Goal: Complete application form

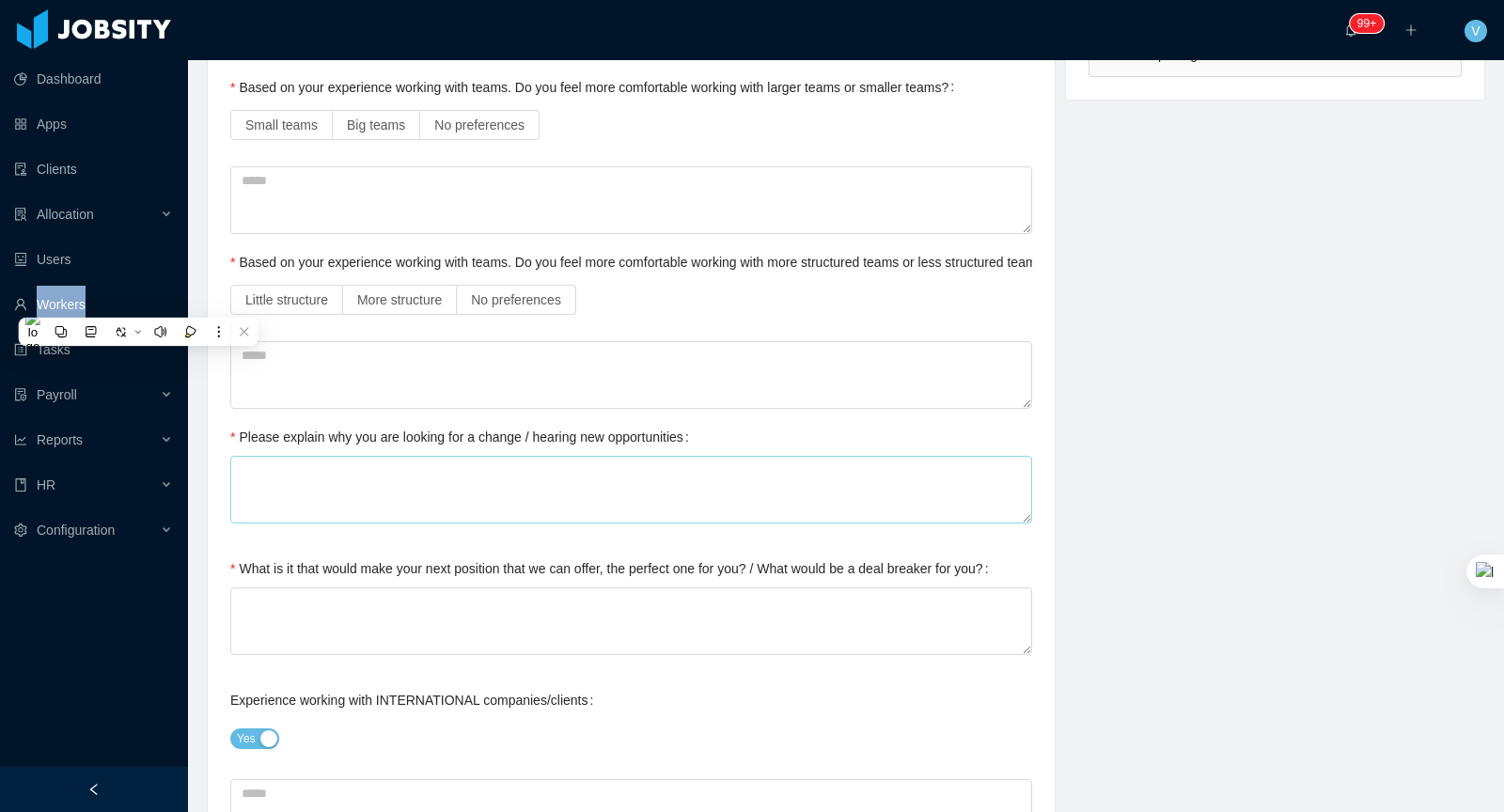
scroll to position [550, 0]
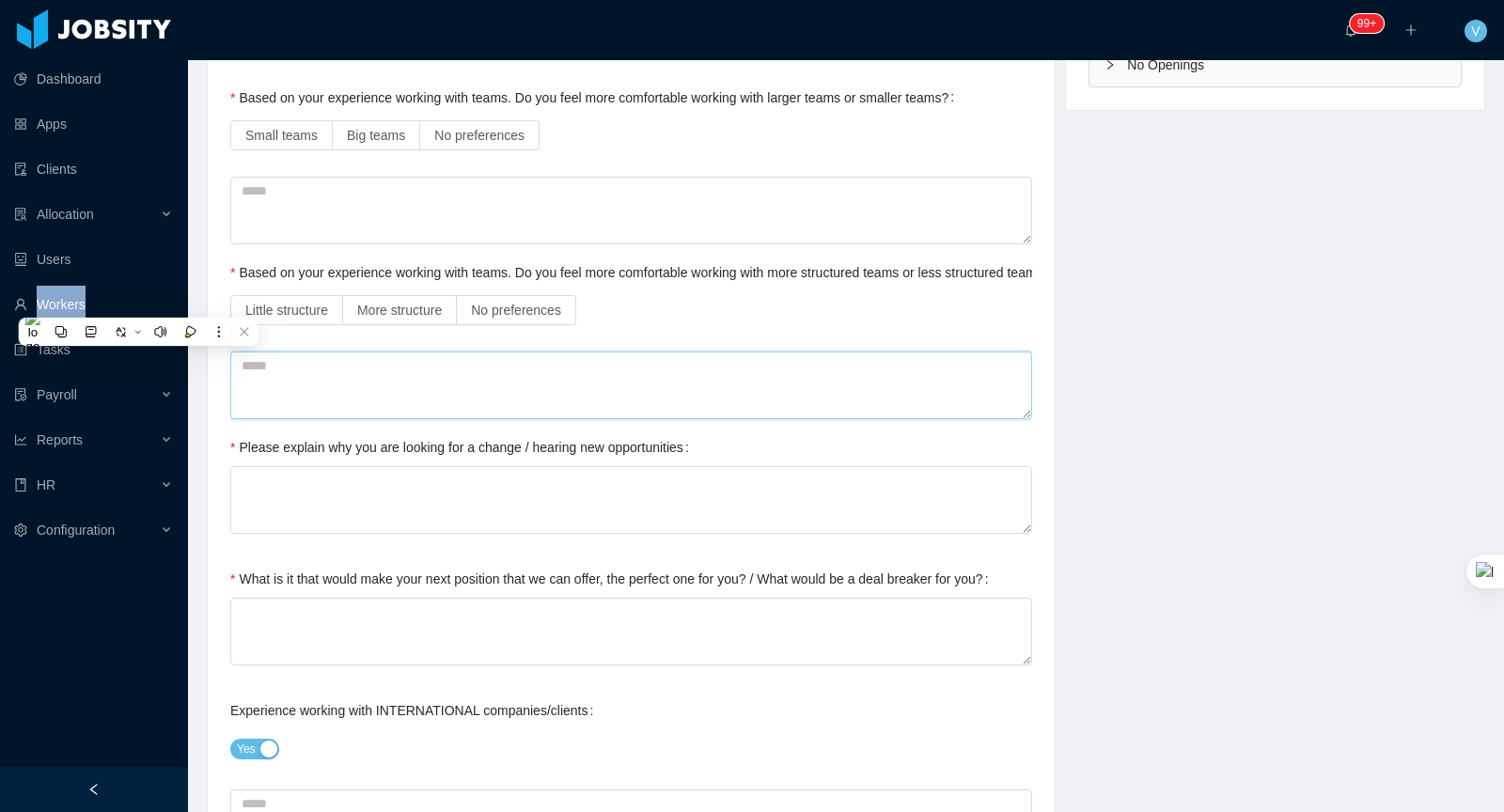
click at [442, 394] on textarea at bounding box center [631, 384] width 802 height 67
click at [510, 303] on span "No preferences" at bounding box center [515, 310] width 90 height 15
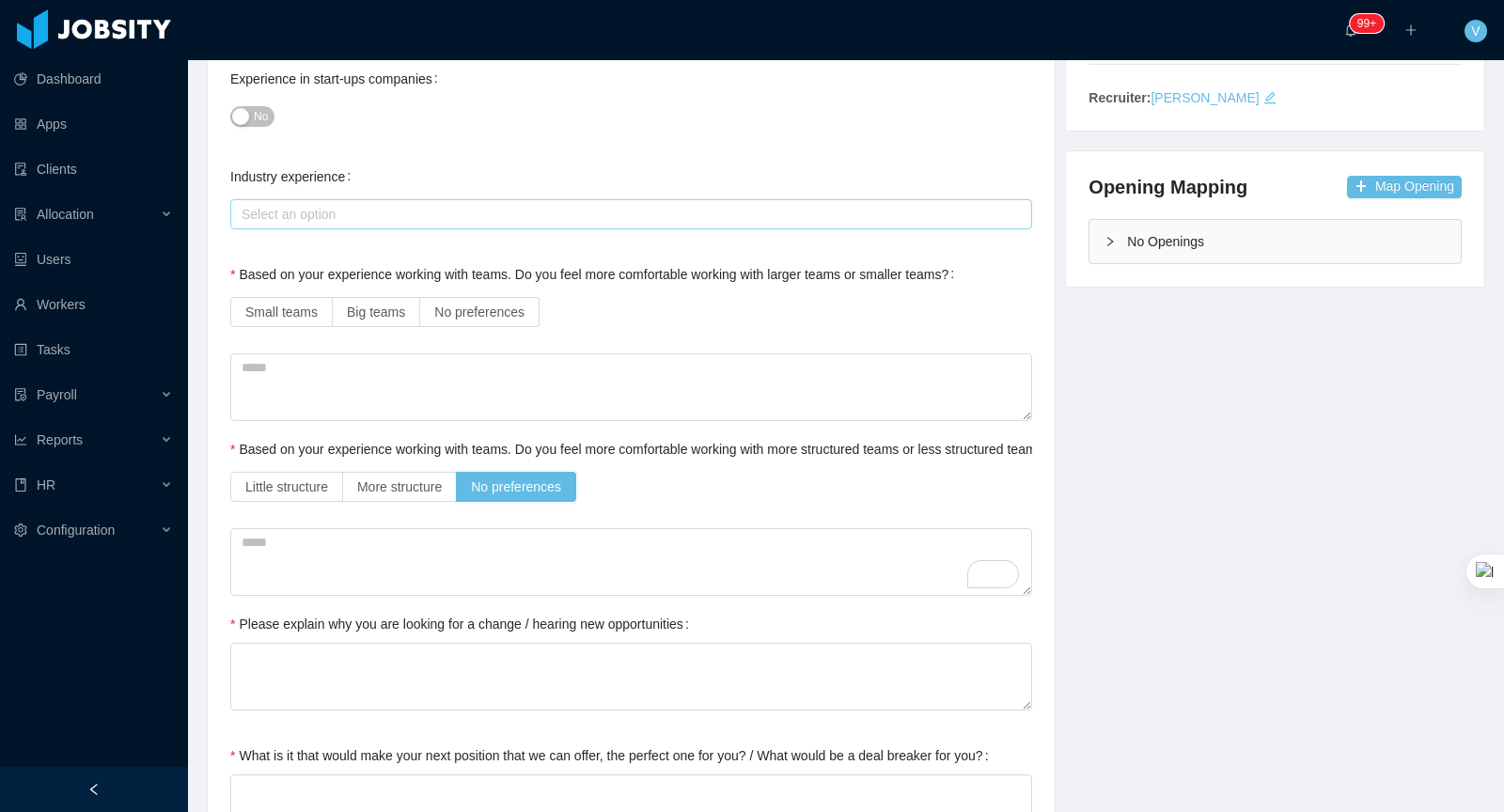
scroll to position [371, 0]
click at [482, 310] on span "No preferences" at bounding box center [479, 315] width 90 height 15
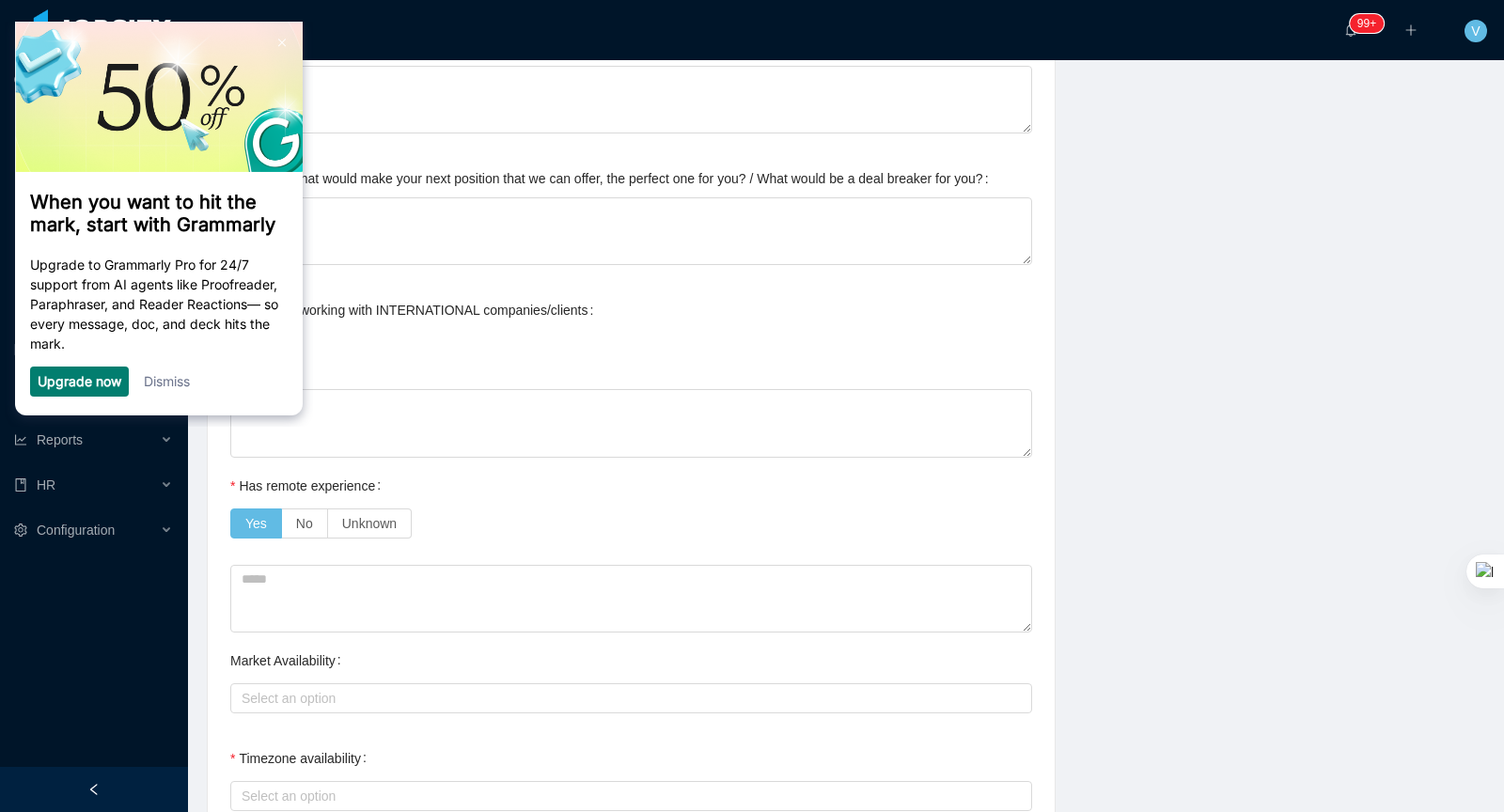
scroll to position [949, 0]
click at [185, 388] on link "Dismiss" at bounding box center [167, 380] width 46 height 16
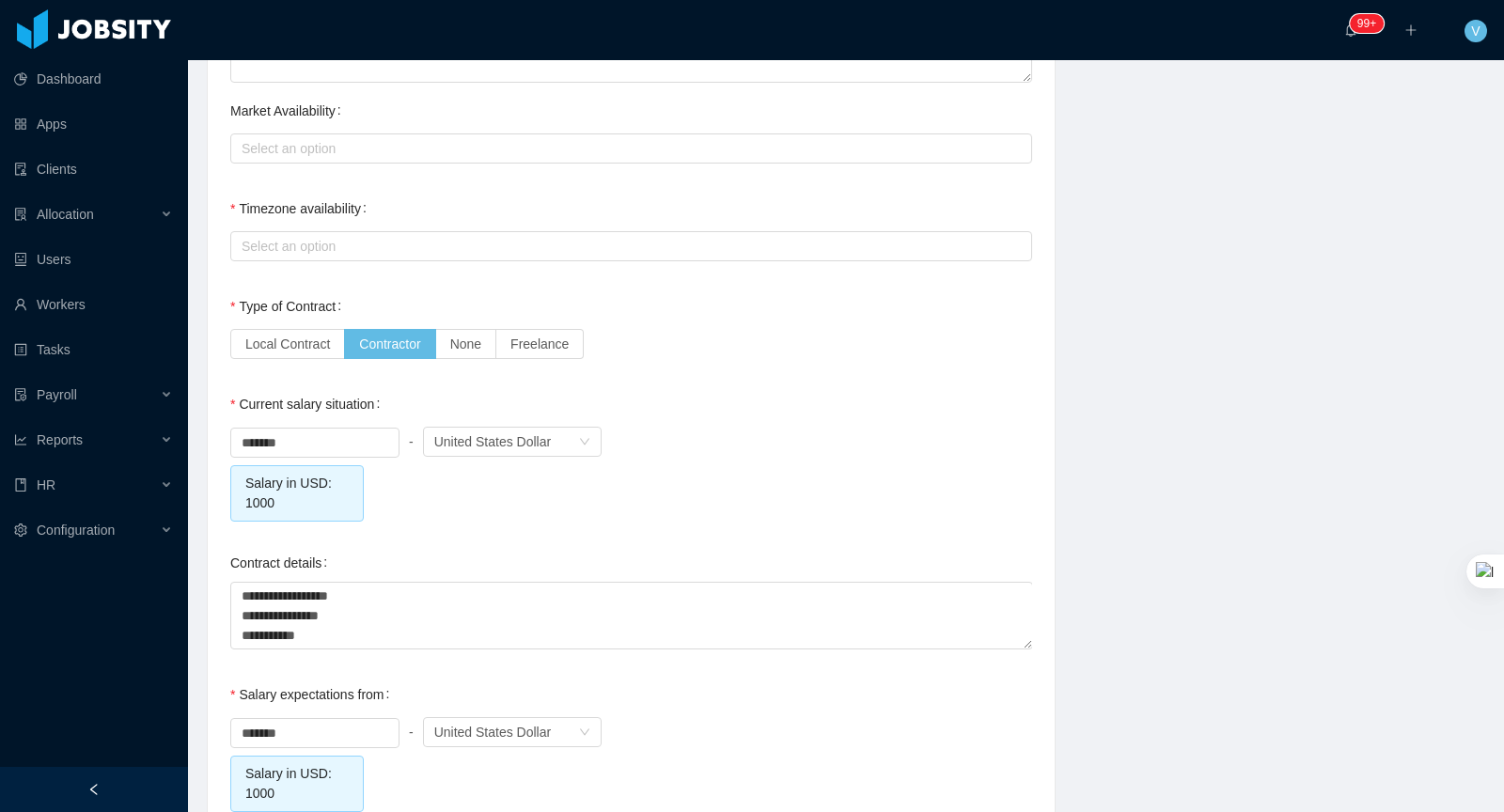
scroll to position [1507, 0]
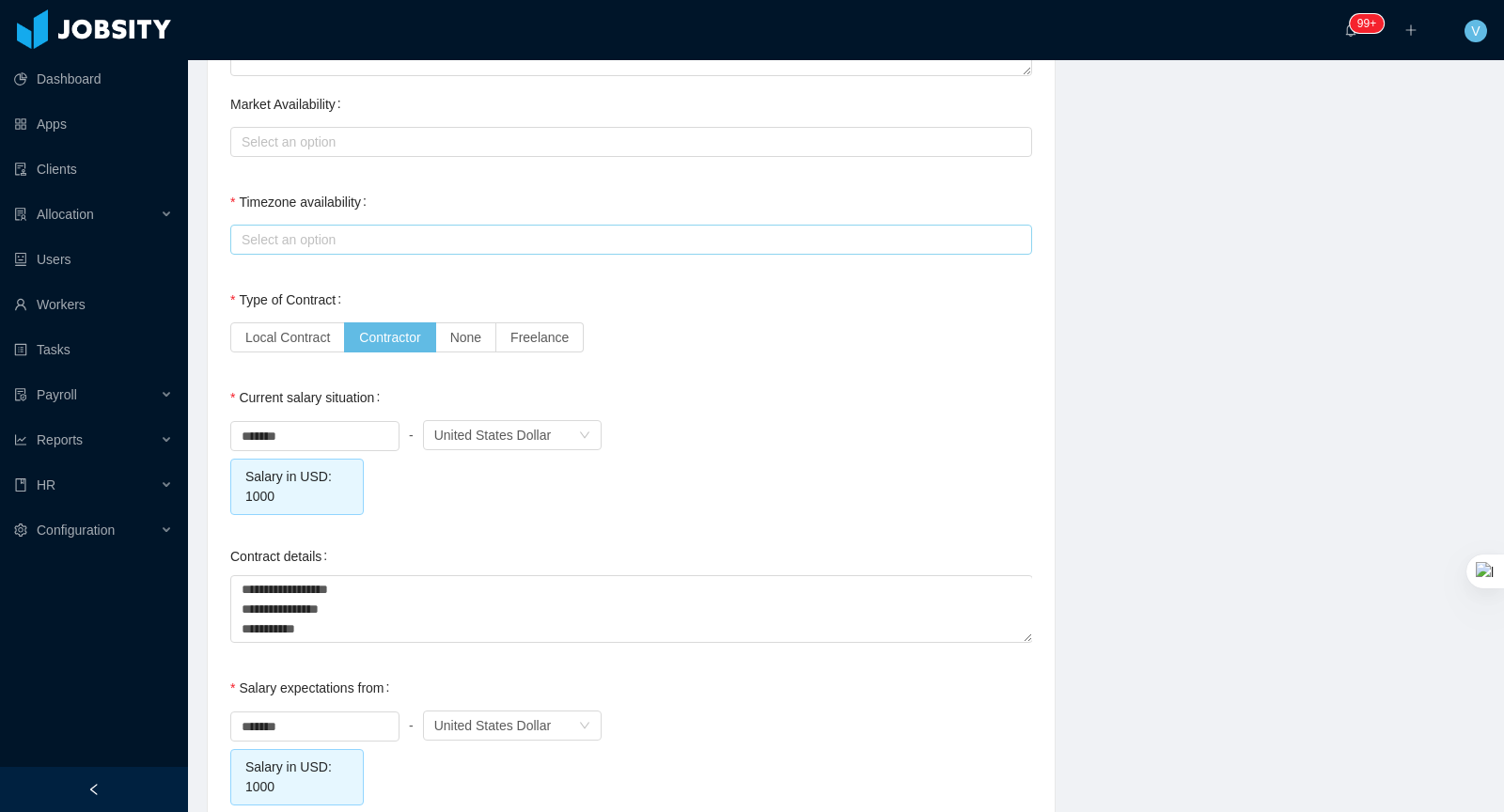
click at [453, 244] on div "Select an option" at bounding box center [627, 240] width 771 height 19
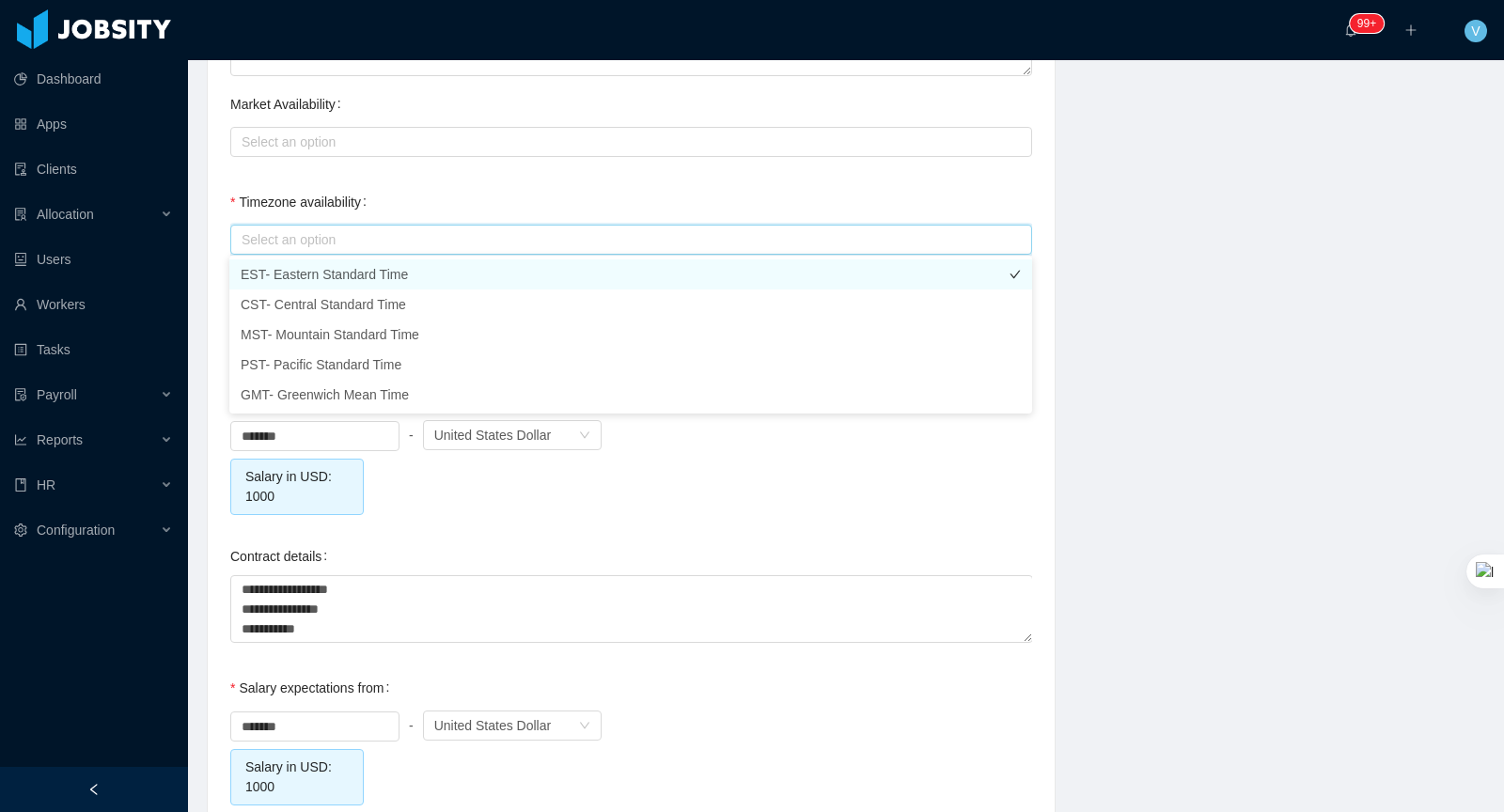
click at [329, 273] on li "EST- Eastern Standard Time" at bounding box center [631, 274] width 803 height 30
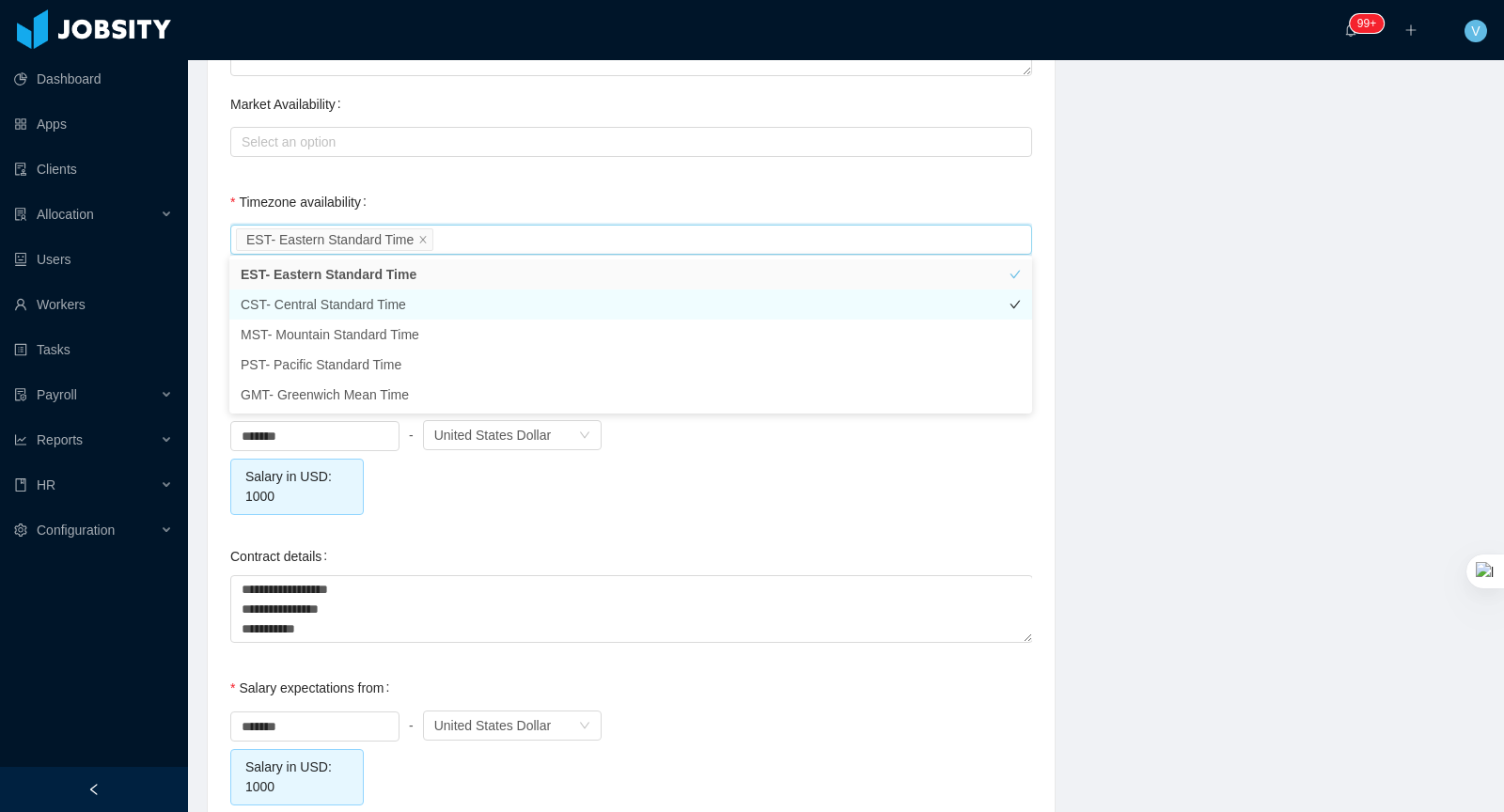
click at [328, 291] on li "CST- Central Standard Time" at bounding box center [631, 304] width 803 height 30
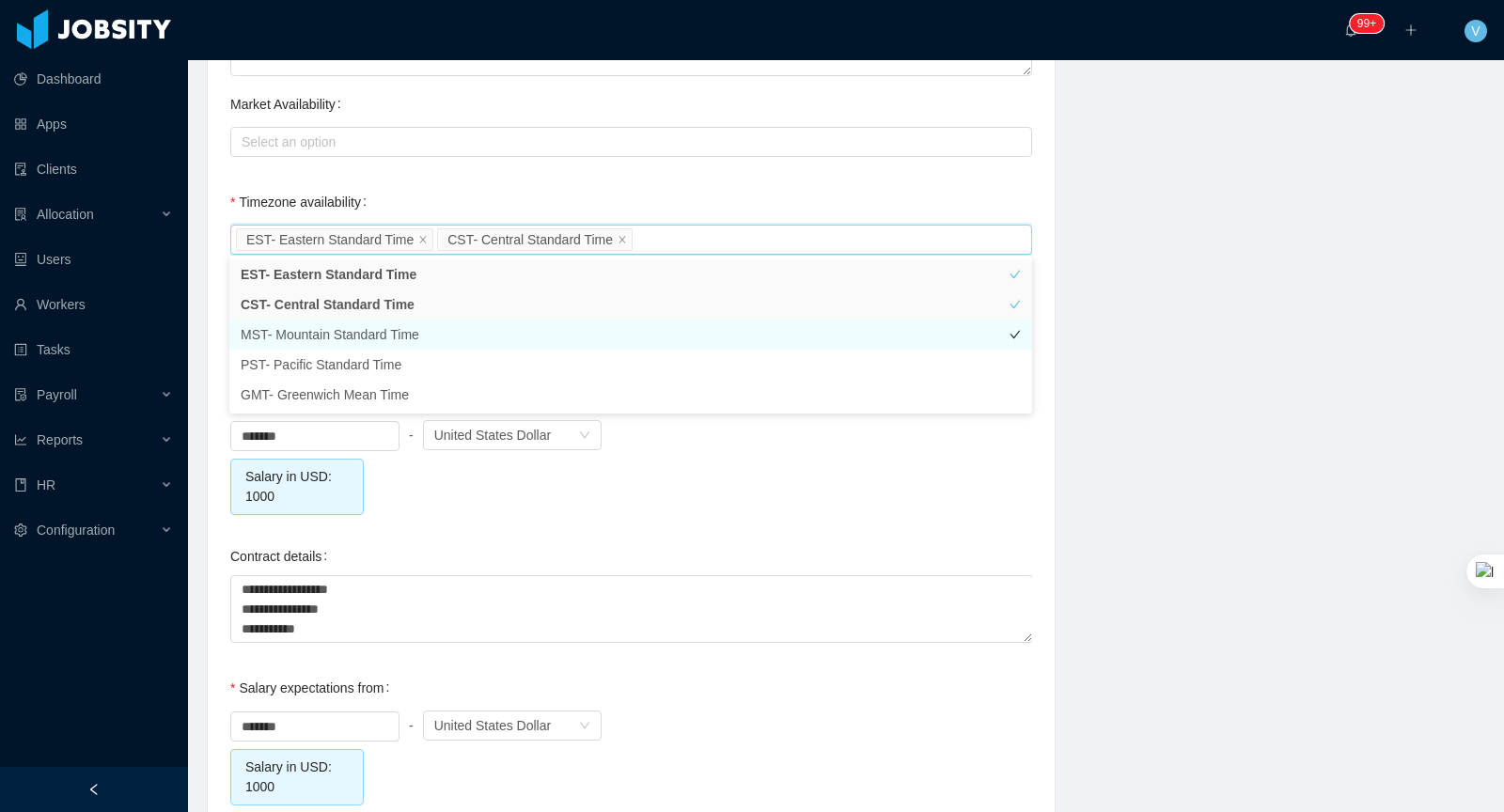
click at [325, 339] on li "MST- Mountain Standard Time" at bounding box center [631, 335] width 803 height 30
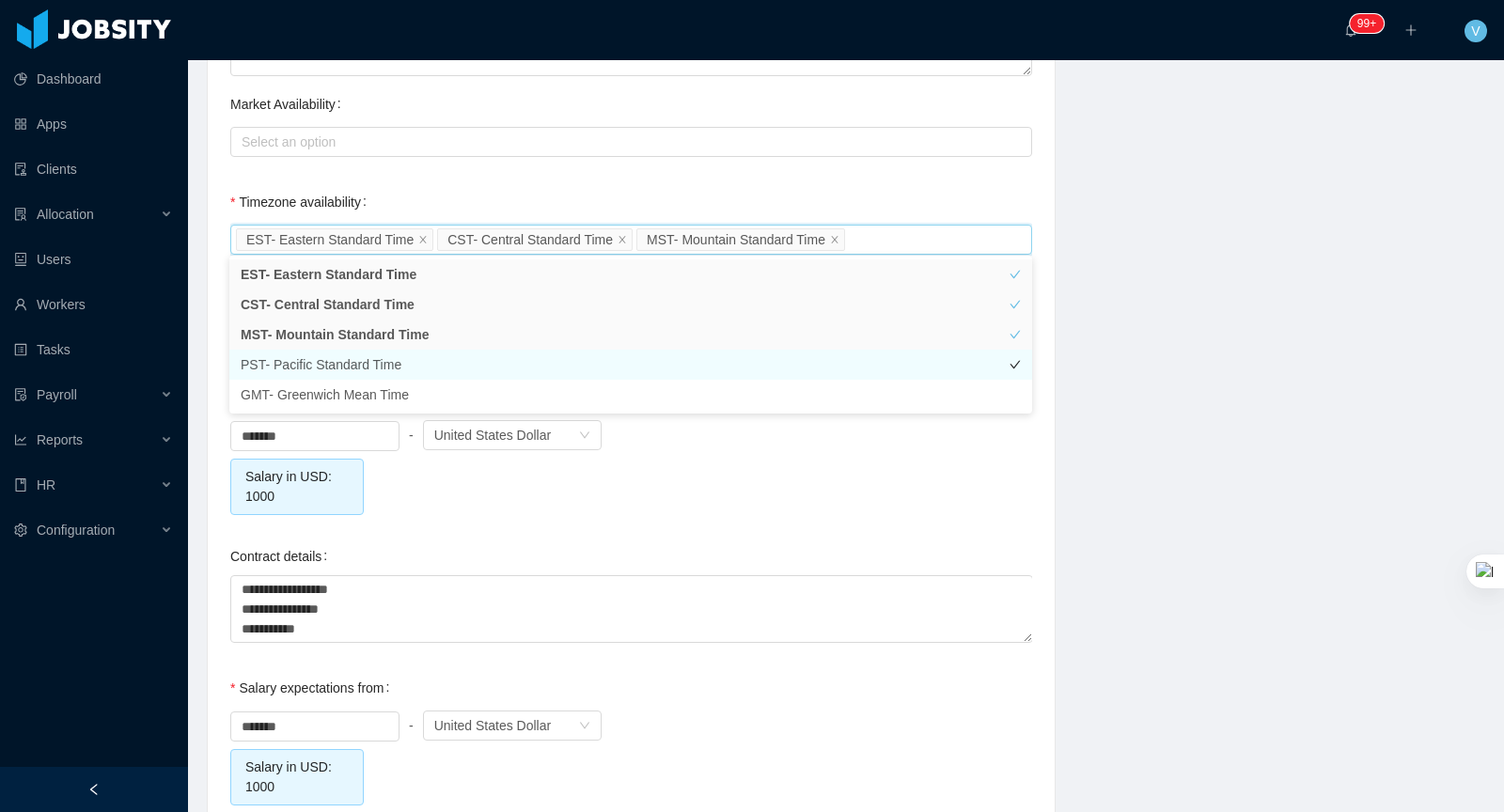
click at [325, 364] on li "PST- Pacific Standard Time" at bounding box center [631, 364] width 803 height 30
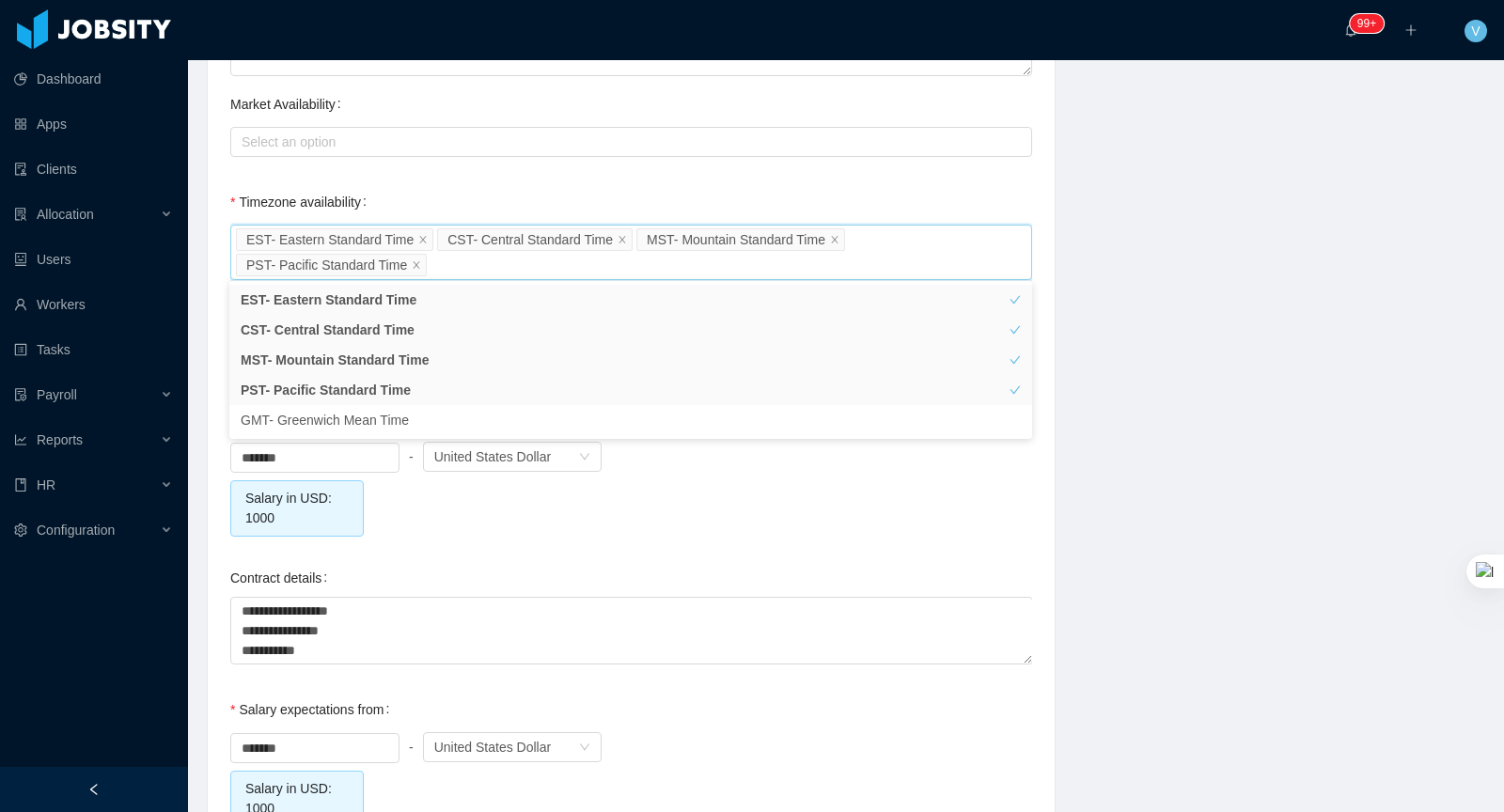
click at [577, 531] on div "******* - Currency United States Dollar Salary in USD: 1000" at bounding box center [631, 488] width 802 height 99
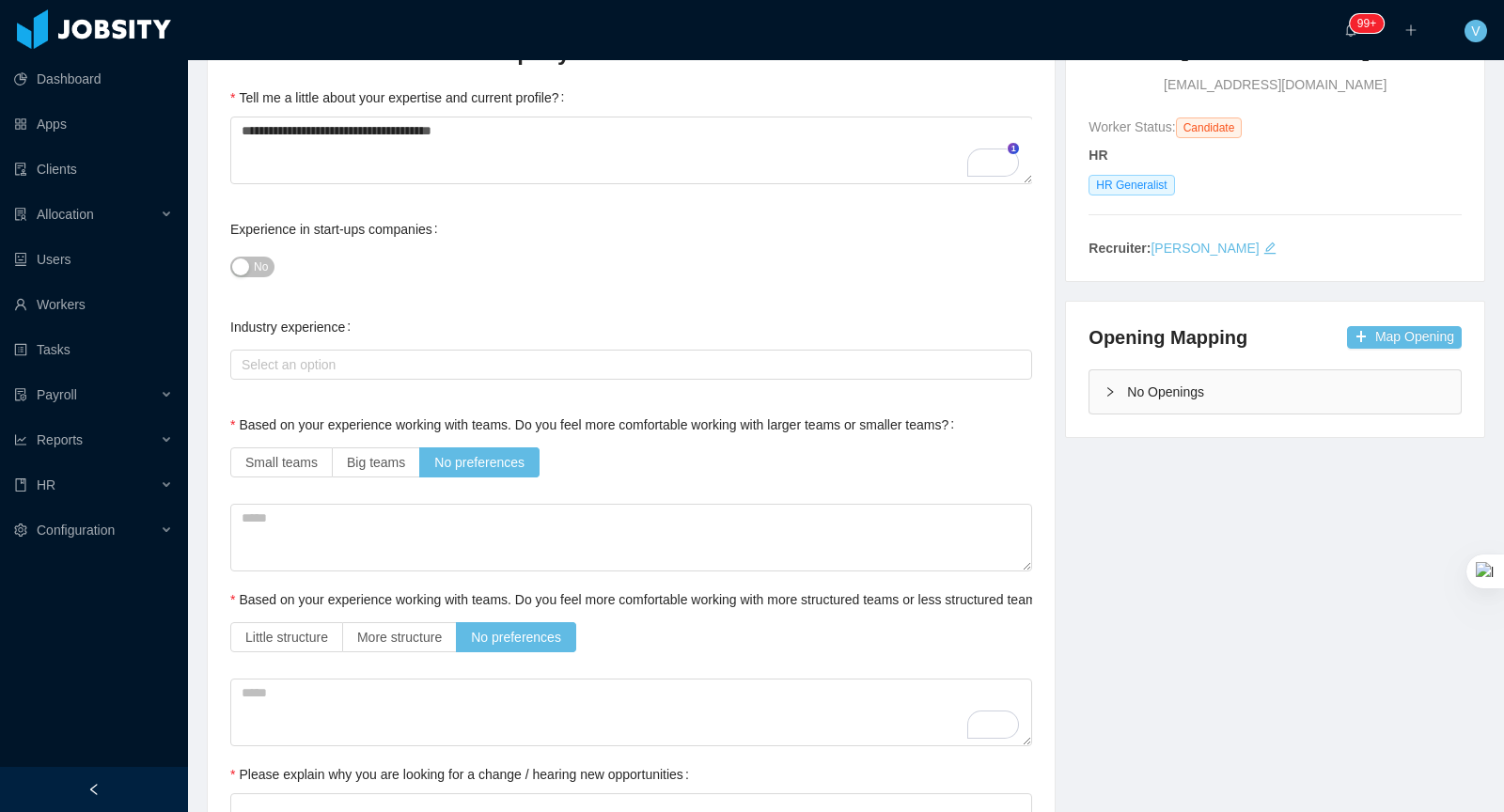
scroll to position [0, 0]
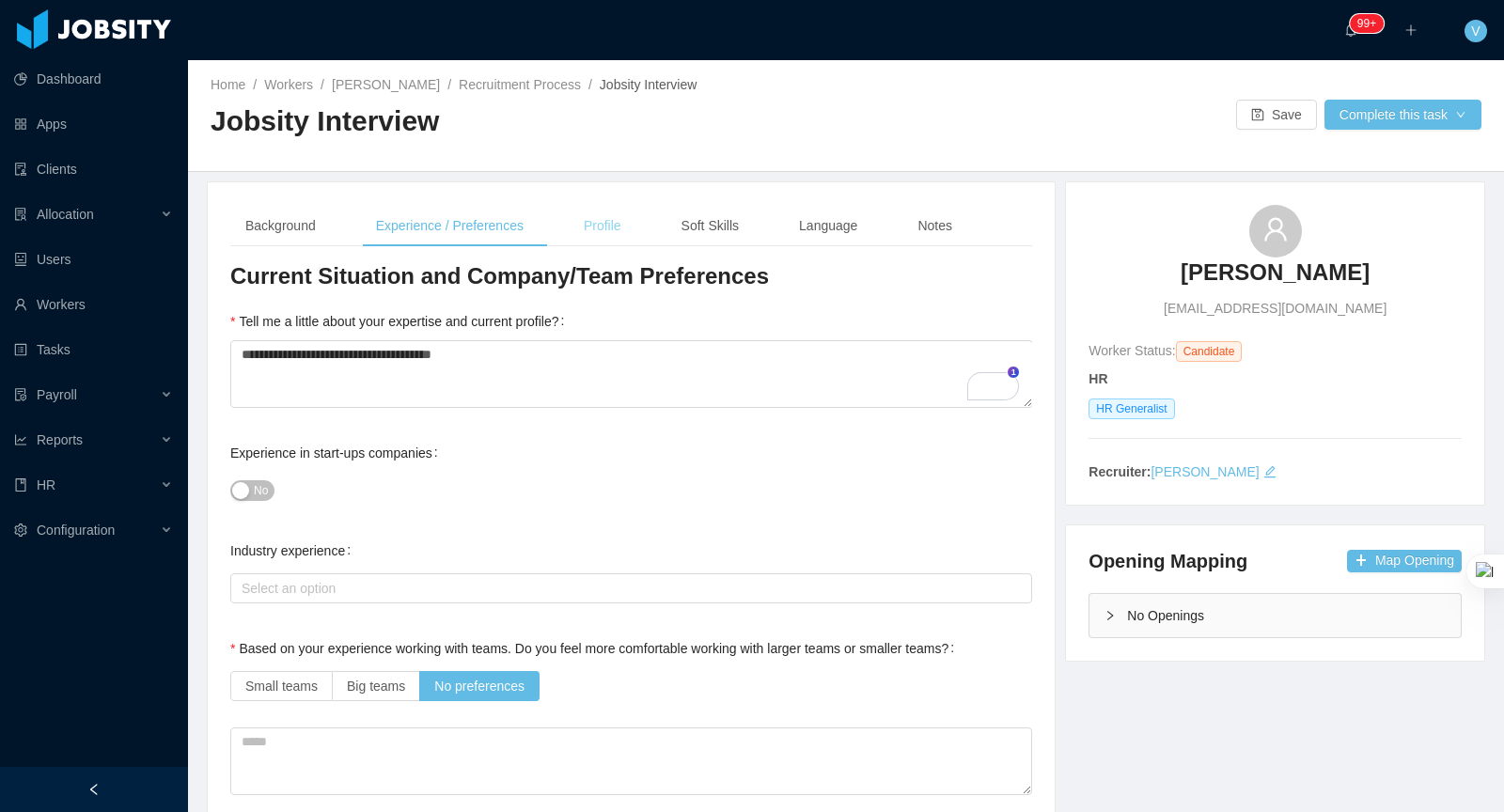
click at [626, 220] on div "Profile" at bounding box center [602, 226] width 67 height 43
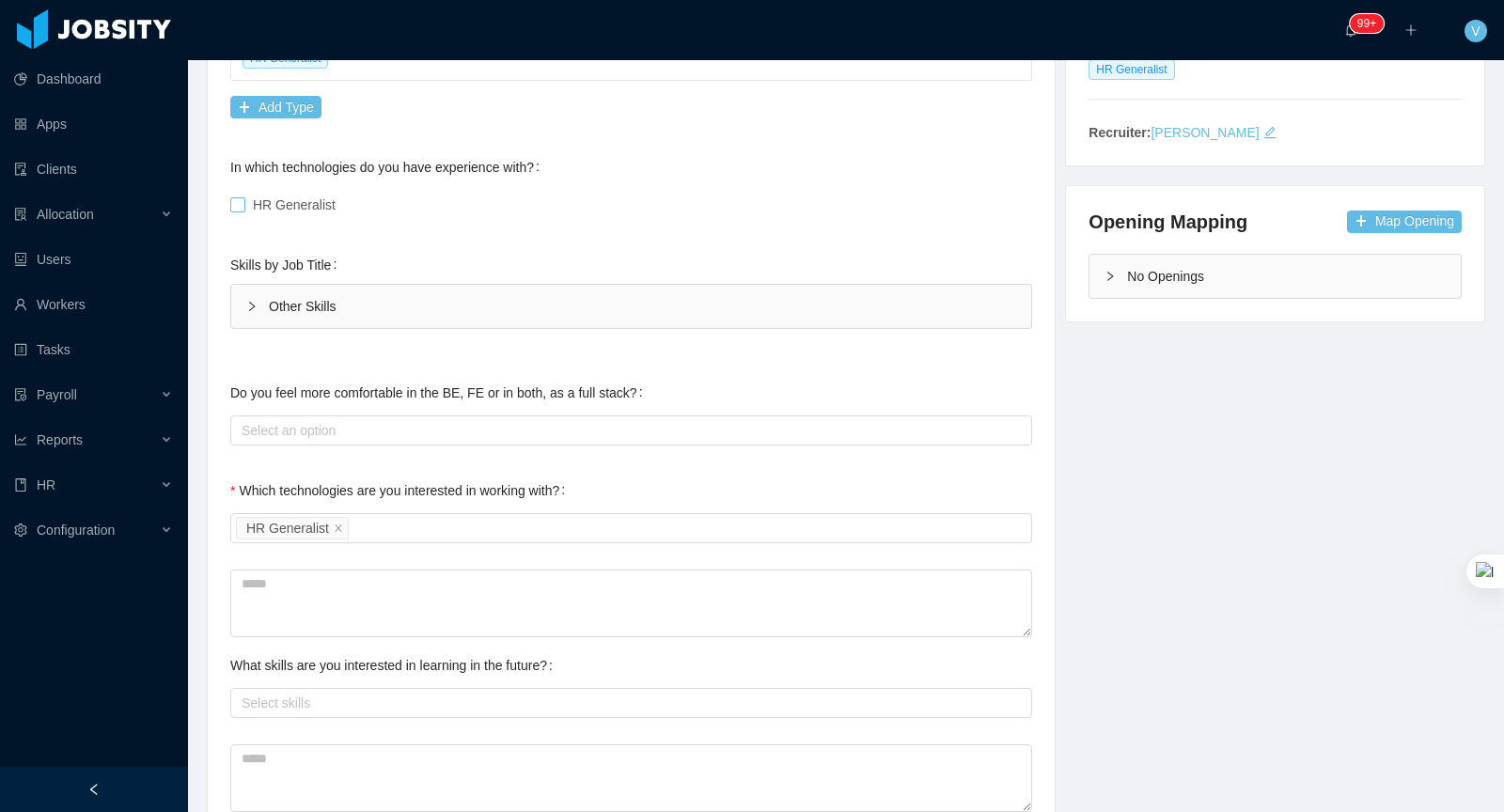
scroll to position [783, 0]
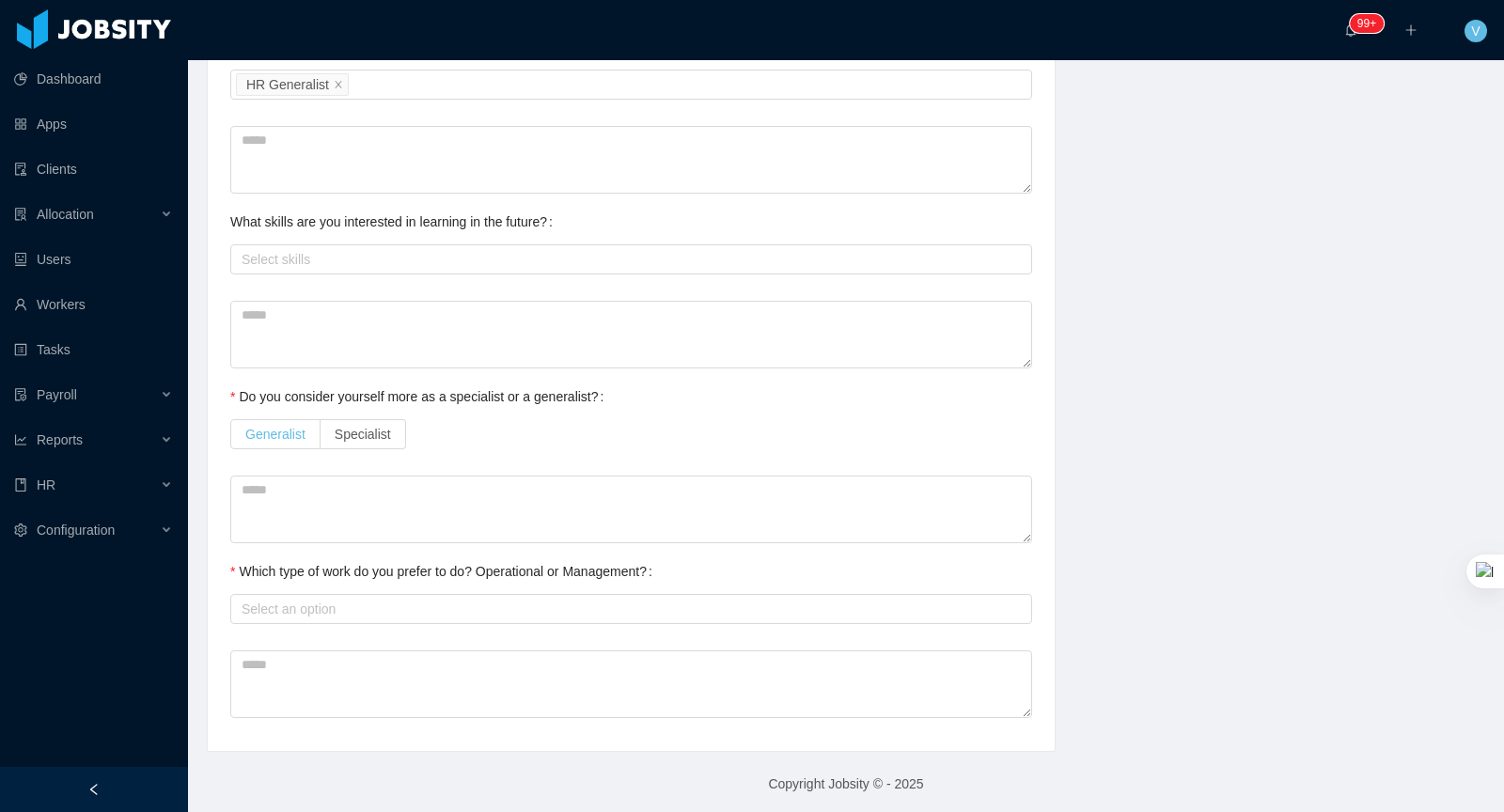
click at [269, 427] on span "Generalist" at bounding box center [275, 434] width 60 height 15
click at [309, 610] on div "Select an option" at bounding box center [627, 609] width 771 height 19
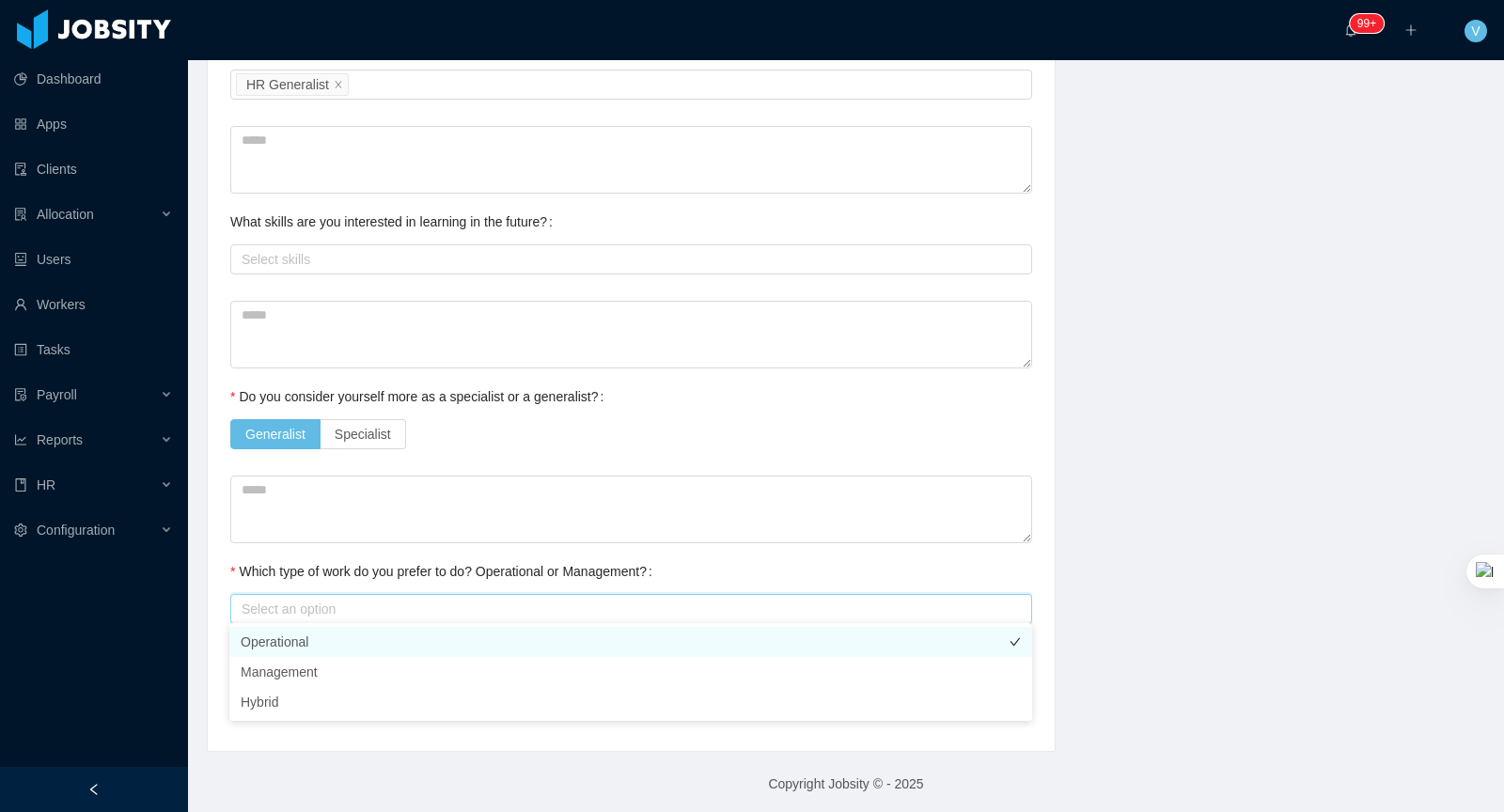
click at [309, 640] on li "Operational" at bounding box center [631, 642] width 803 height 30
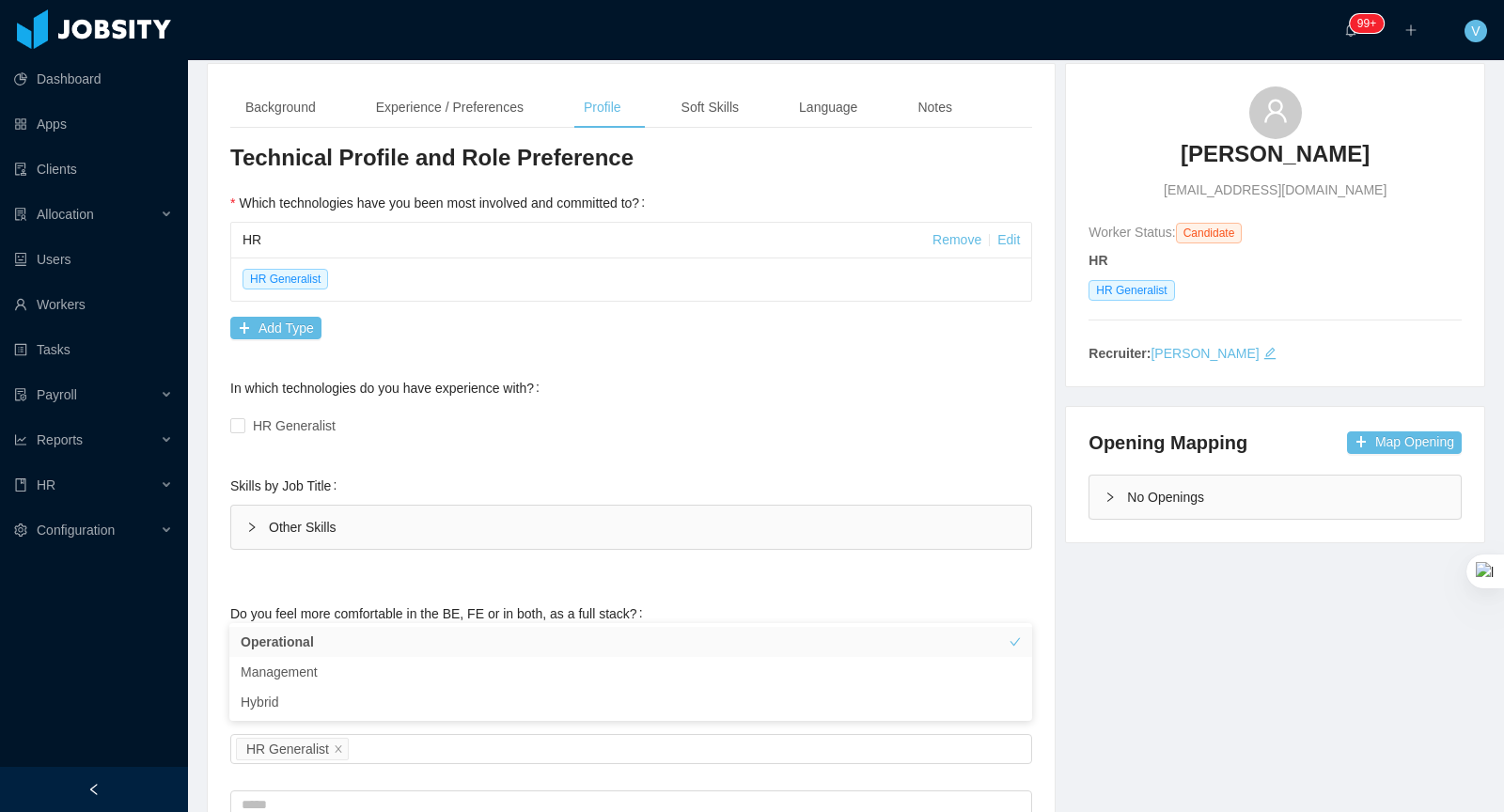
scroll to position [0, 0]
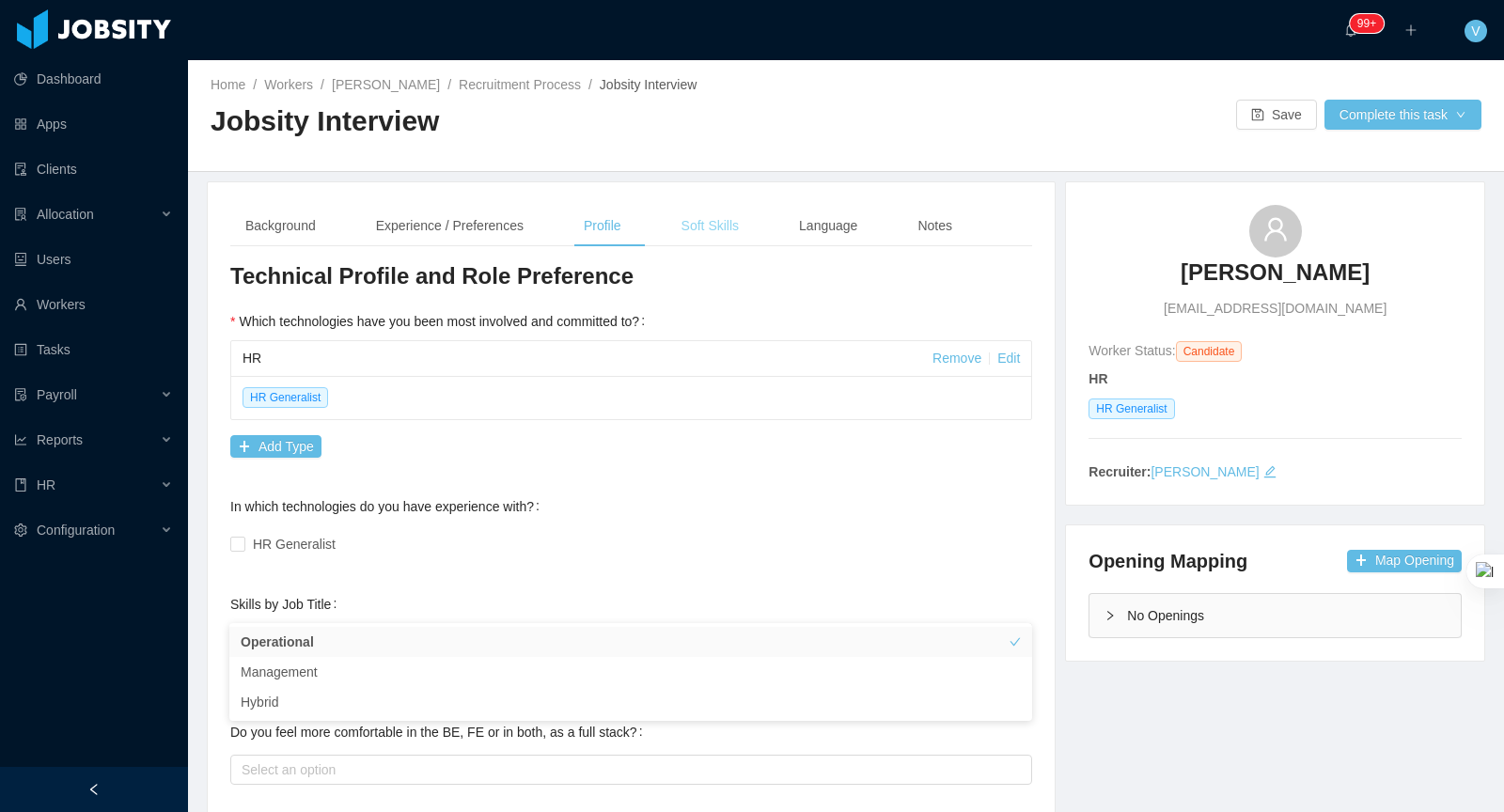
click at [726, 238] on div "Soft Skills" at bounding box center [710, 226] width 87 height 43
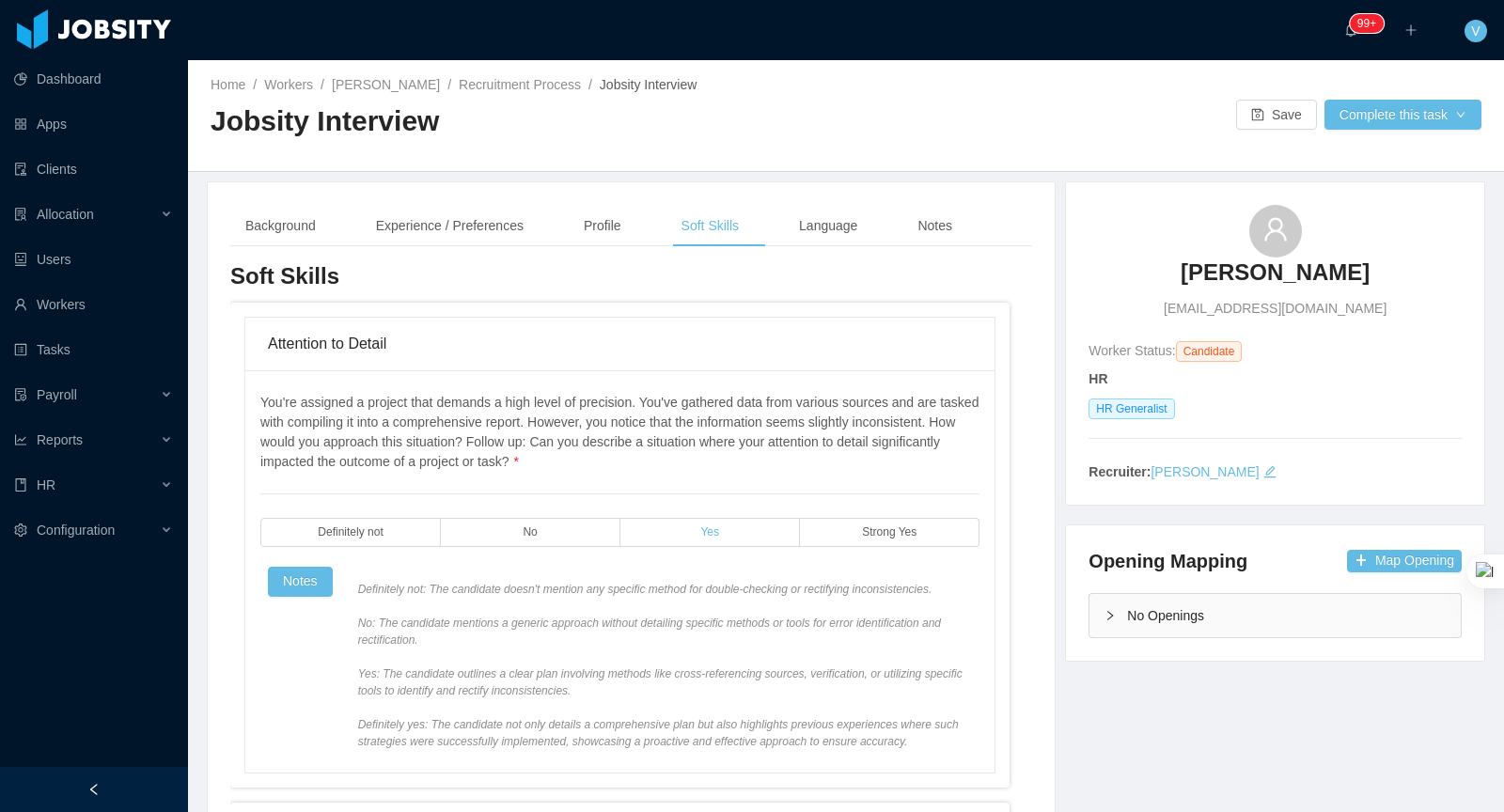
click at [721, 530] on label "Yes" at bounding box center [710, 532] width 179 height 29
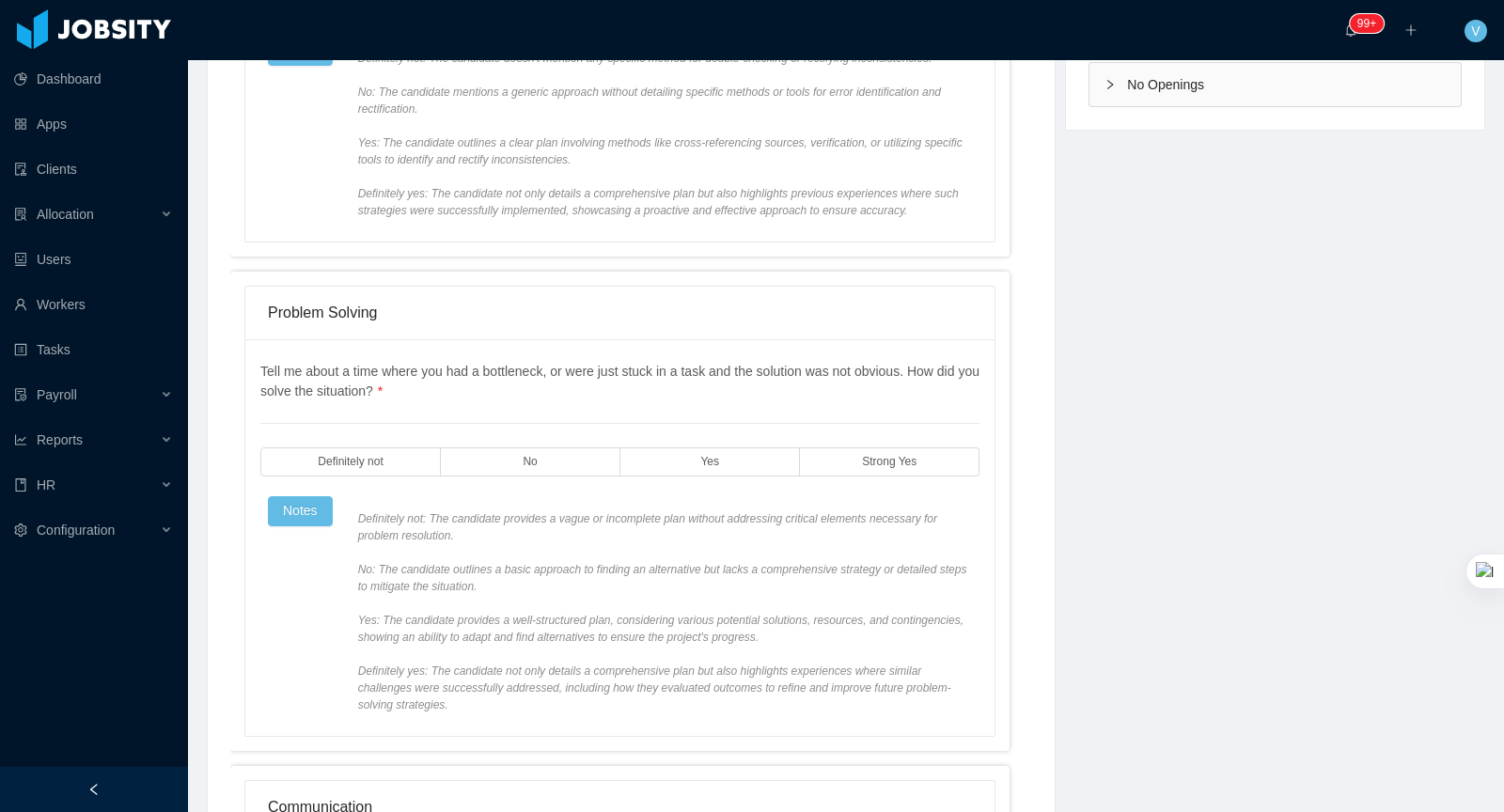
scroll to position [538, 0]
click at [866, 488] on div "Tell me about a time where you had a bottleneck, or were just stuck in a task a…" at bounding box center [620, 530] width 719 height 351
click at [866, 454] on label "Strong Yes" at bounding box center [889, 455] width 179 height 29
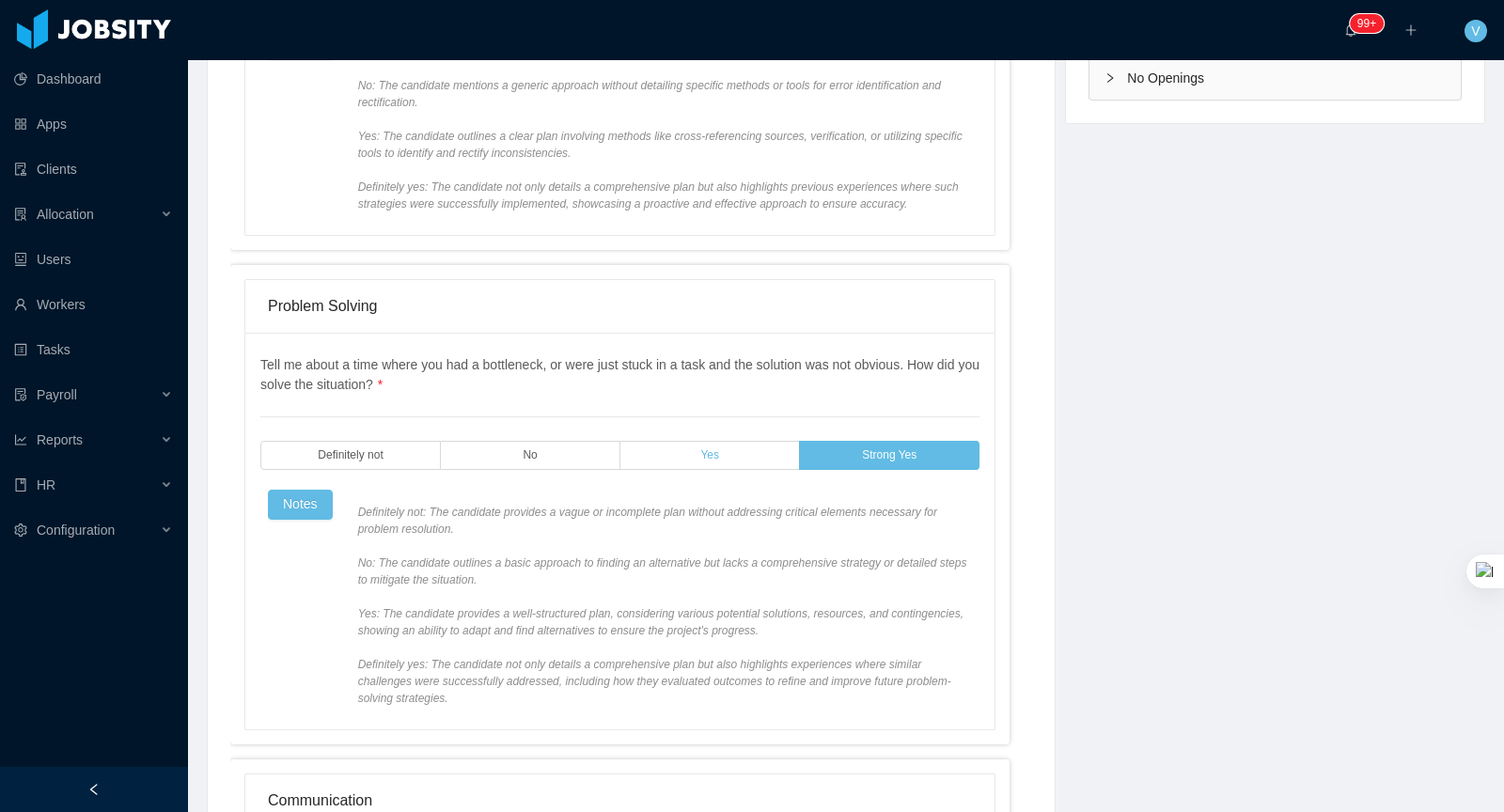
click at [689, 466] on label "Yes" at bounding box center [710, 455] width 179 height 29
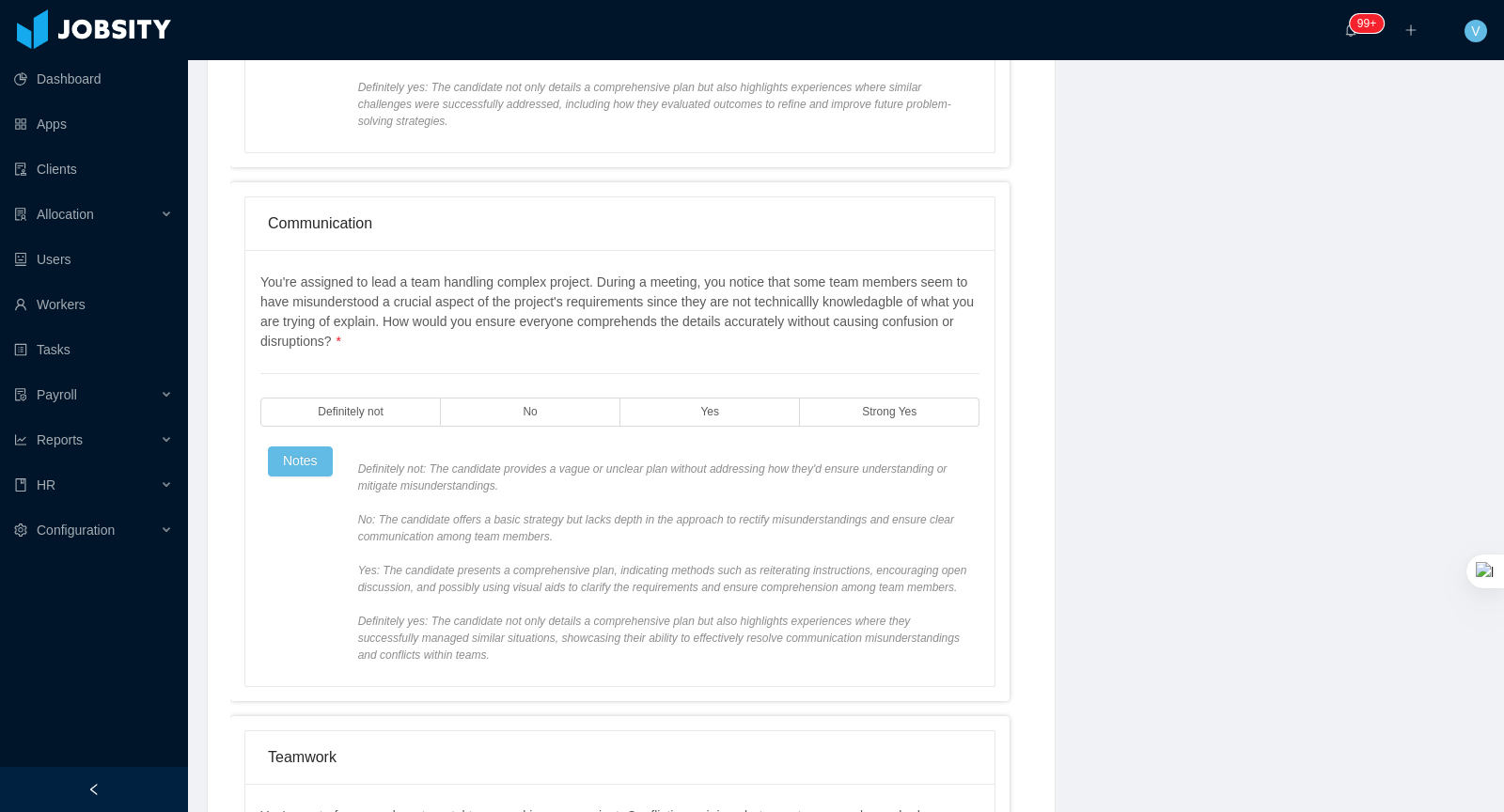
scroll to position [1166, 0]
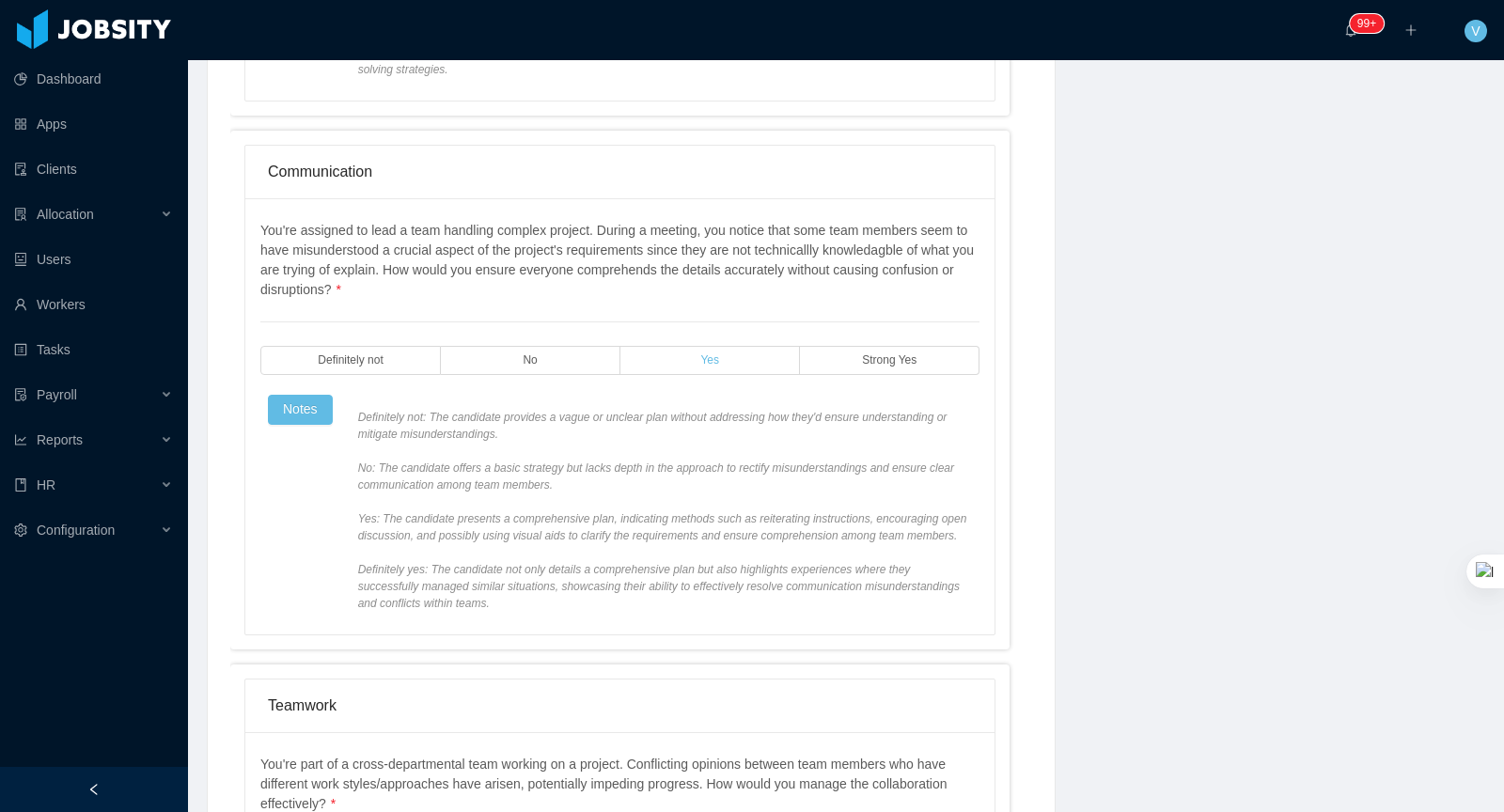
click at [740, 368] on label "Yes" at bounding box center [710, 360] width 179 height 29
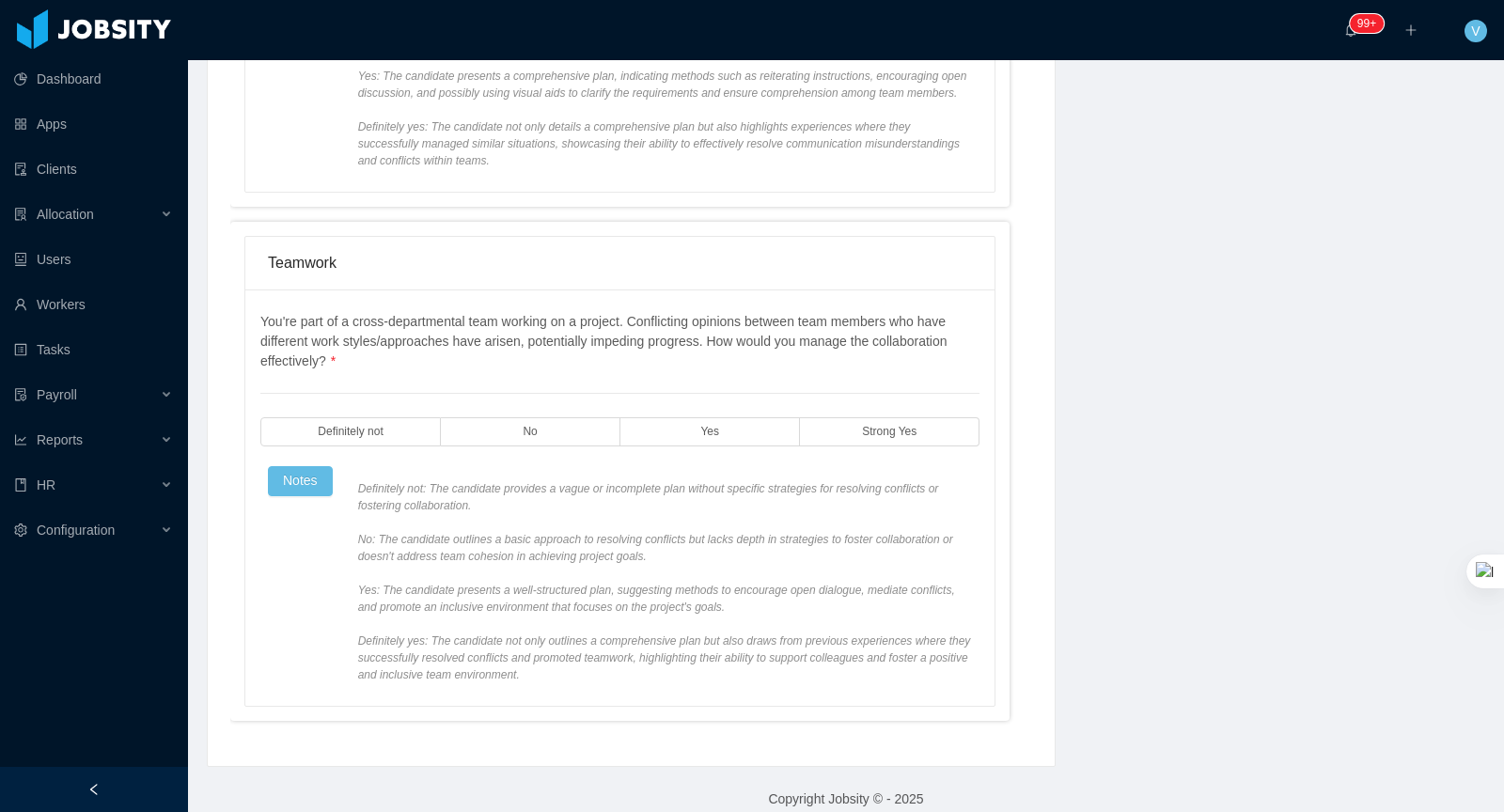
scroll to position [1651, 0]
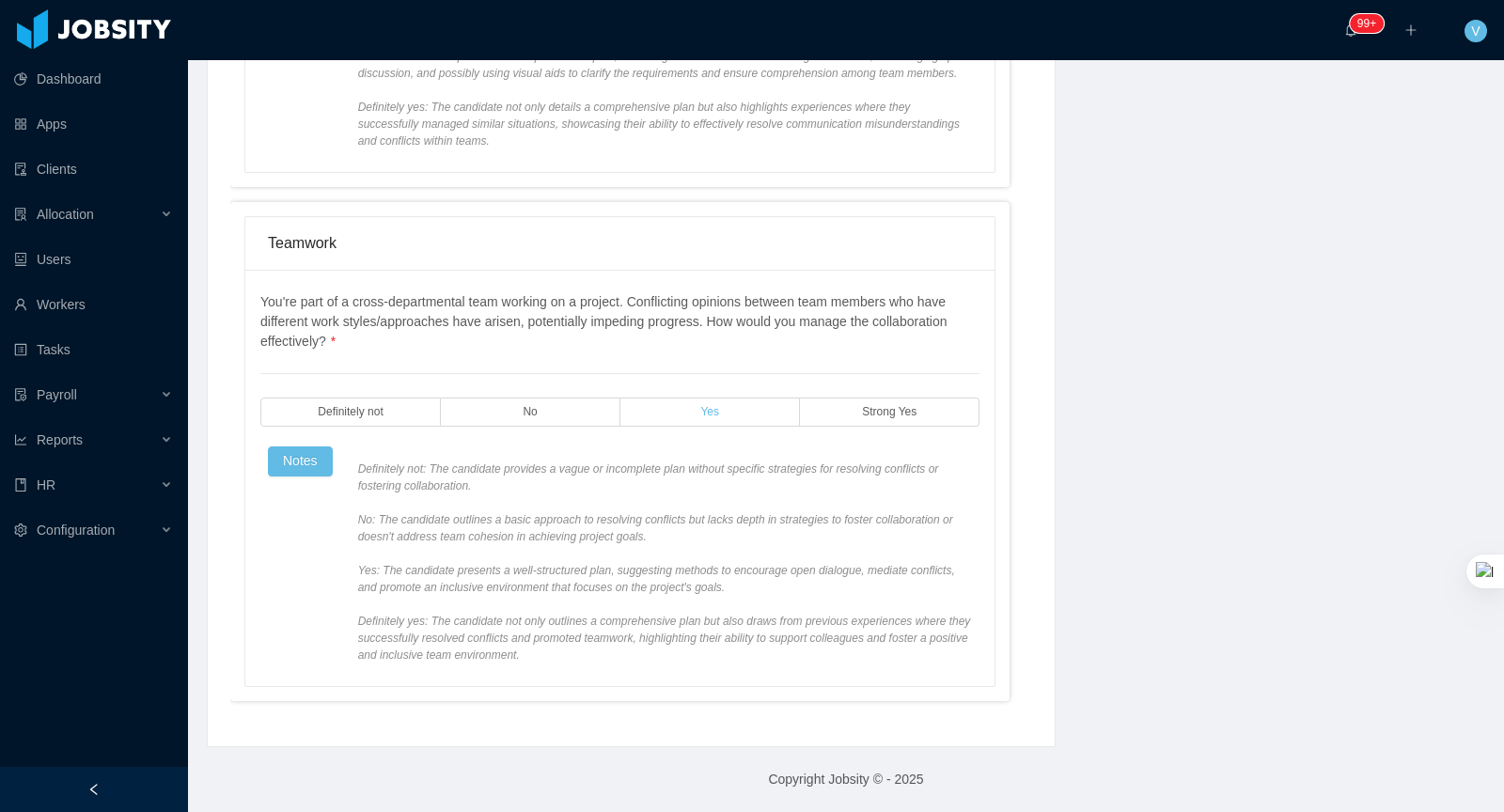
click at [735, 416] on label "Yes" at bounding box center [710, 412] width 179 height 29
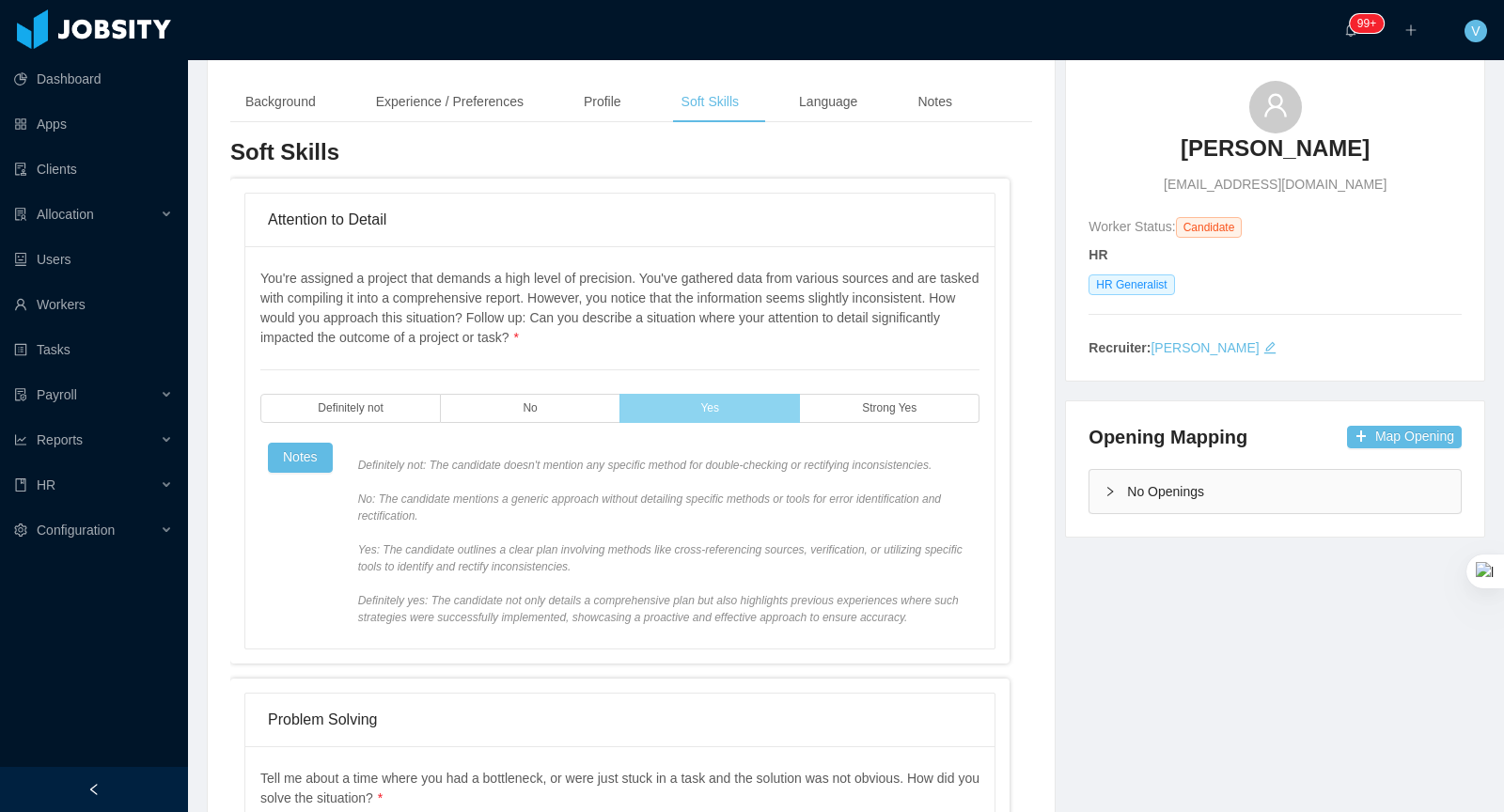
scroll to position [0, 0]
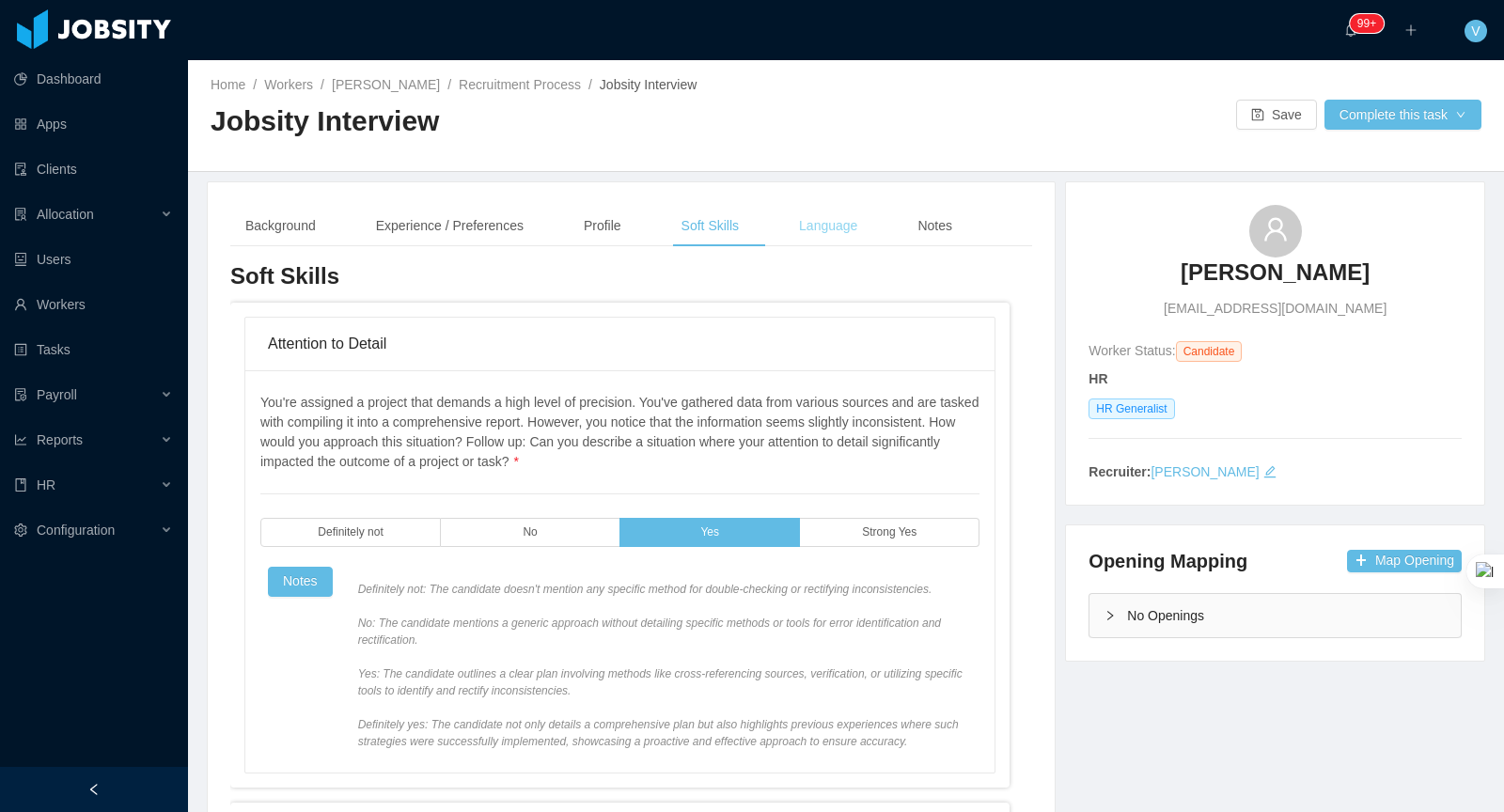
click at [848, 229] on div "Language" at bounding box center [827, 226] width 88 height 43
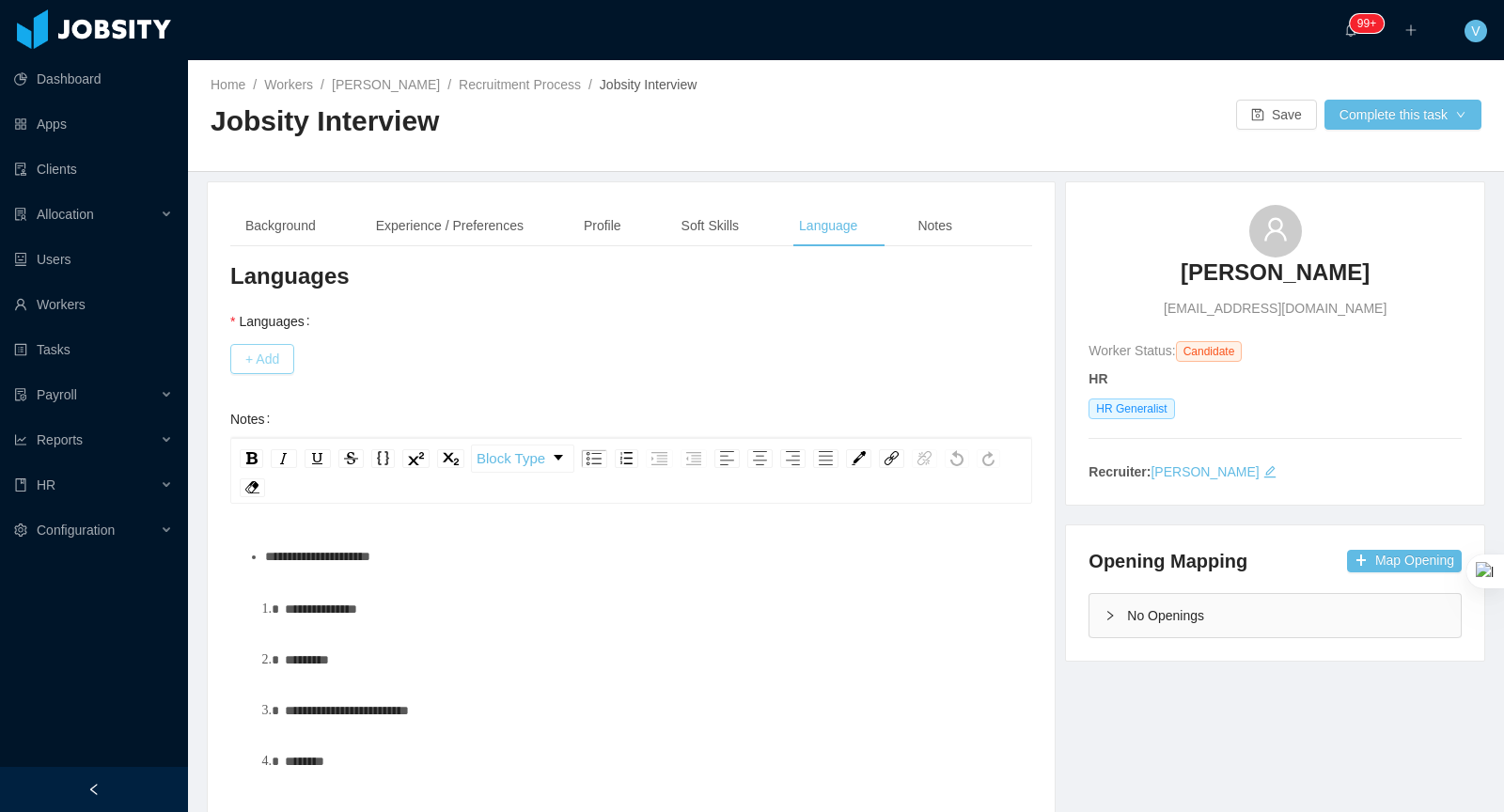
click at [238, 346] on button "+ Add" at bounding box center [262, 360] width 64 height 30
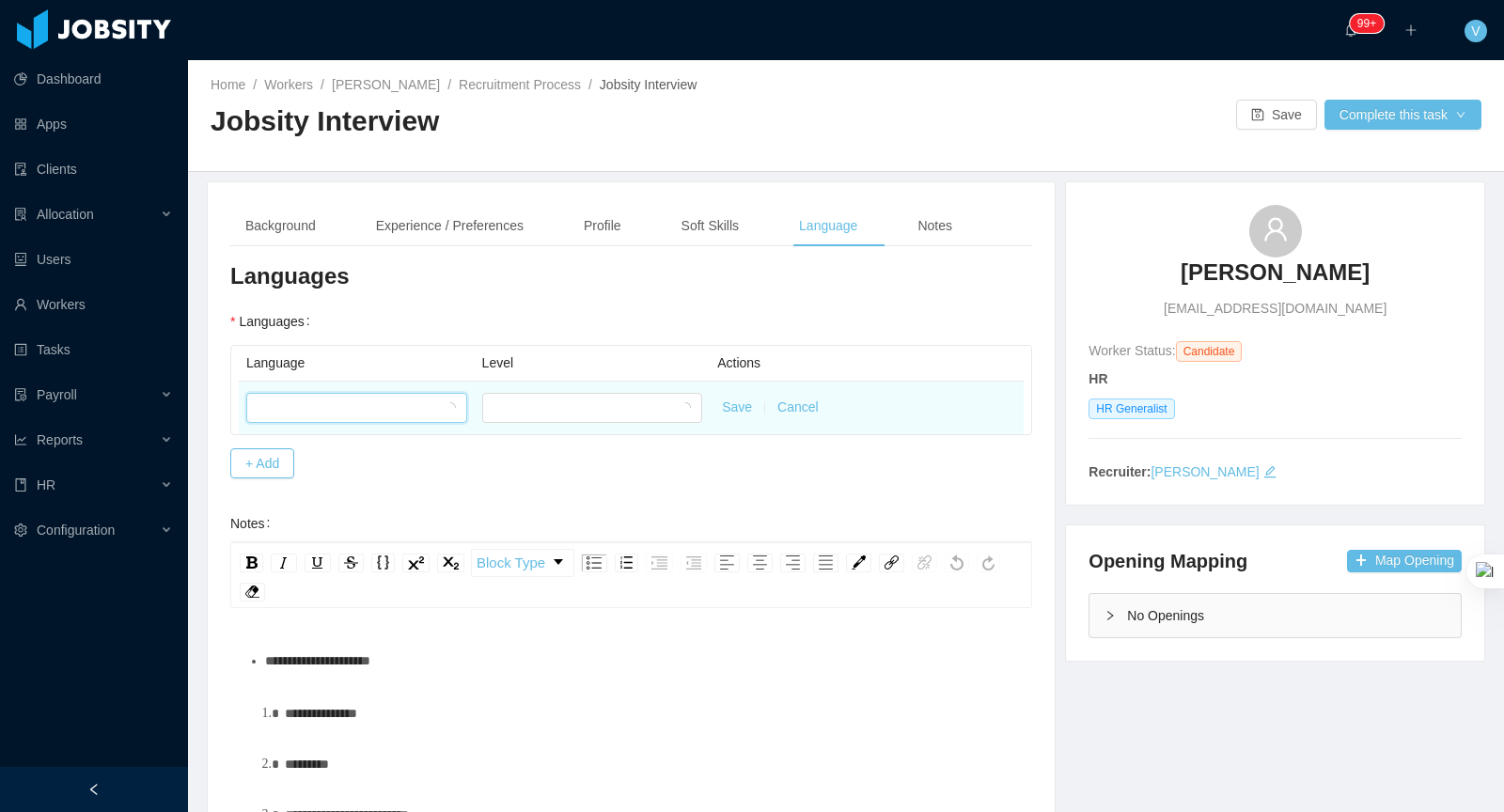
click at [356, 417] on div at bounding box center [350, 408] width 186 height 28
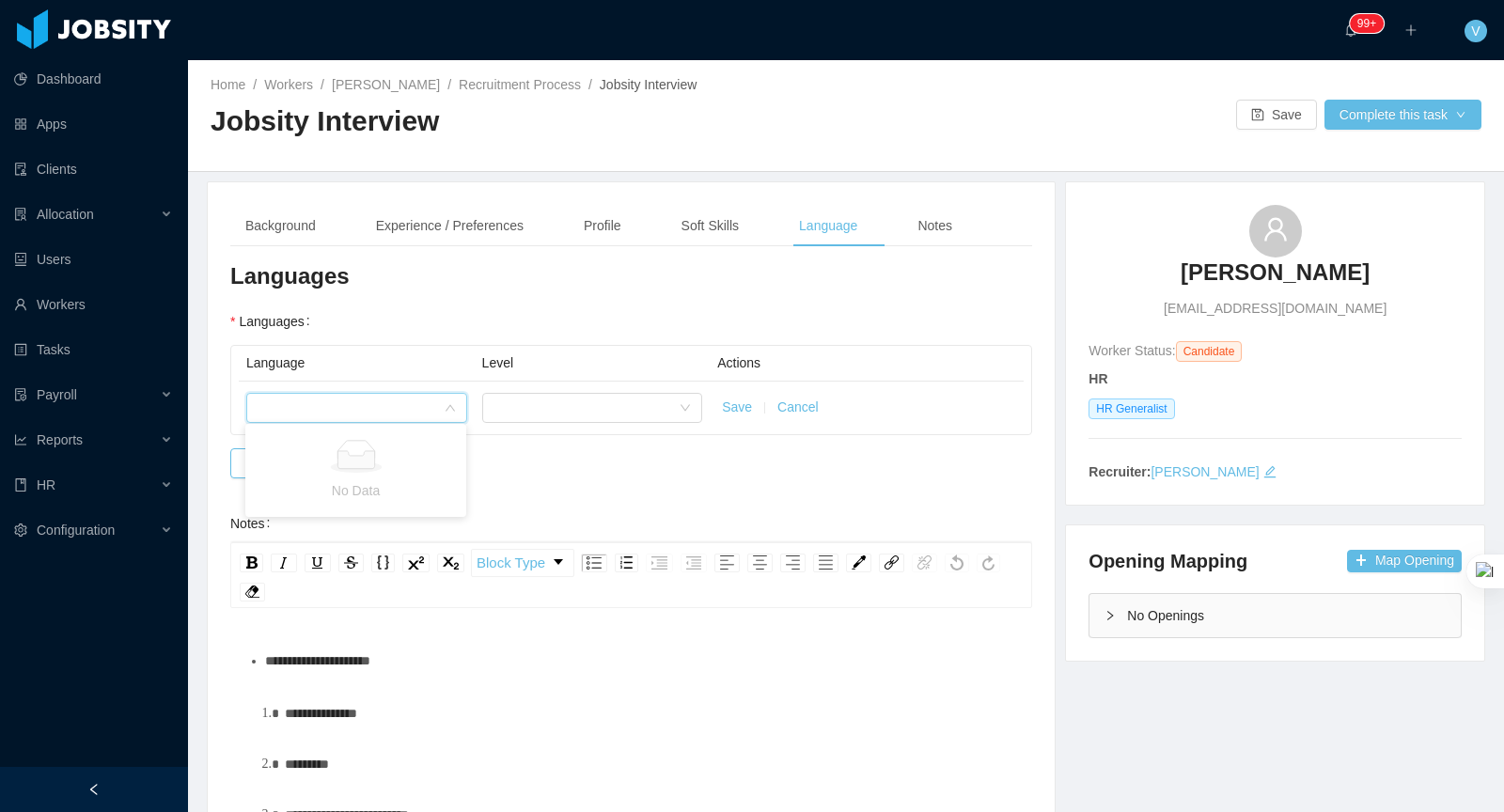
type input "*"
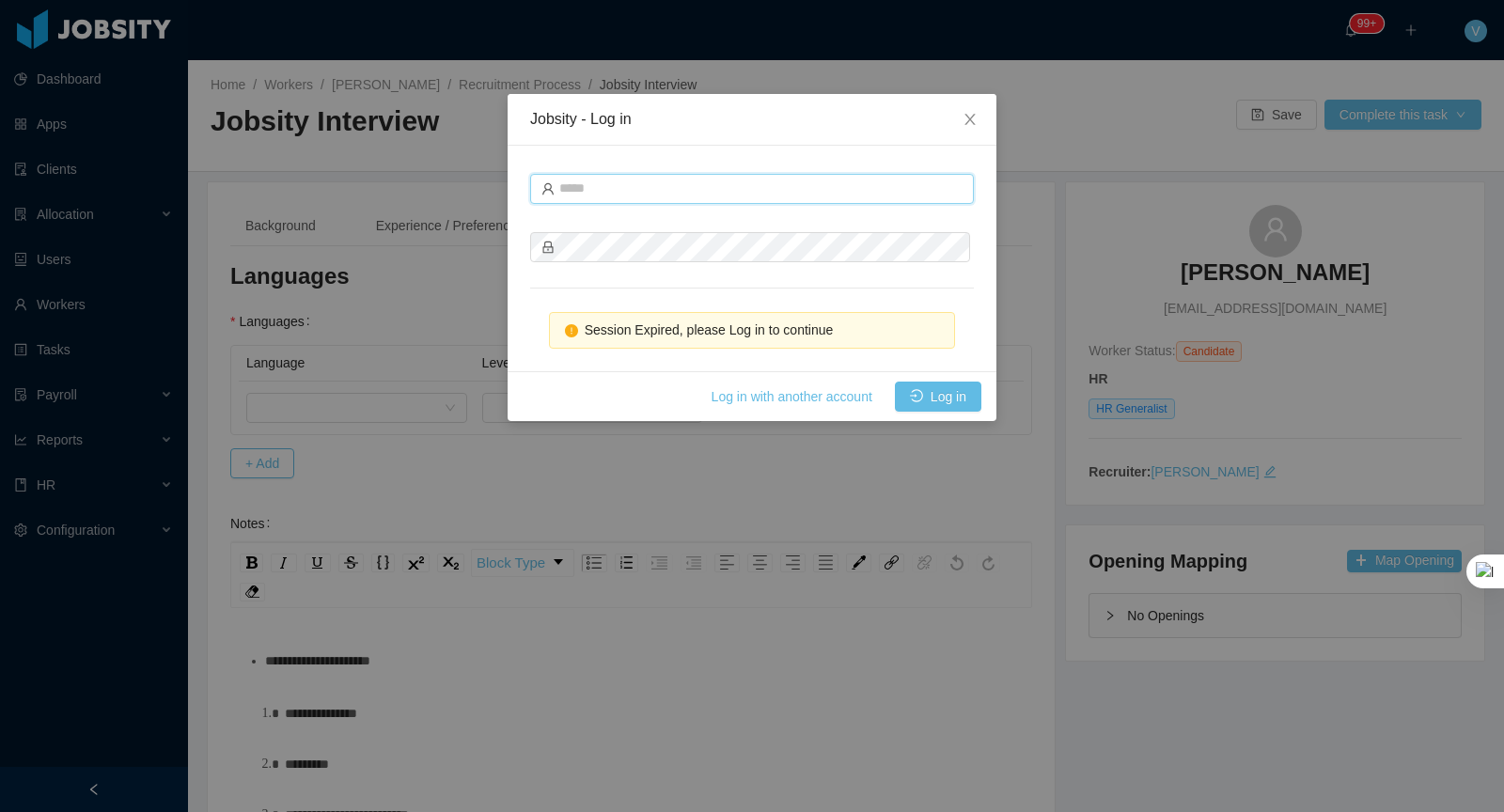
type input "**********"
click at [918, 393] on button "Log in" at bounding box center [938, 397] width 86 height 30
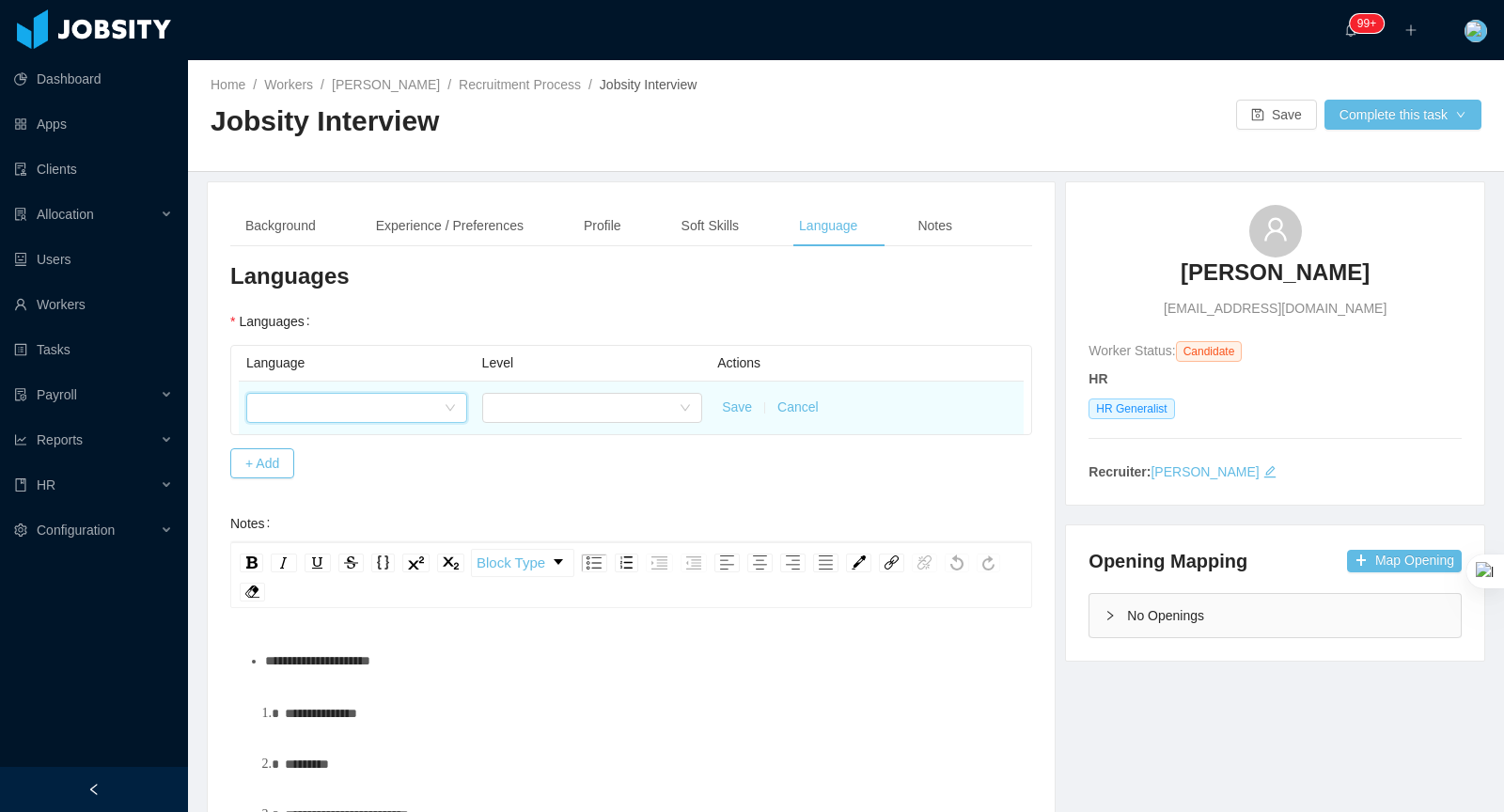
click at [372, 412] on div at bounding box center [350, 408] width 186 height 28
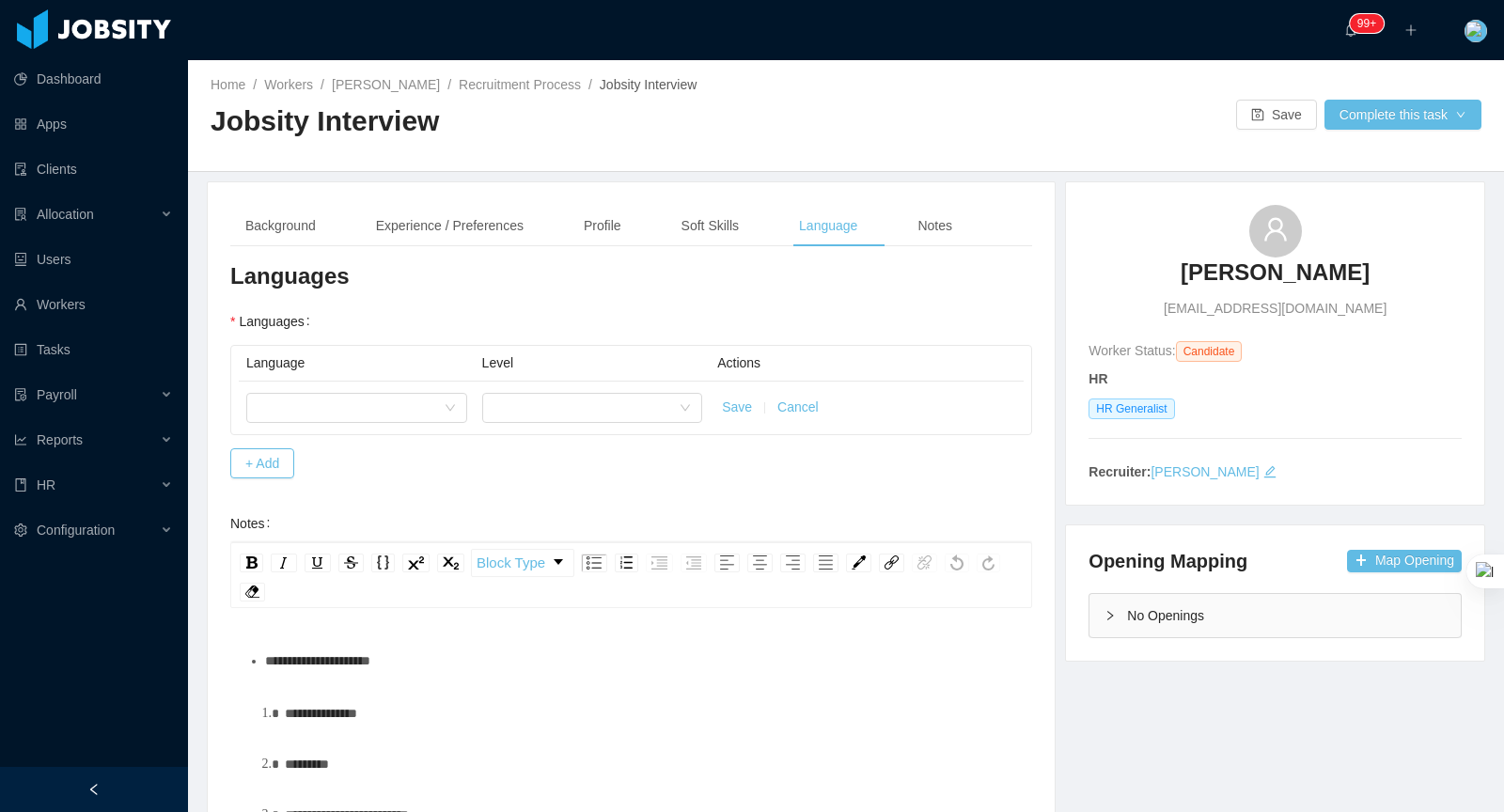
click at [571, 485] on div "**********" at bounding box center [631, 613] width 802 height 704
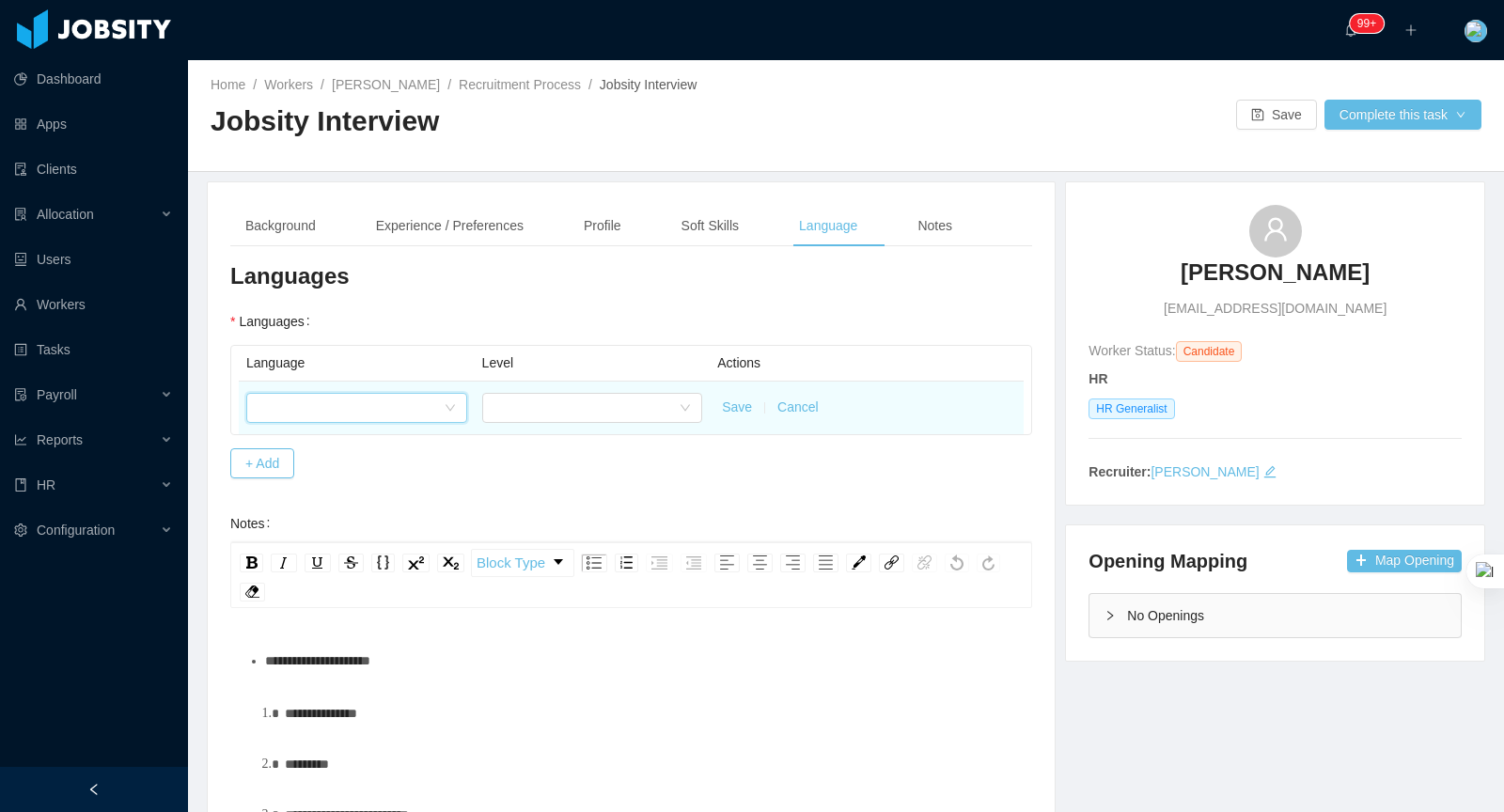
click at [306, 415] on div at bounding box center [350, 408] width 186 height 28
click at [614, 414] on div at bounding box center [586, 408] width 186 height 28
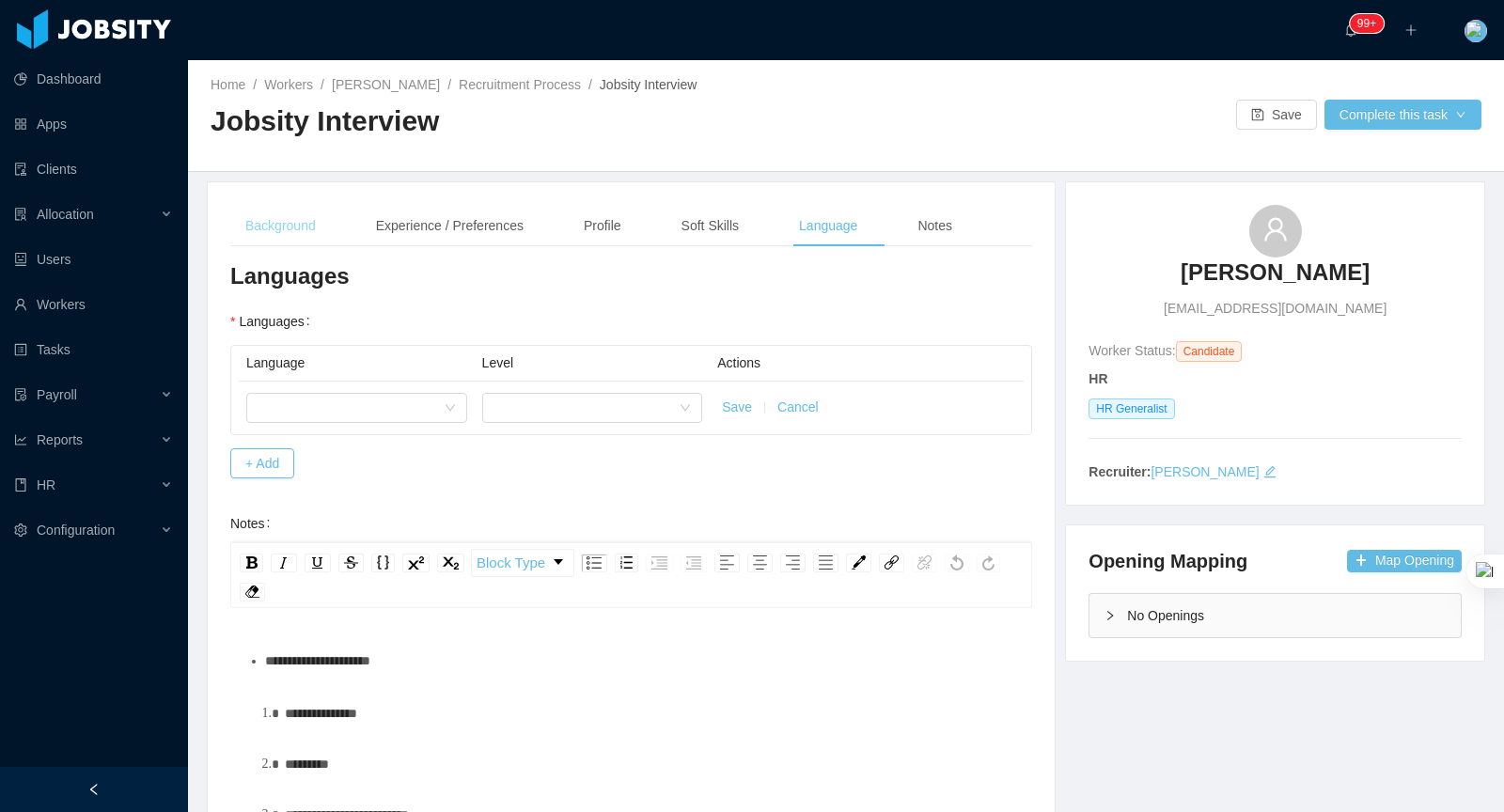
click at [288, 221] on div "Background" at bounding box center [281, 226] width 101 height 43
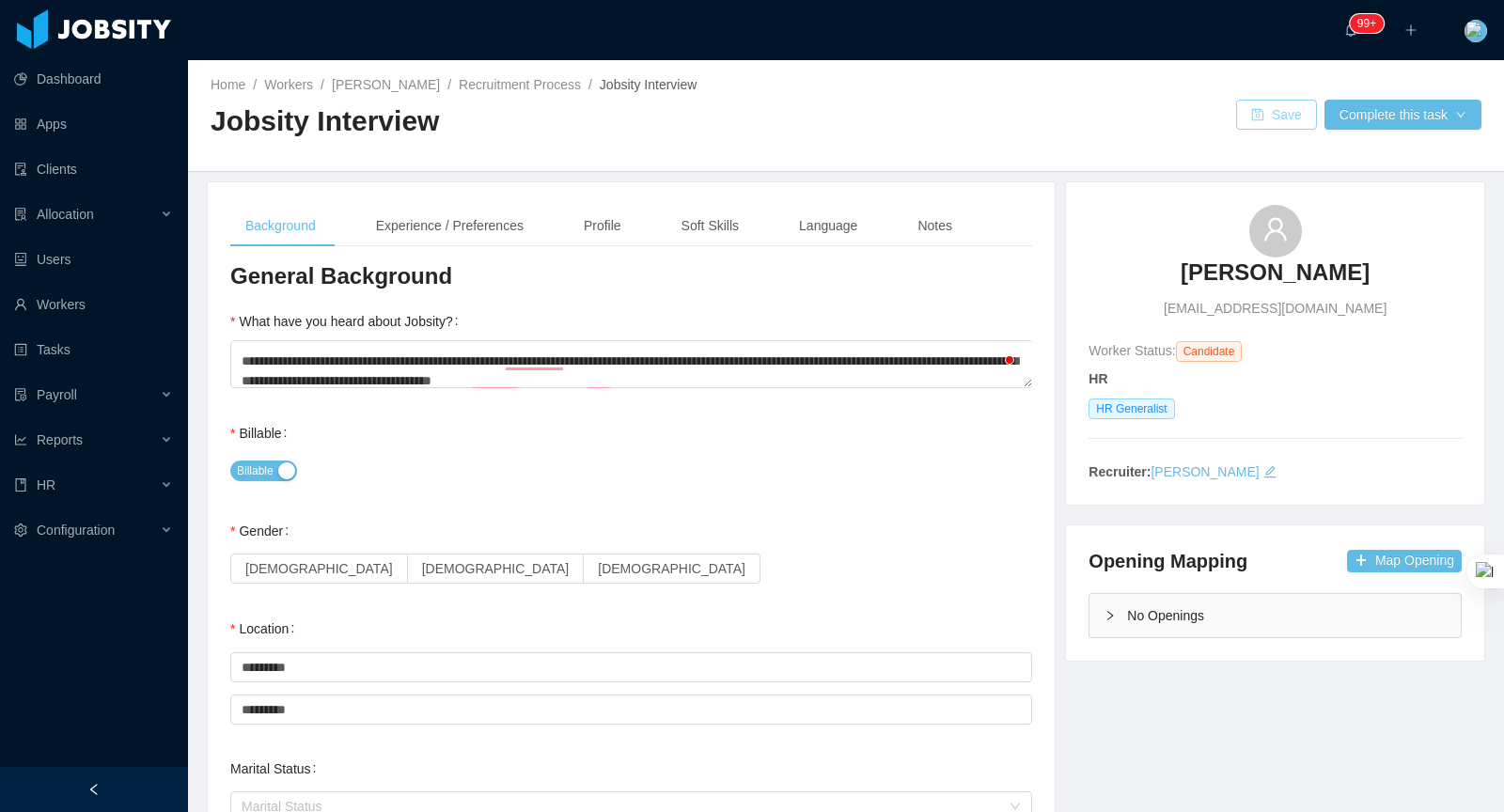
click at [1271, 120] on button "Save" at bounding box center [1276, 115] width 81 height 30
click at [822, 223] on div "Language" at bounding box center [827, 226] width 88 height 43
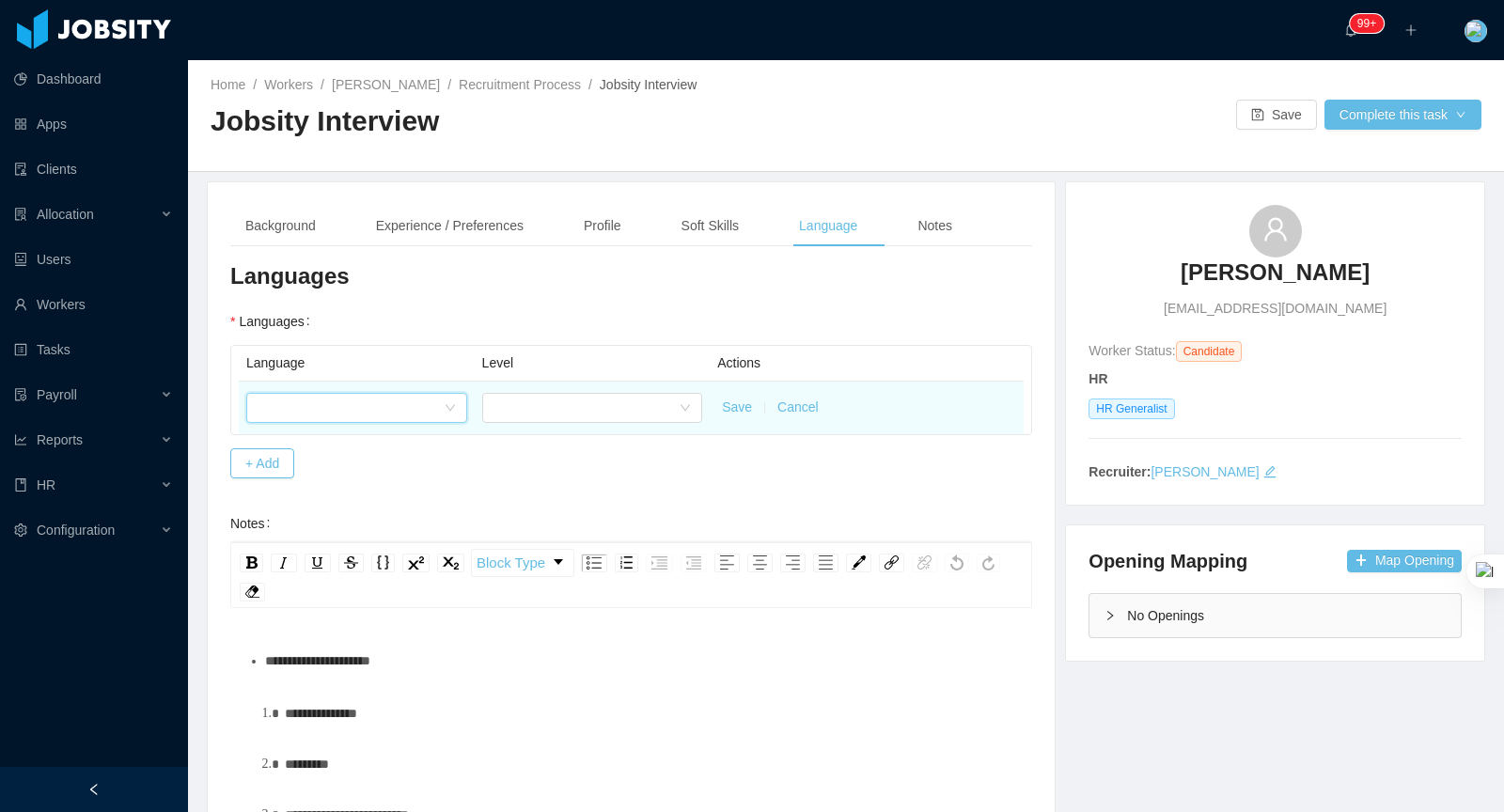
click at [302, 403] on div at bounding box center [350, 408] width 186 height 28
click at [340, 402] on input at bounding box center [350, 409] width 186 height 28
type input "*"
click at [602, 408] on div at bounding box center [586, 408] width 186 height 28
click at [442, 407] on div at bounding box center [350, 408] width 186 height 28
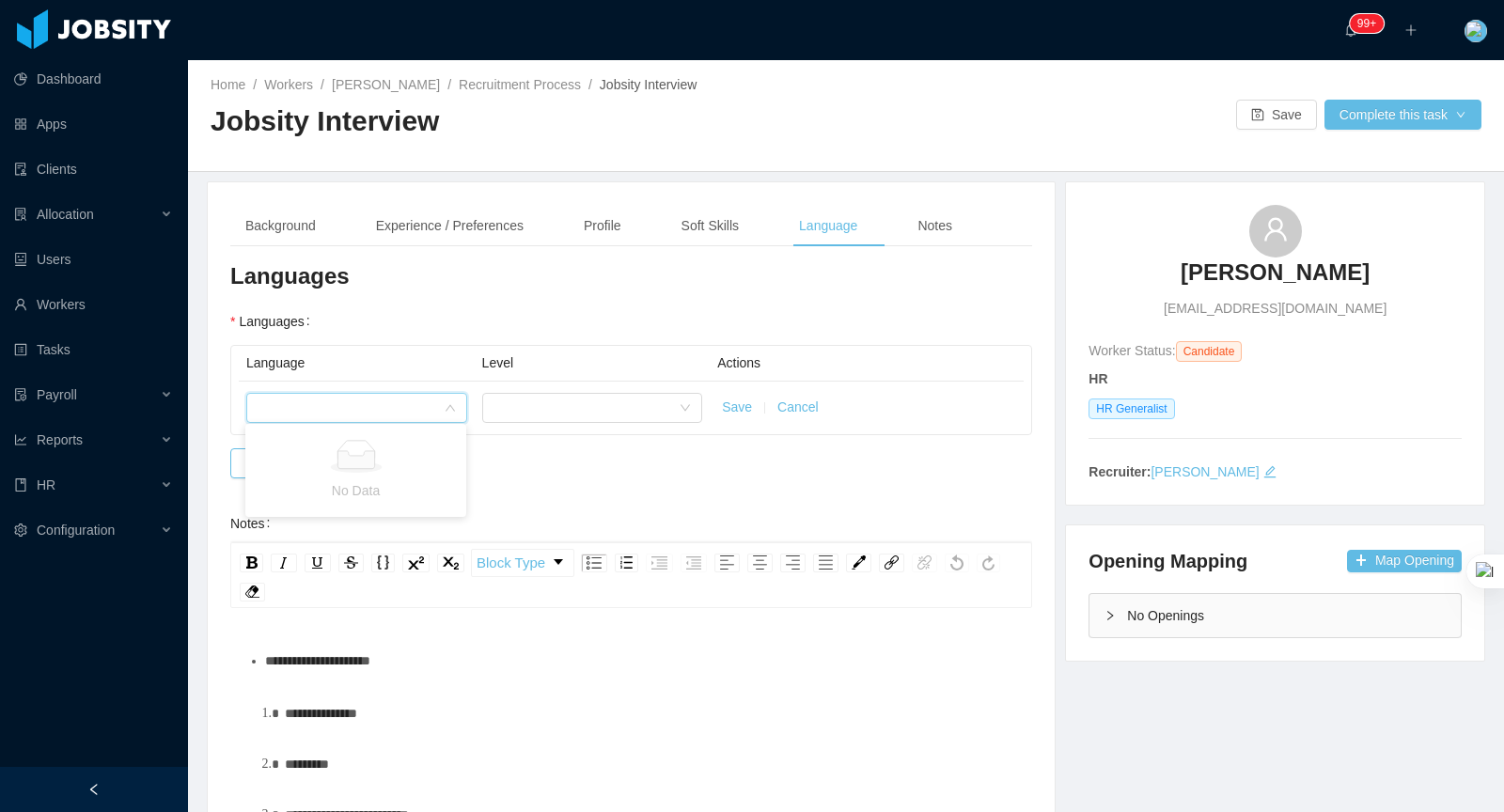
click at [435, 475] on div "No Data" at bounding box center [355, 471] width 198 height 61
click at [437, 475] on div "No Data" at bounding box center [355, 471] width 198 height 61
click at [474, 375] on th "Level" at bounding box center [592, 364] width 236 height 36
click at [678, 272] on h3 "Languages" at bounding box center [631, 276] width 802 height 30
click at [732, 412] on button "Save" at bounding box center [737, 407] width 30 height 20
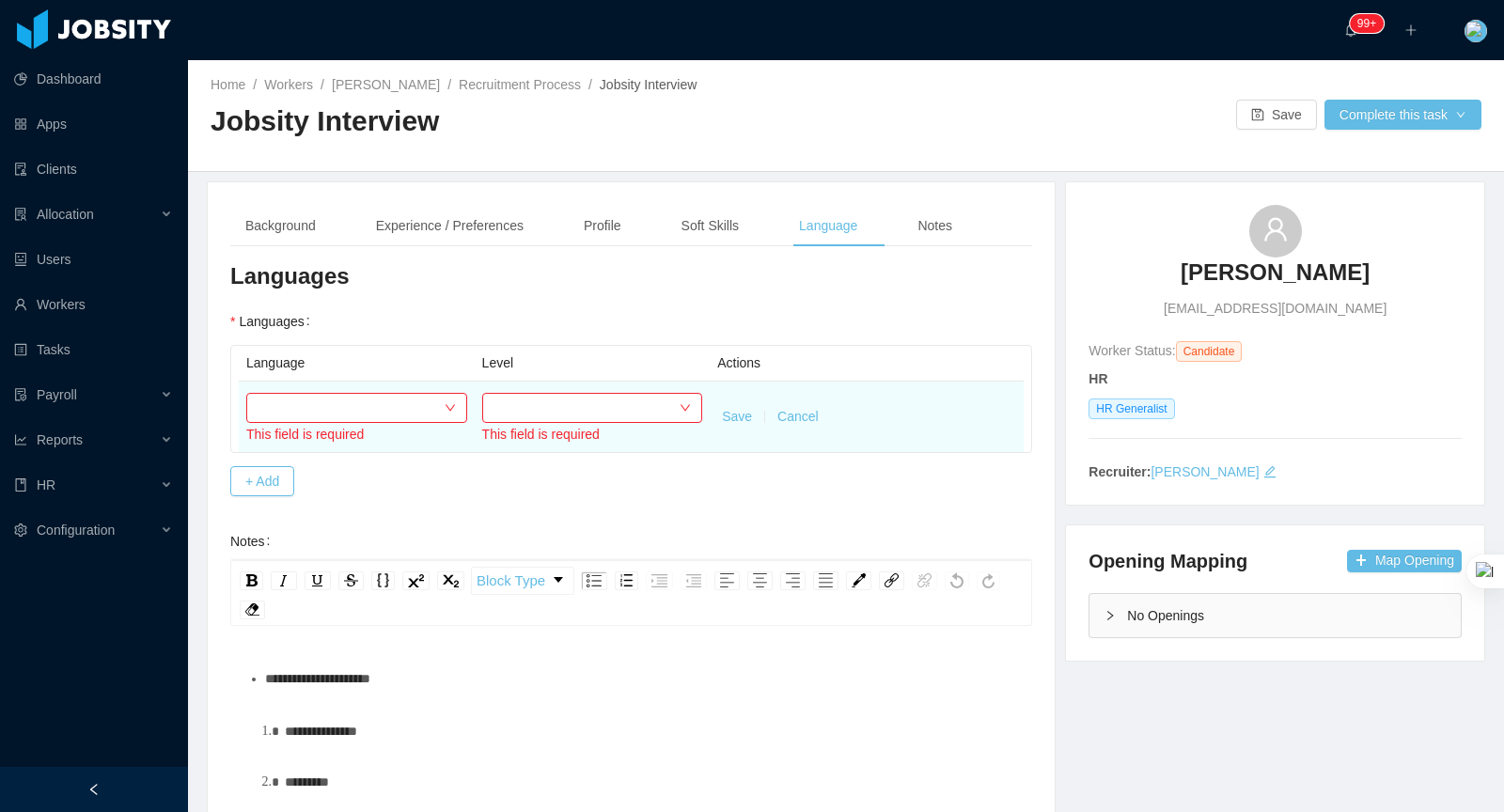
click at [812, 424] on button "Cancel" at bounding box center [798, 416] width 42 height 20
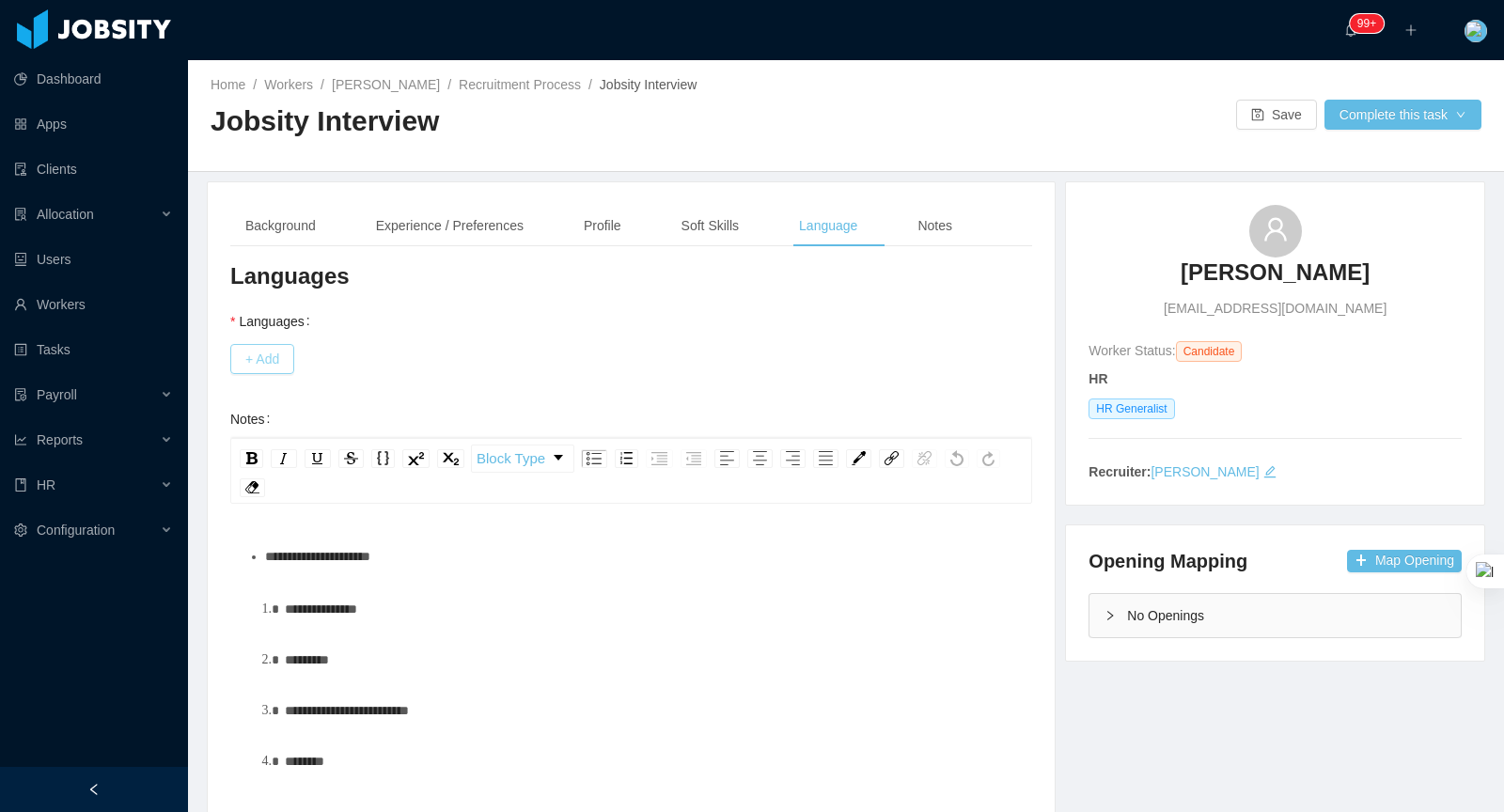
click at [263, 366] on button "+ Add" at bounding box center [262, 360] width 64 height 30
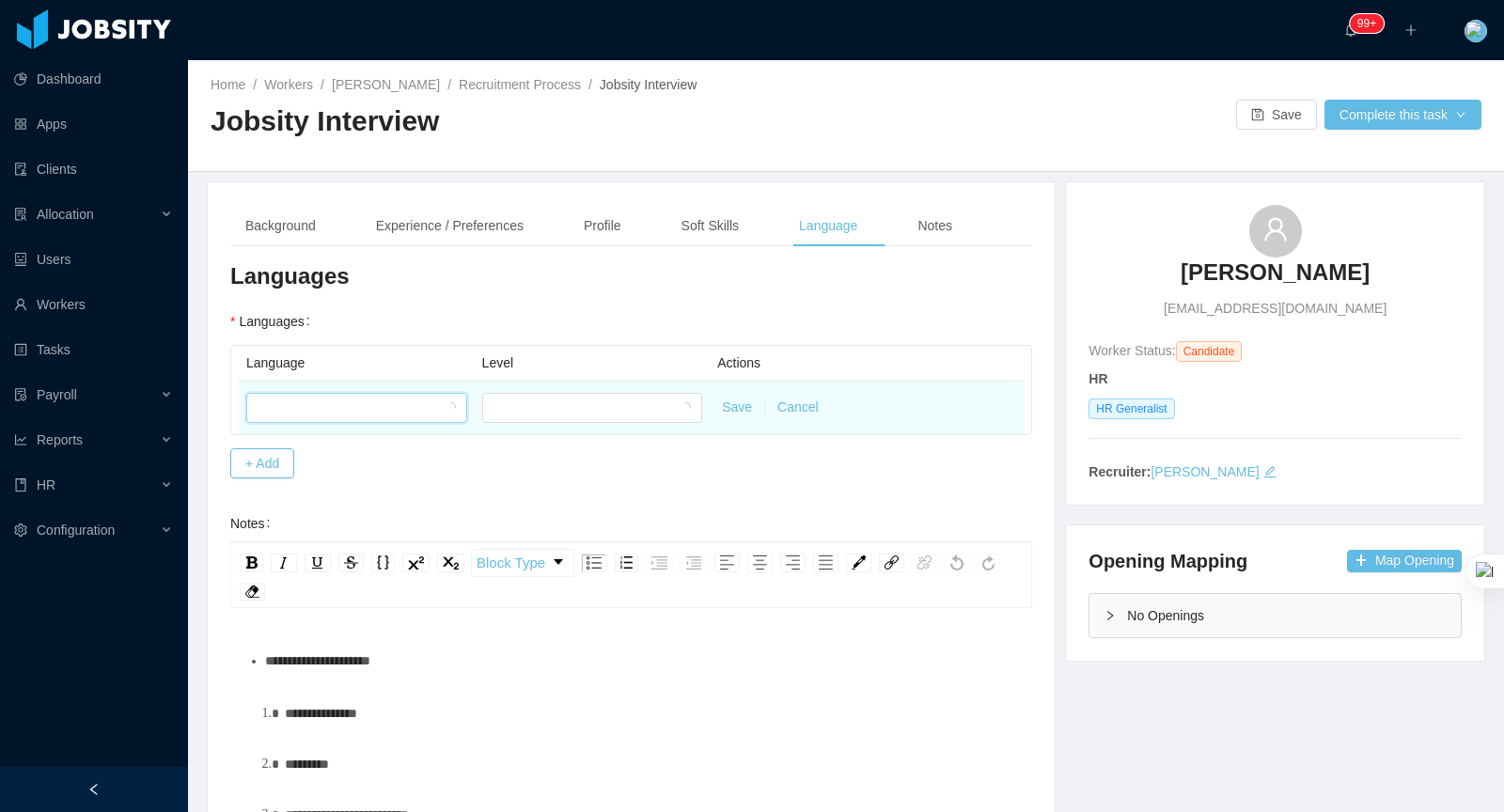
click at [386, 398] on div at bounding box center [350, 408] width 186 height 28
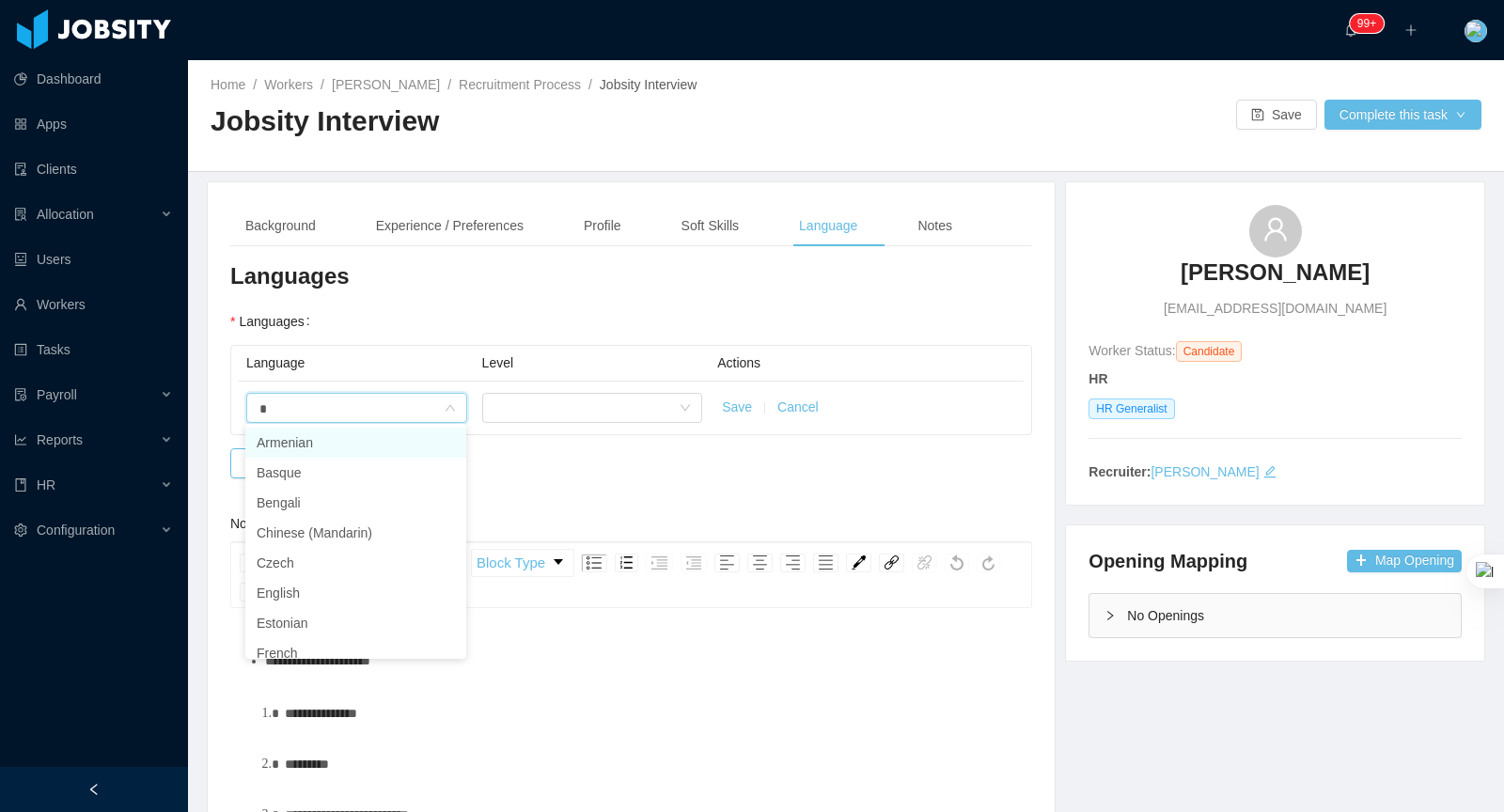
type input "**"
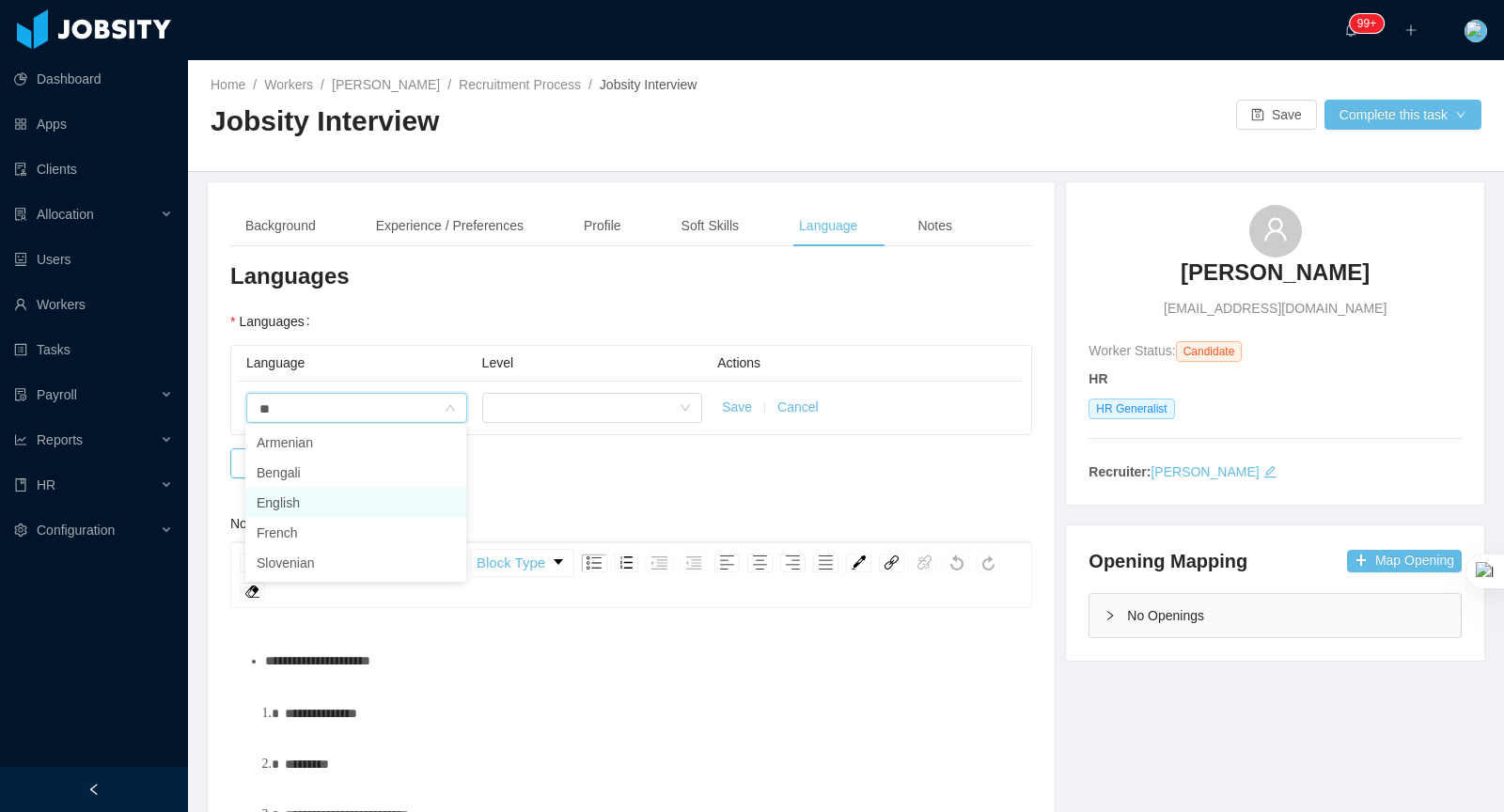
click at [350, 502] on li "English" at bounding box center [356, 503] width 221 height 30
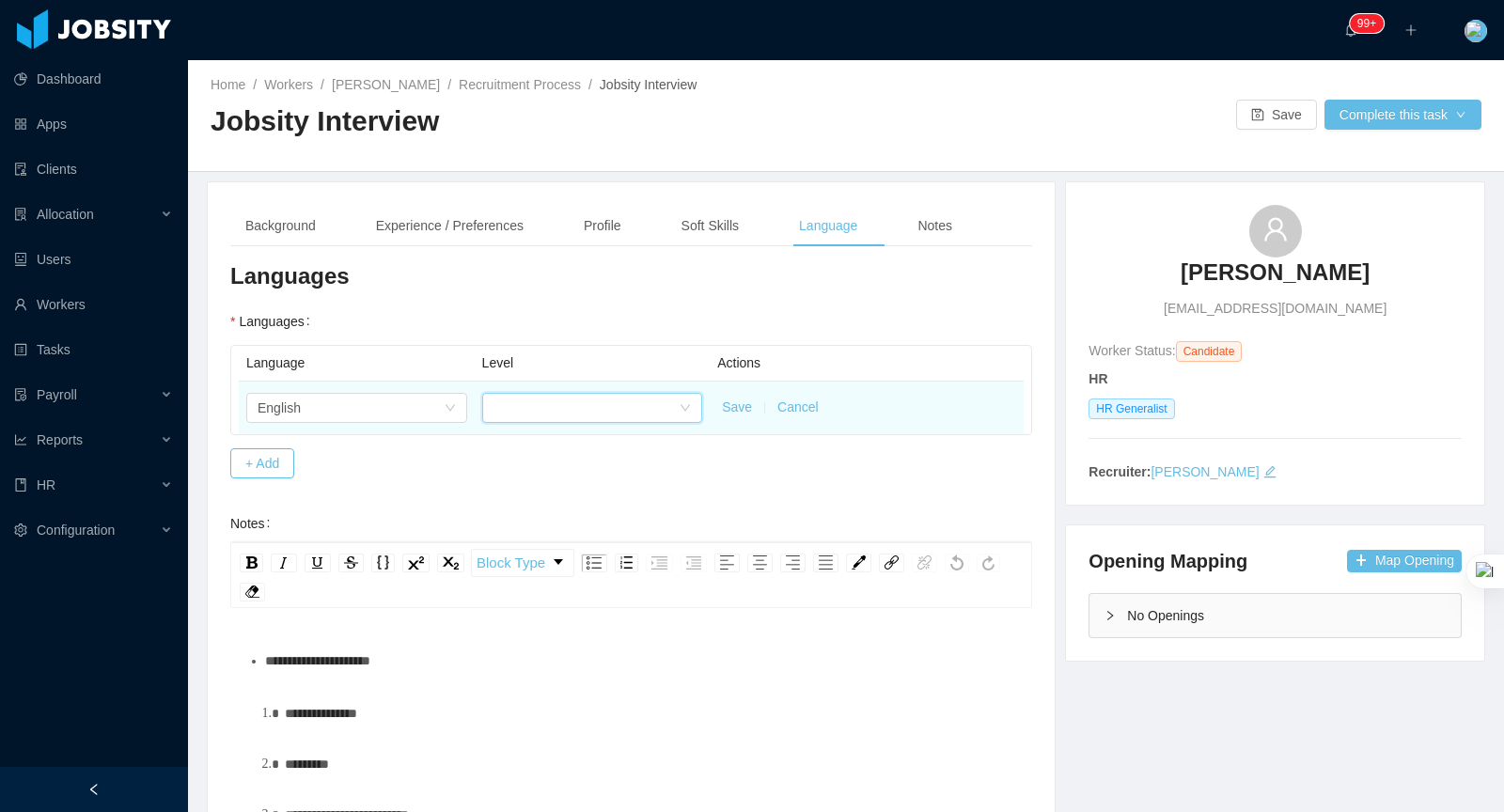
click at [582, 415] on div at bounding box center [586, 408] width 186 height 28
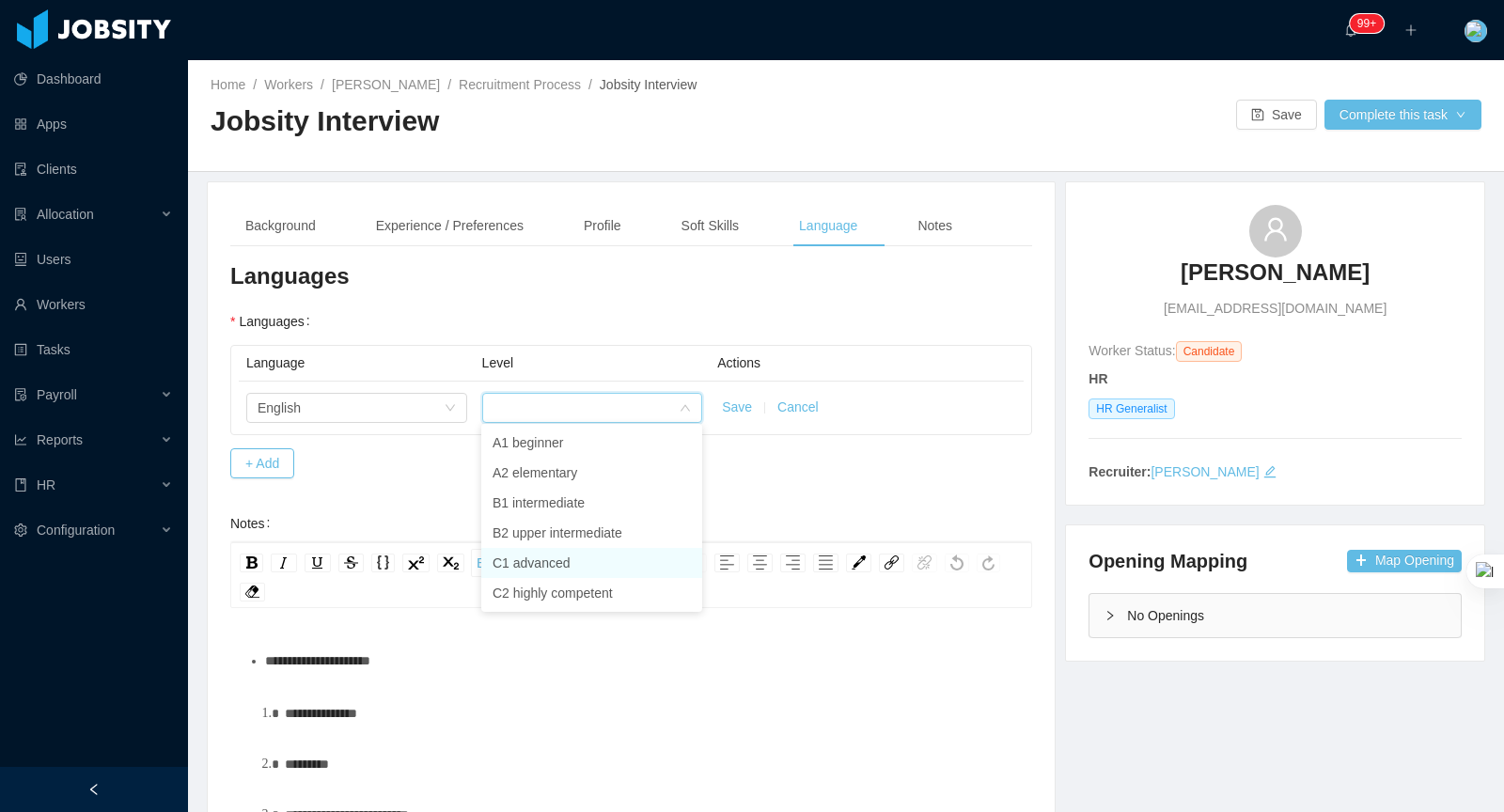
click at [566, 562] on li "C1 advanced" at bounding box center [591, 563] width 221 height 30
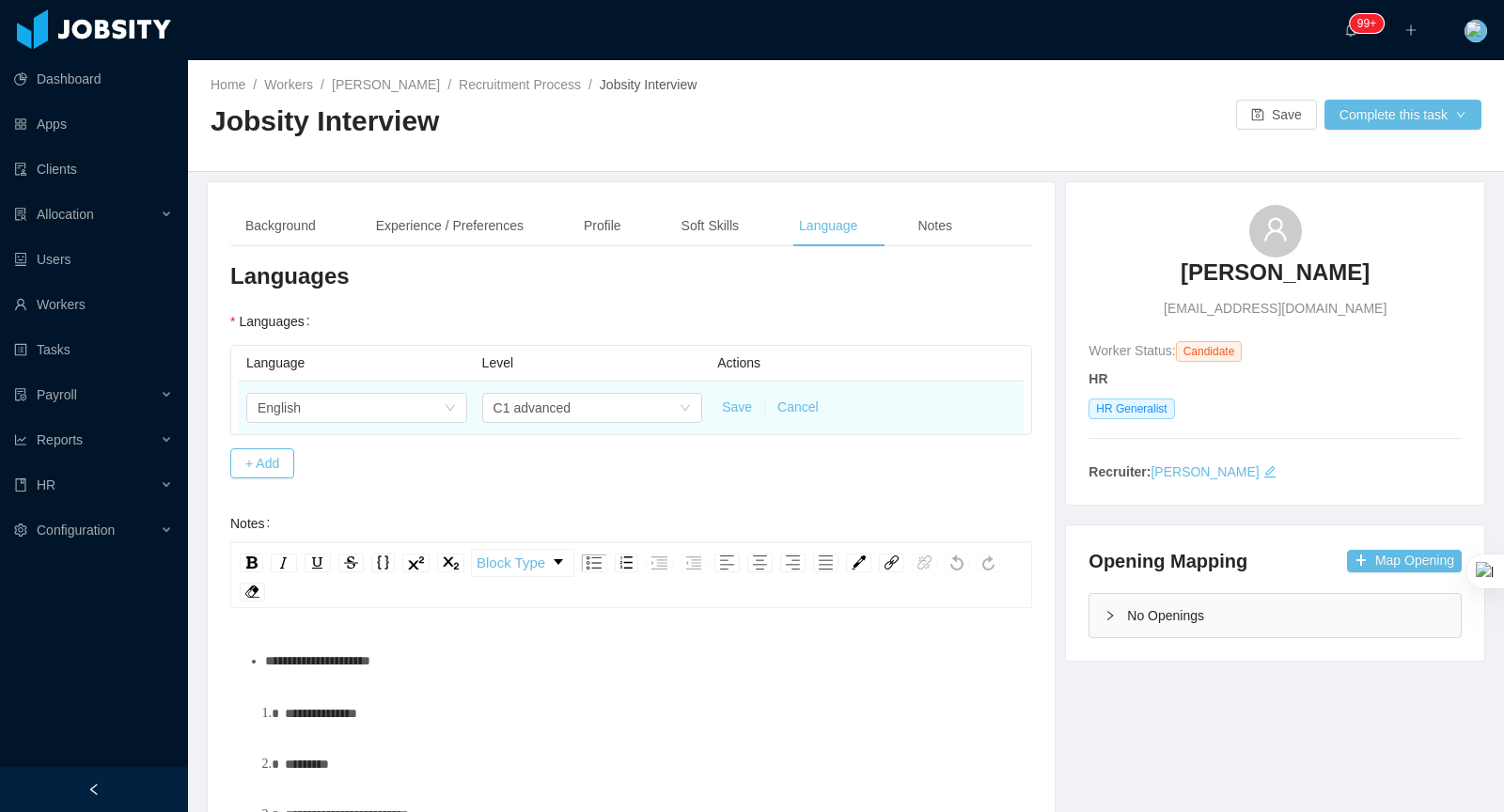
click at [738, 405] on button "Save" at bounding box center [737, 407] width 30 height 20
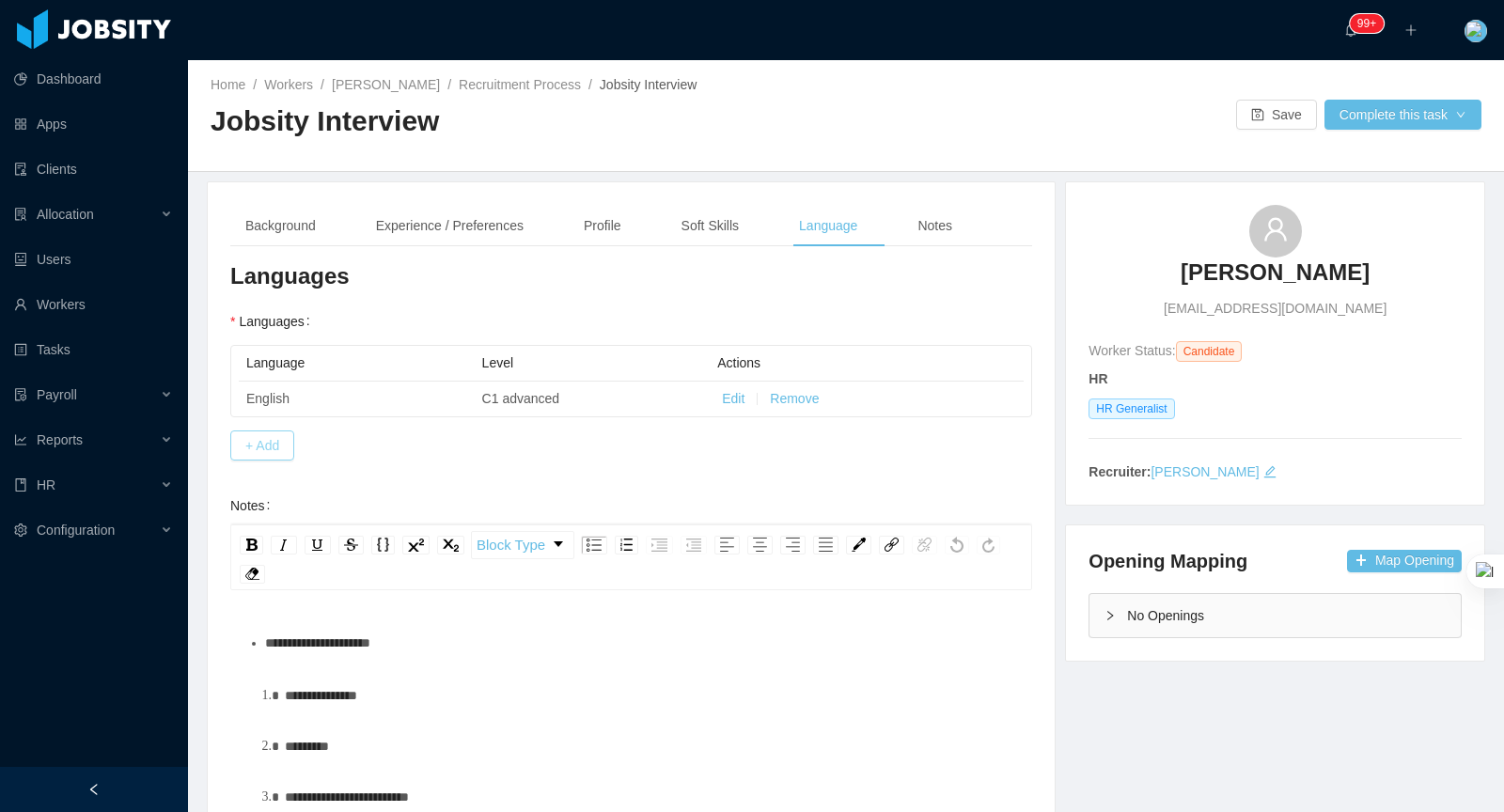
click at [269, 440] on button "+ Add" at bounding box center [262, 446] width 64 height 30
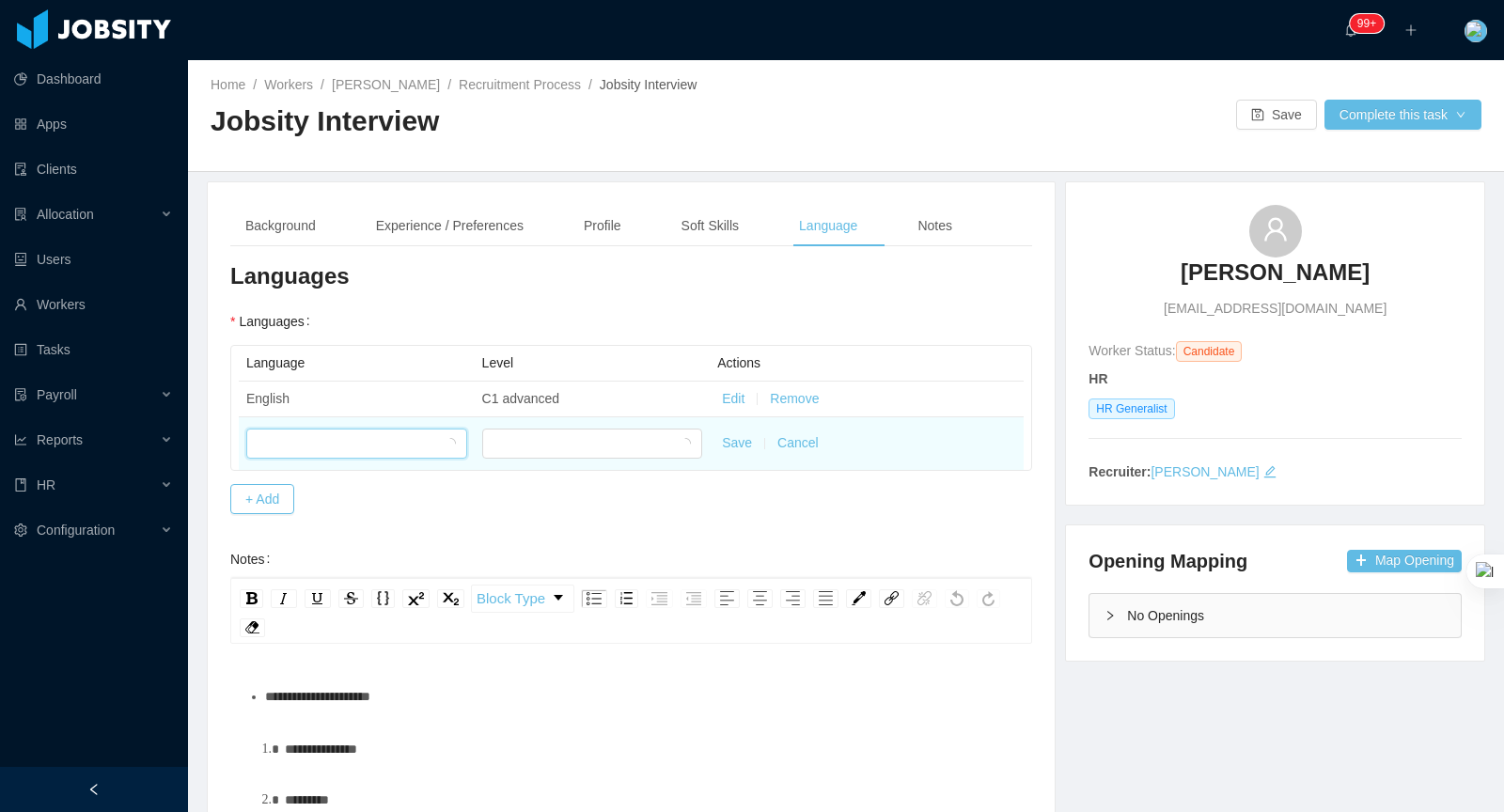
click at [368, 440] on div at bounding box center [350, 444] width 186 height 28
type input "*****"
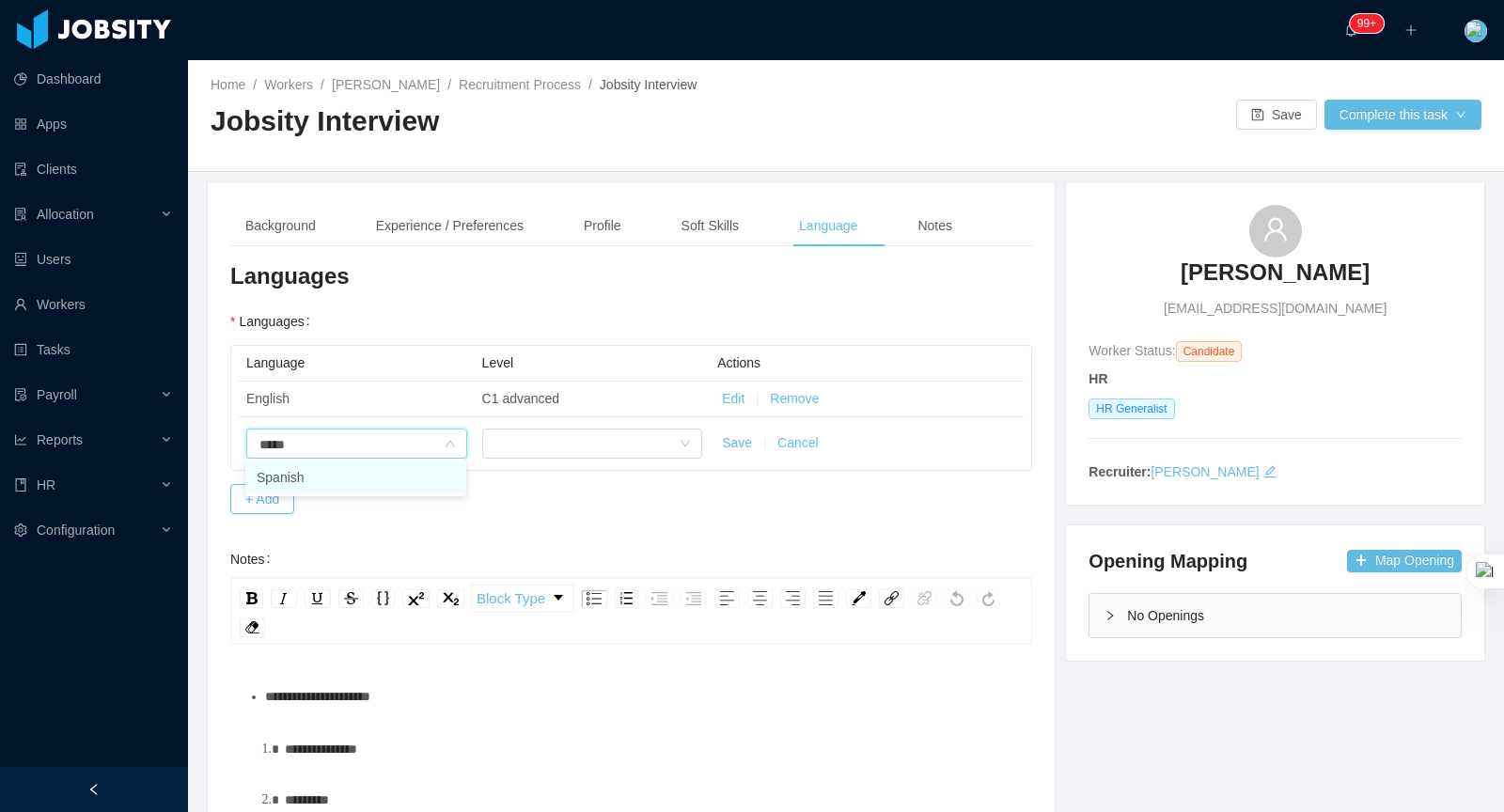
click at [398, 465] on li "Spanish" at bounding box center [356, 477] width 221 height 30
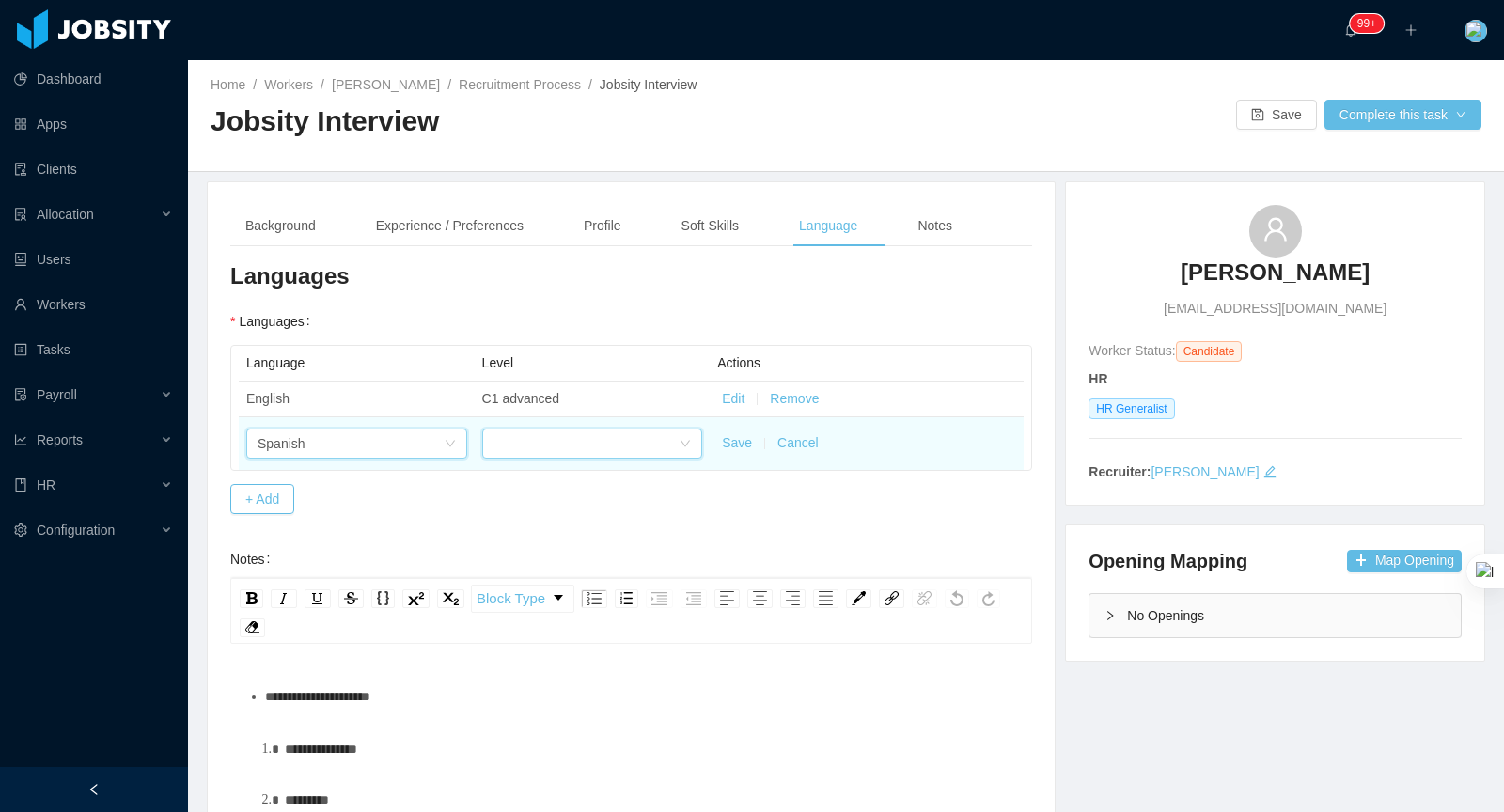
click at [638, 449] on div at bounding box center [586, 444] width 186 height 28
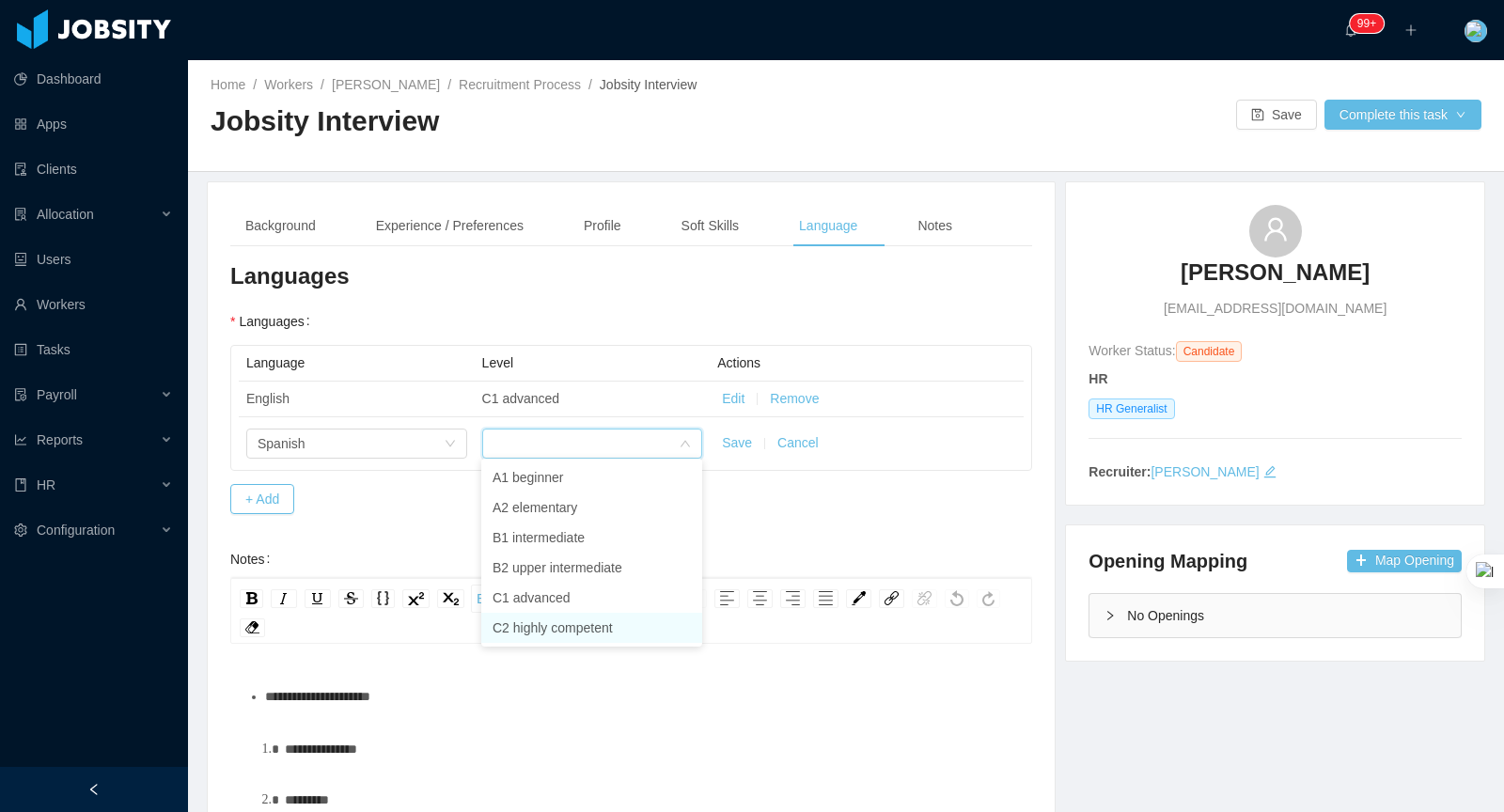
click at [550, 618] on li "C2 highly competent" at bounding box center [591, 628] width 221 height 30
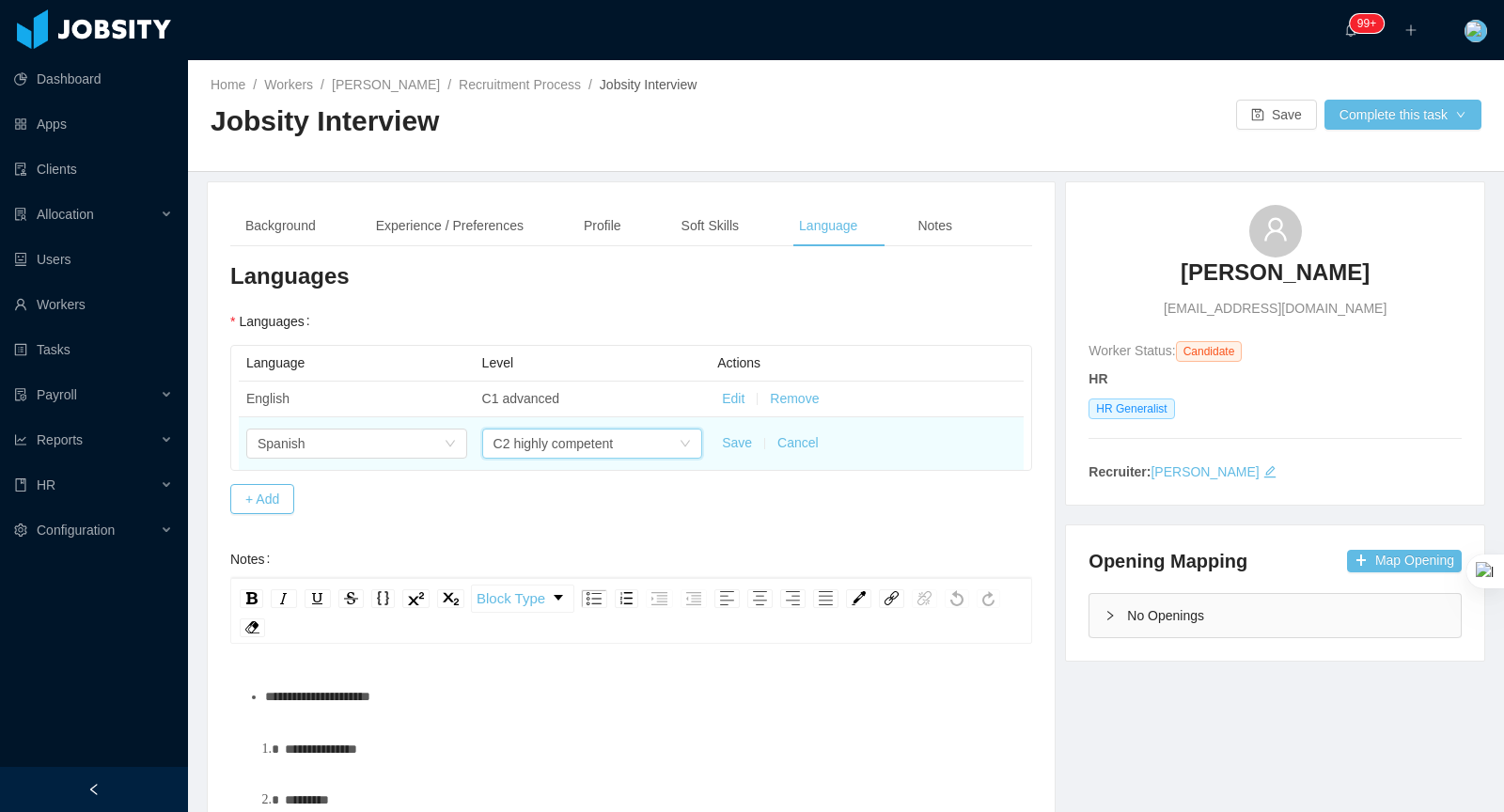
click at [736, 441] on button "Save" at bounding box center [737, 443] width 30 height 20
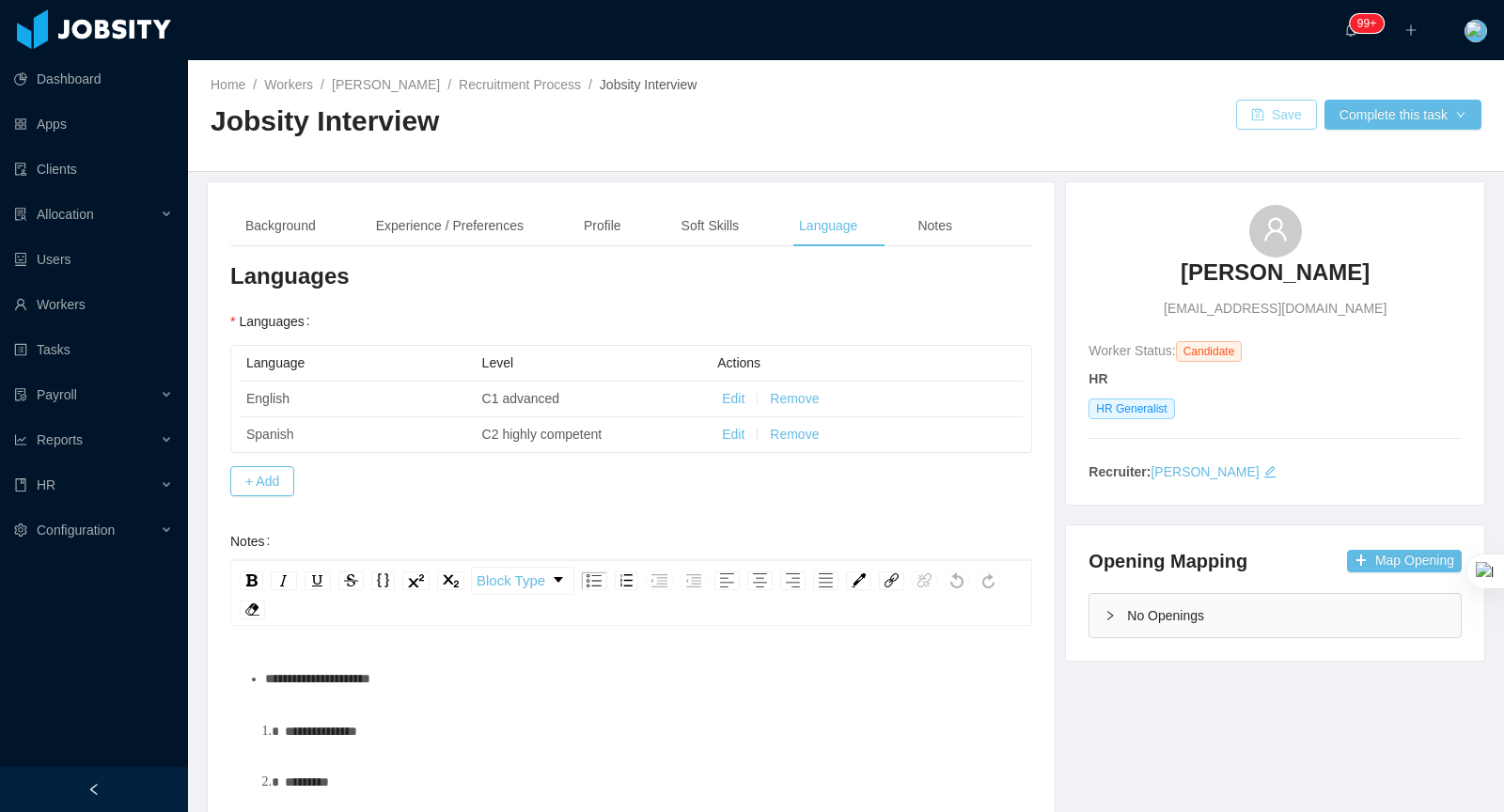
click at [1261, 107] on button "Save" at bounding box center [1276, 115] width 81 height 30
click at [566, 84] on link "Recruitment Process" at bounding box center [519, 84] width 122 height 15
click at [937, 220] on div "Notes" at bounding box center [935, 226] width 65 height 43
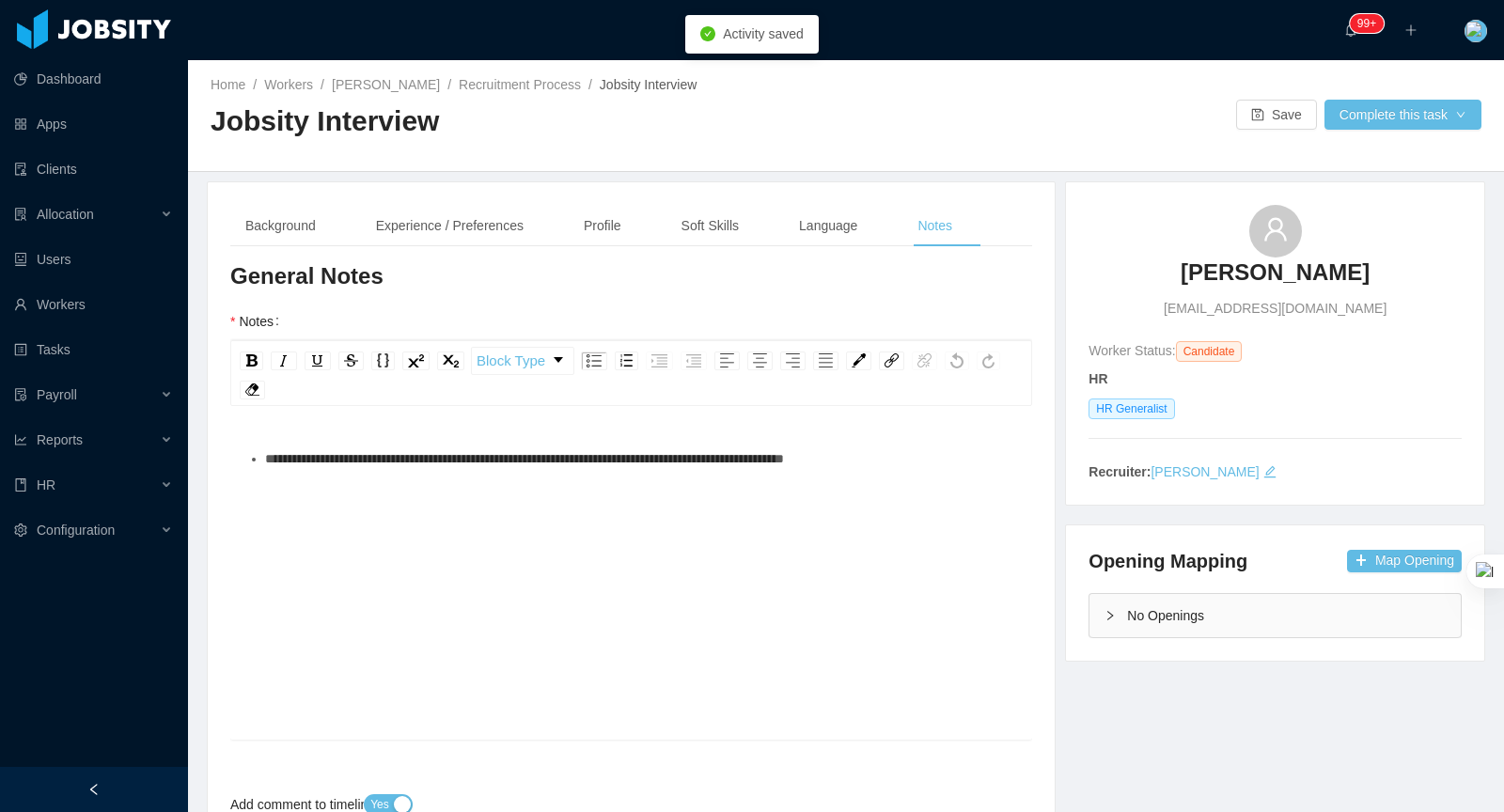
click at [367, 520] on div "**********" at bounding box center [632, 604] width 772 height 329
click at [286, 473] on div "**********" at bounding box center [632, 604] width 772 height 329
click at [642, 523] on div "**********" at bounding box center [632, 604] width 772 height 329
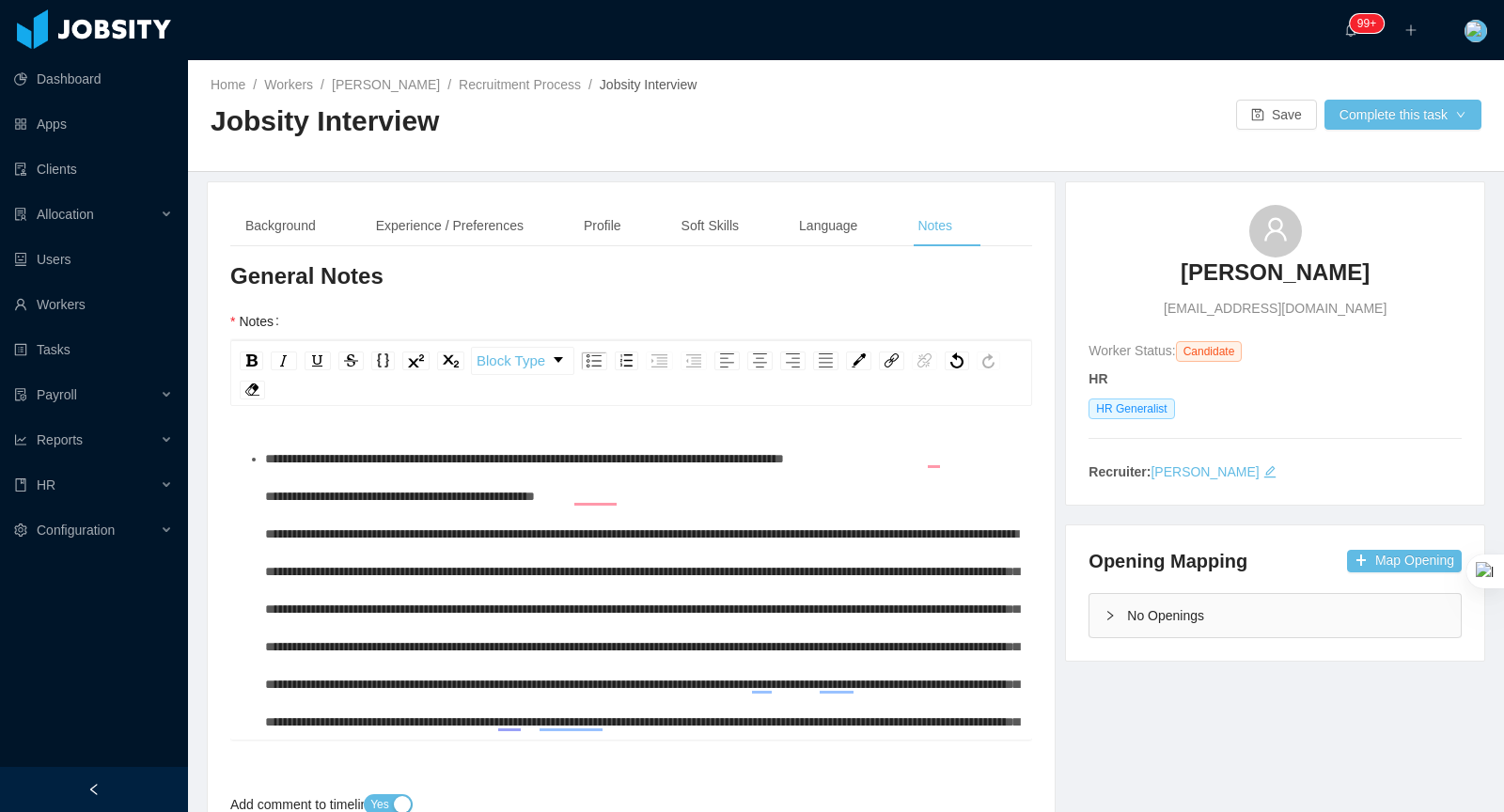
scroll to position [150, 0]
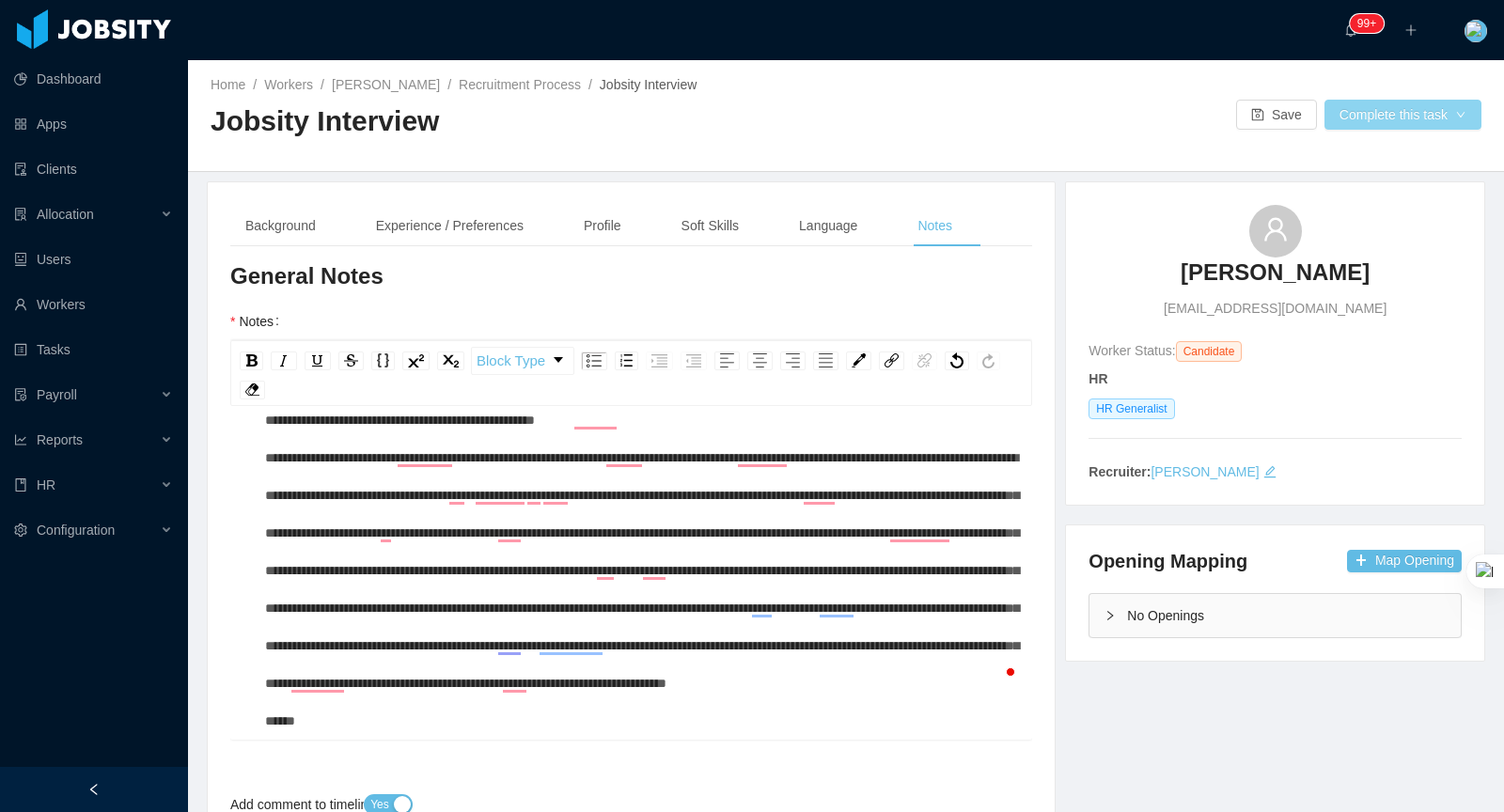
click at [1391, 113] on button "Complete this task" at bounding box center [1402, 115] width 157 height 30
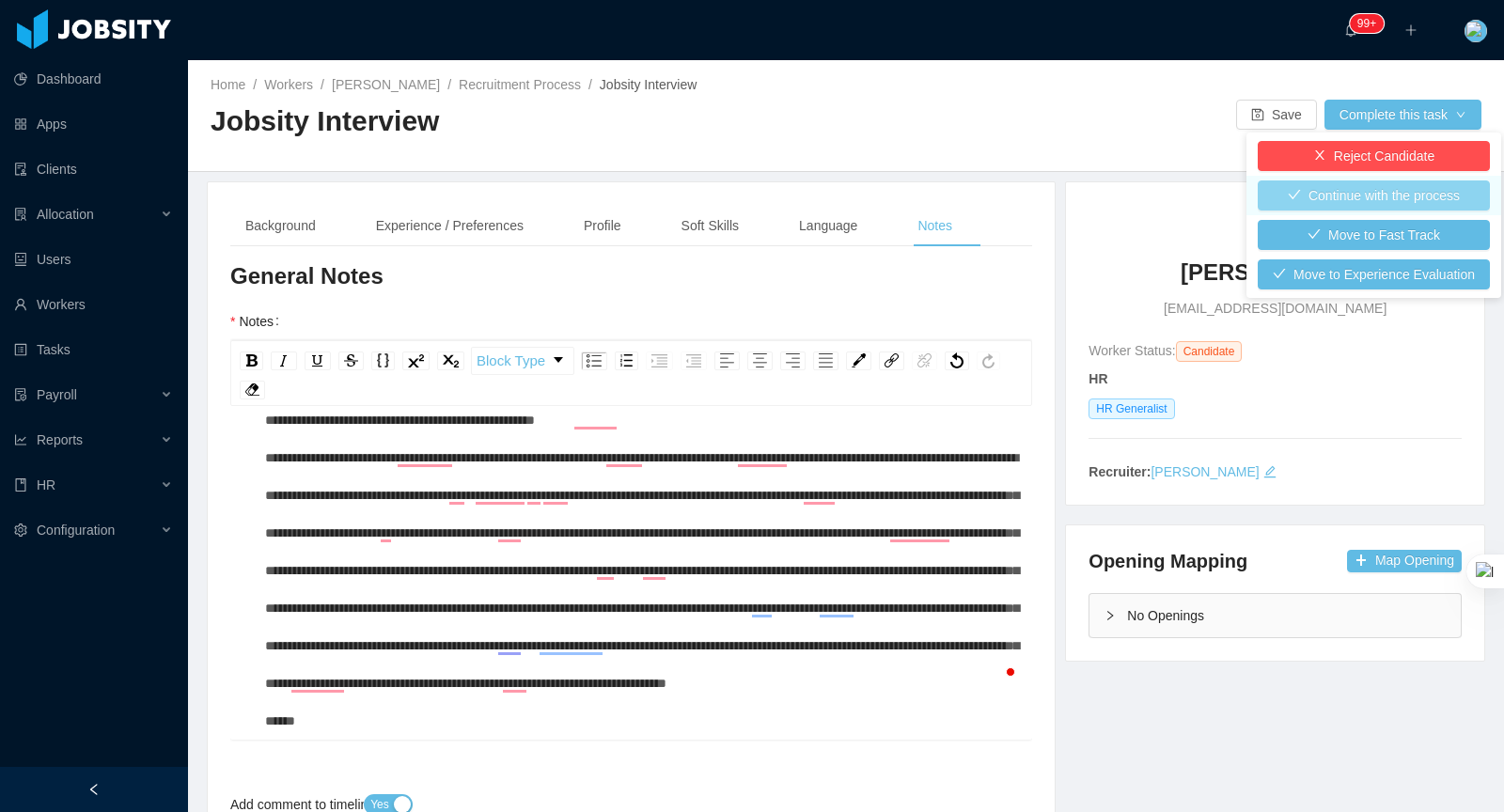
click at [1415, 197] on button "Continue with the process" at bounding box center [1373, 195] width 232 height 30
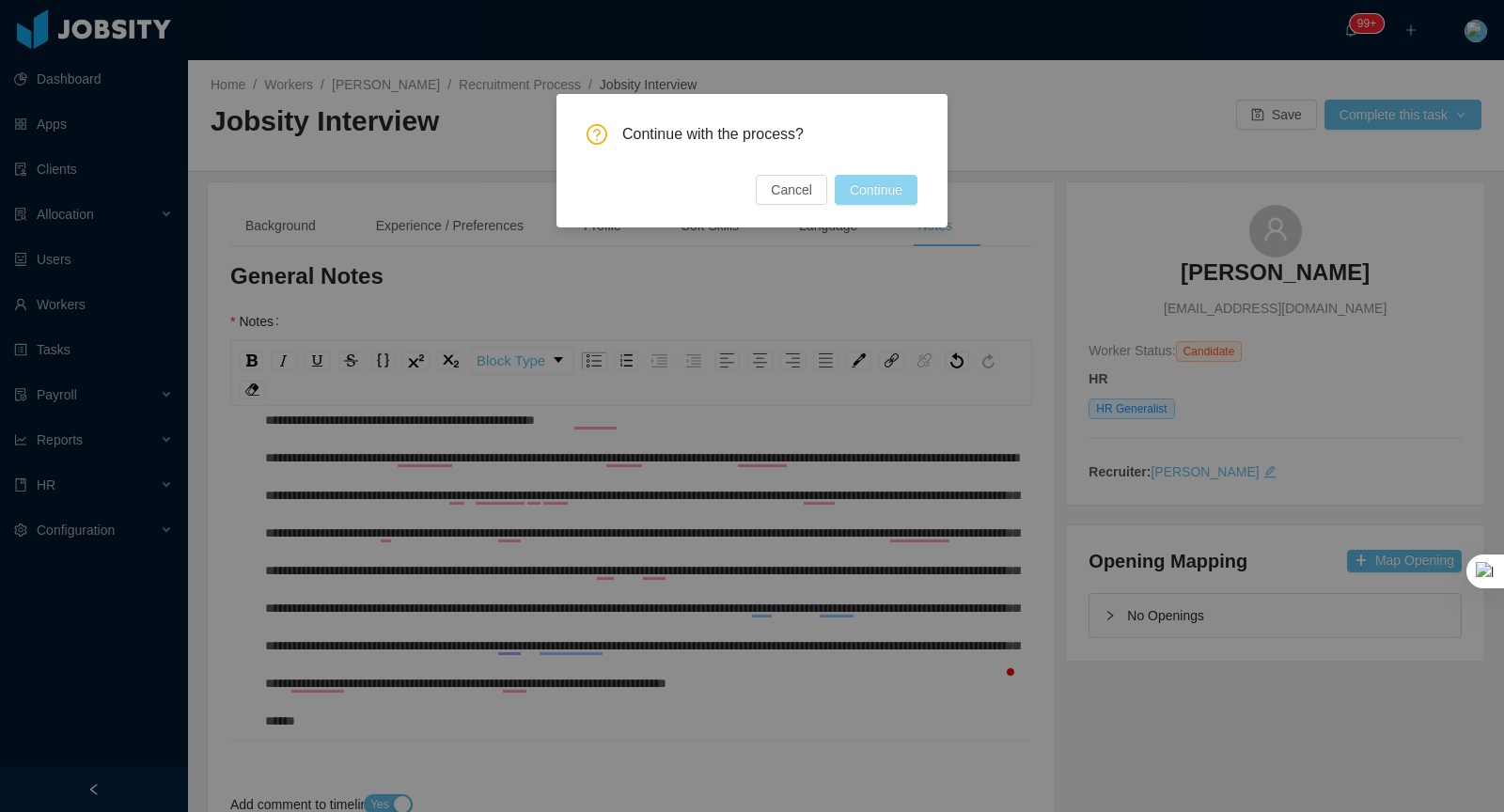
click at [874, 186] on button "Continue" at bounding box center [876, 190] width 83 height 30
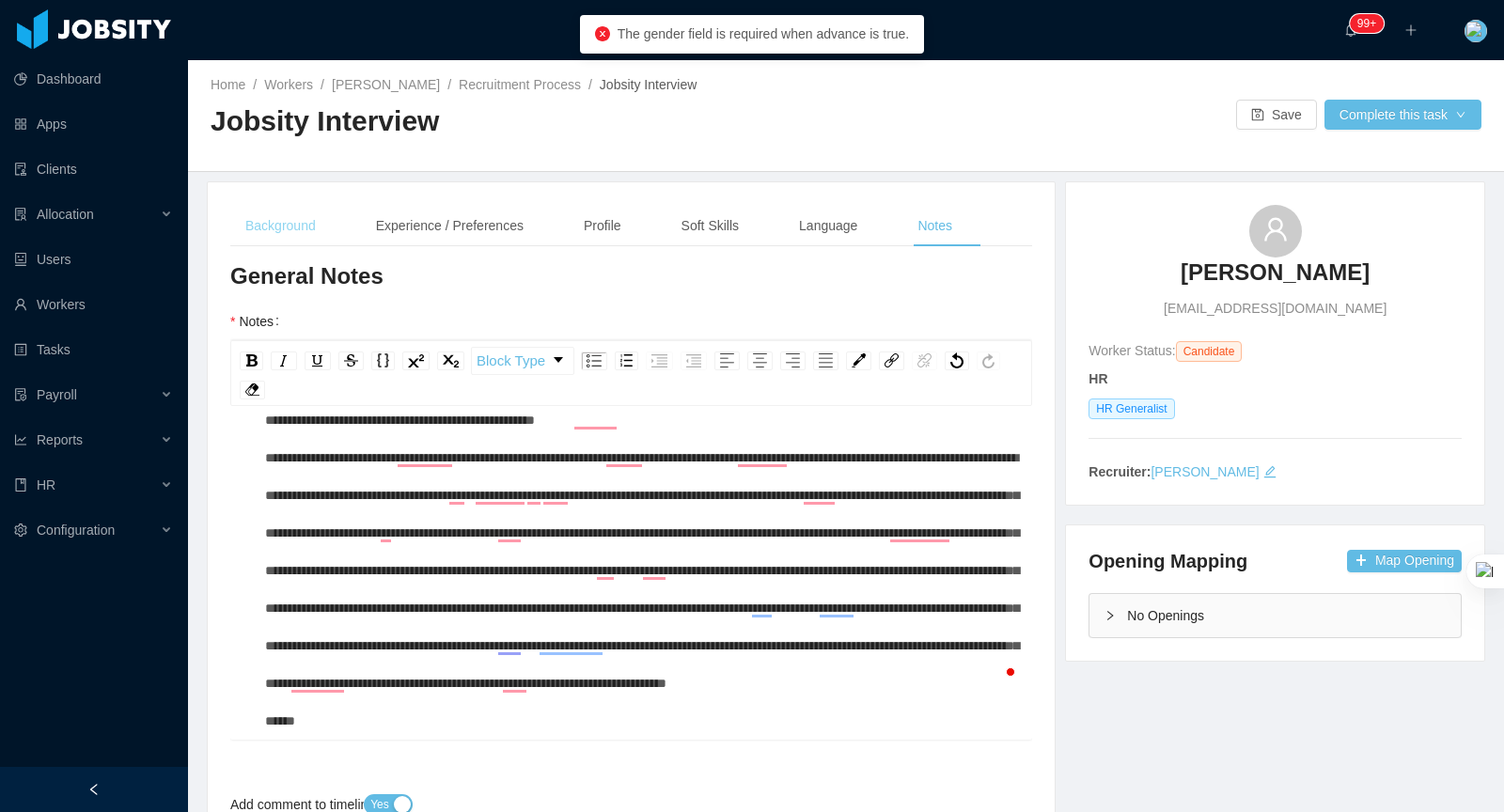
click at [324, 215] on div "Background" at bounding box center [281, 226] width 101 height 43
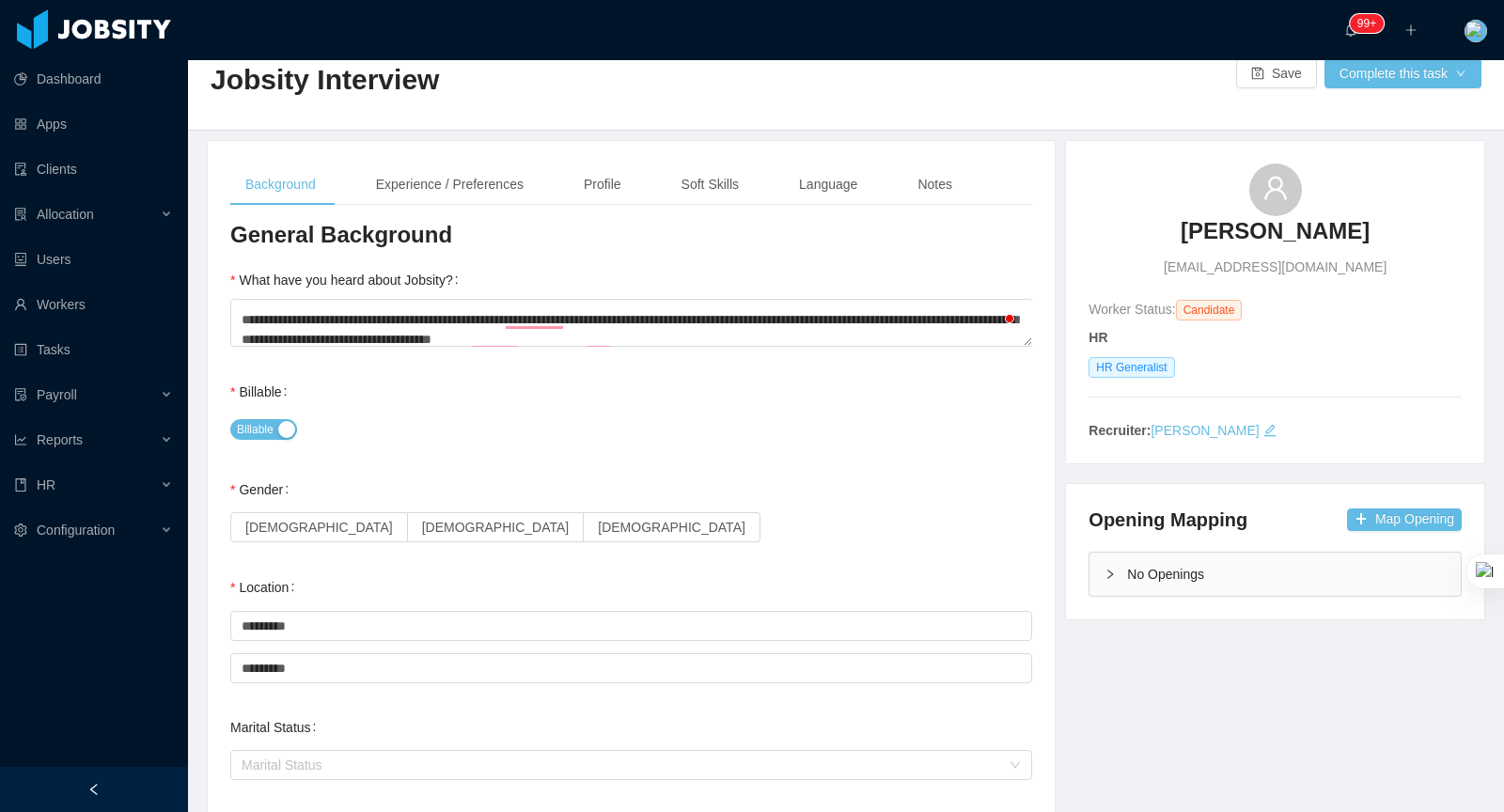
scroll to position [68, 0]
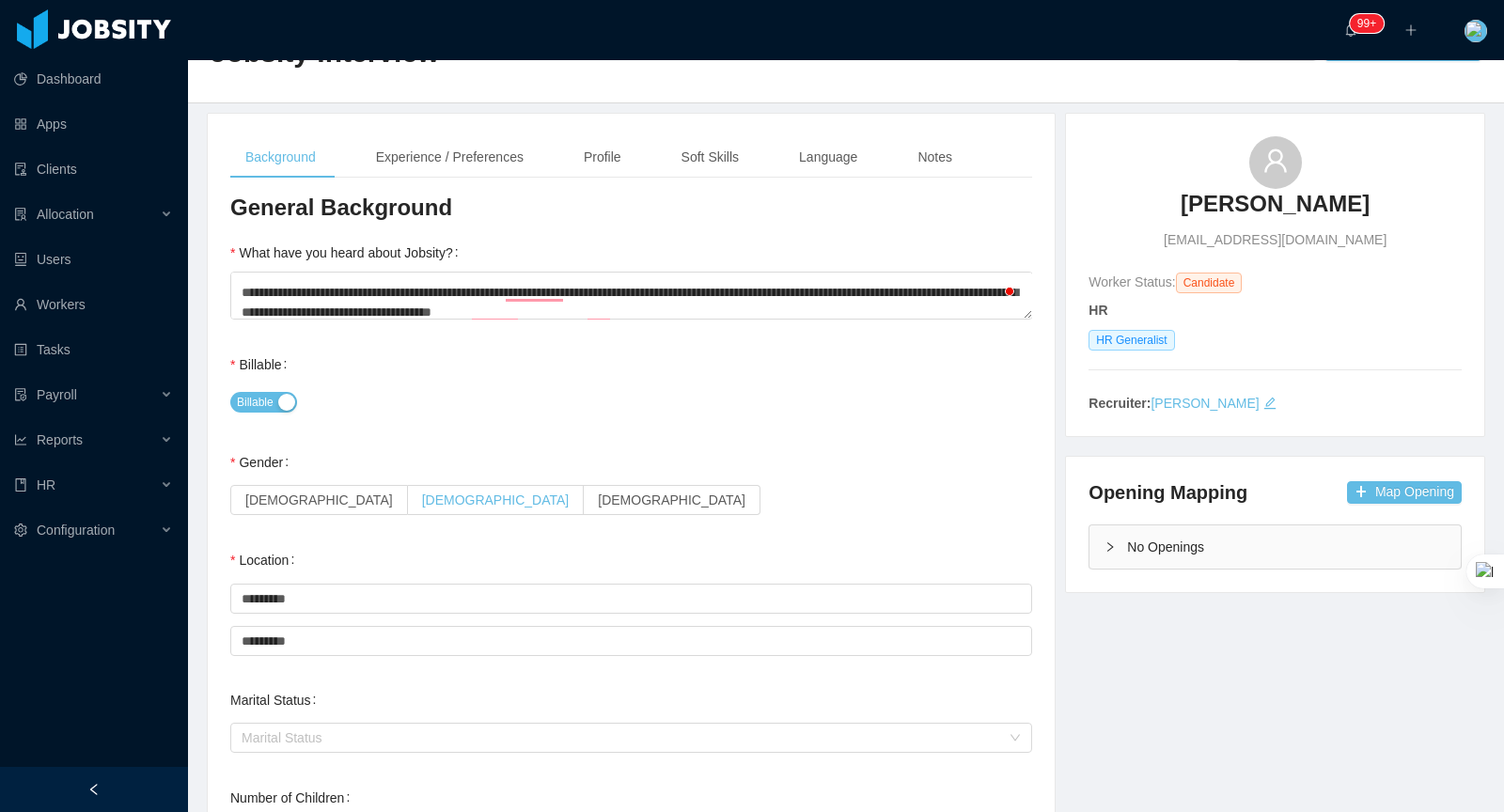
click at [408, 500] on label "[DEMOGRAPHIC_DATA]" at bounding box center [496, 500] width 176 height 30
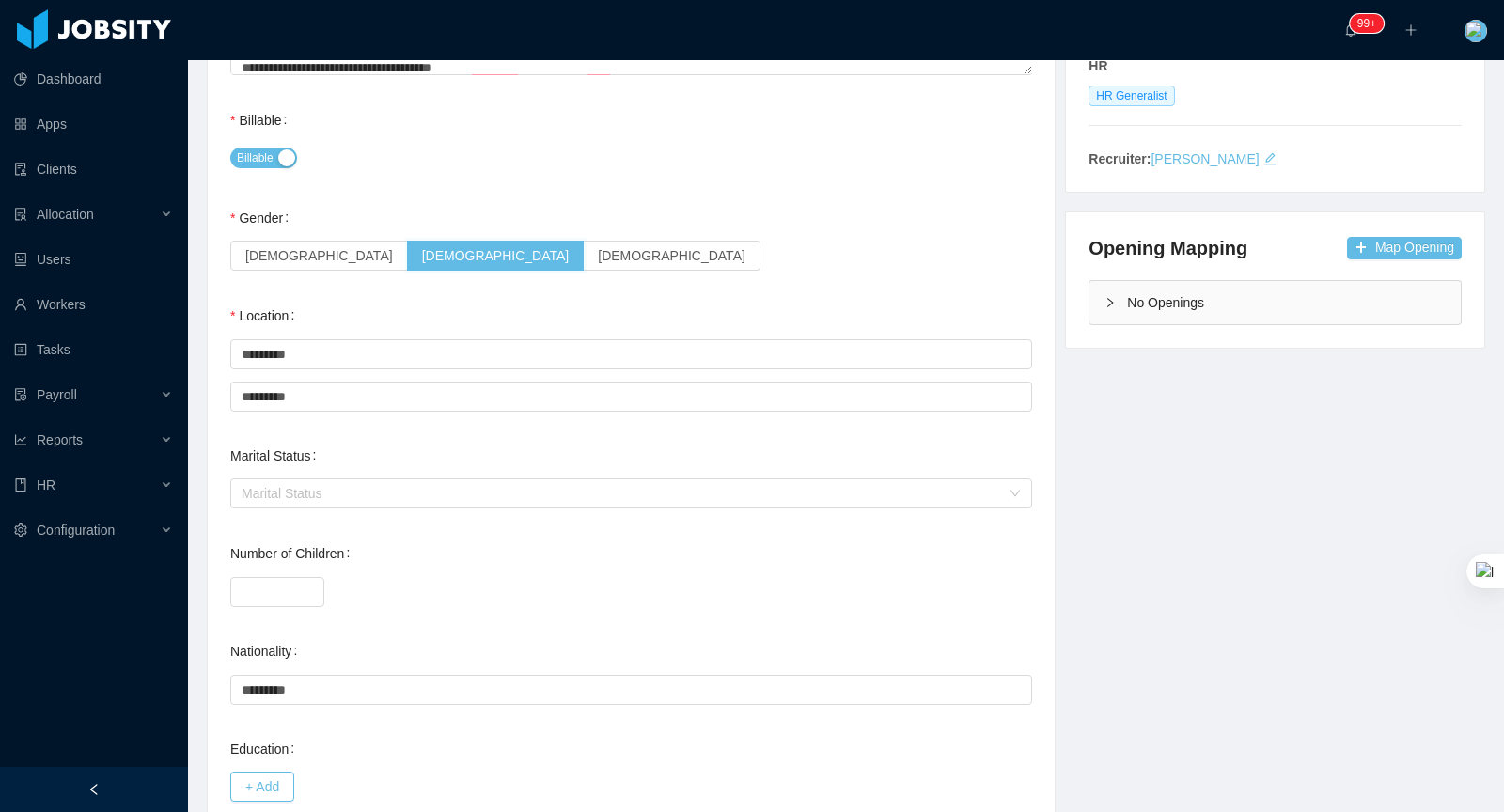
scroll to position [0, 0]
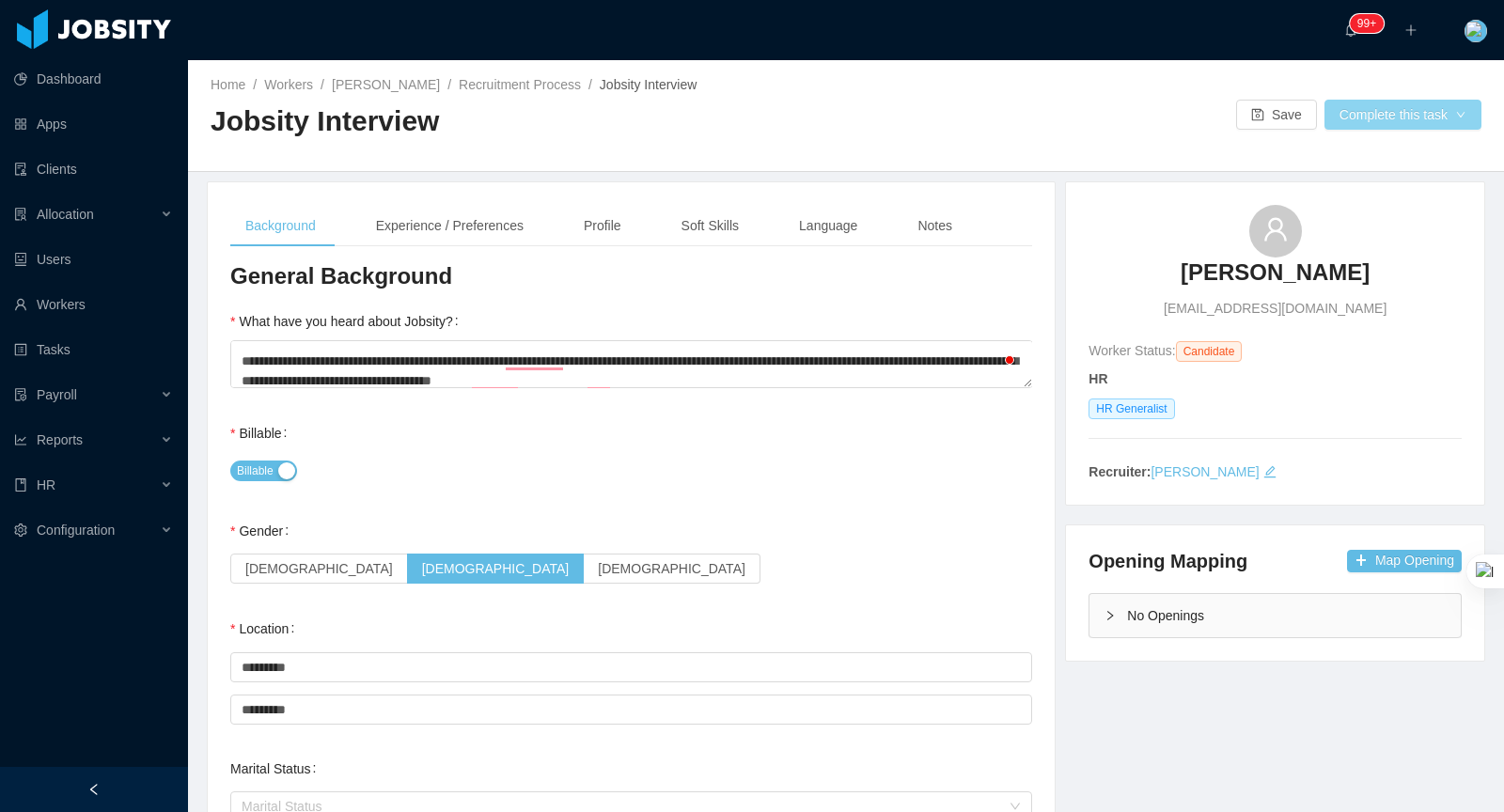
click at [1398, 115] on button "Complete this task" at bounding box center [1402, 115] width 157 height 30
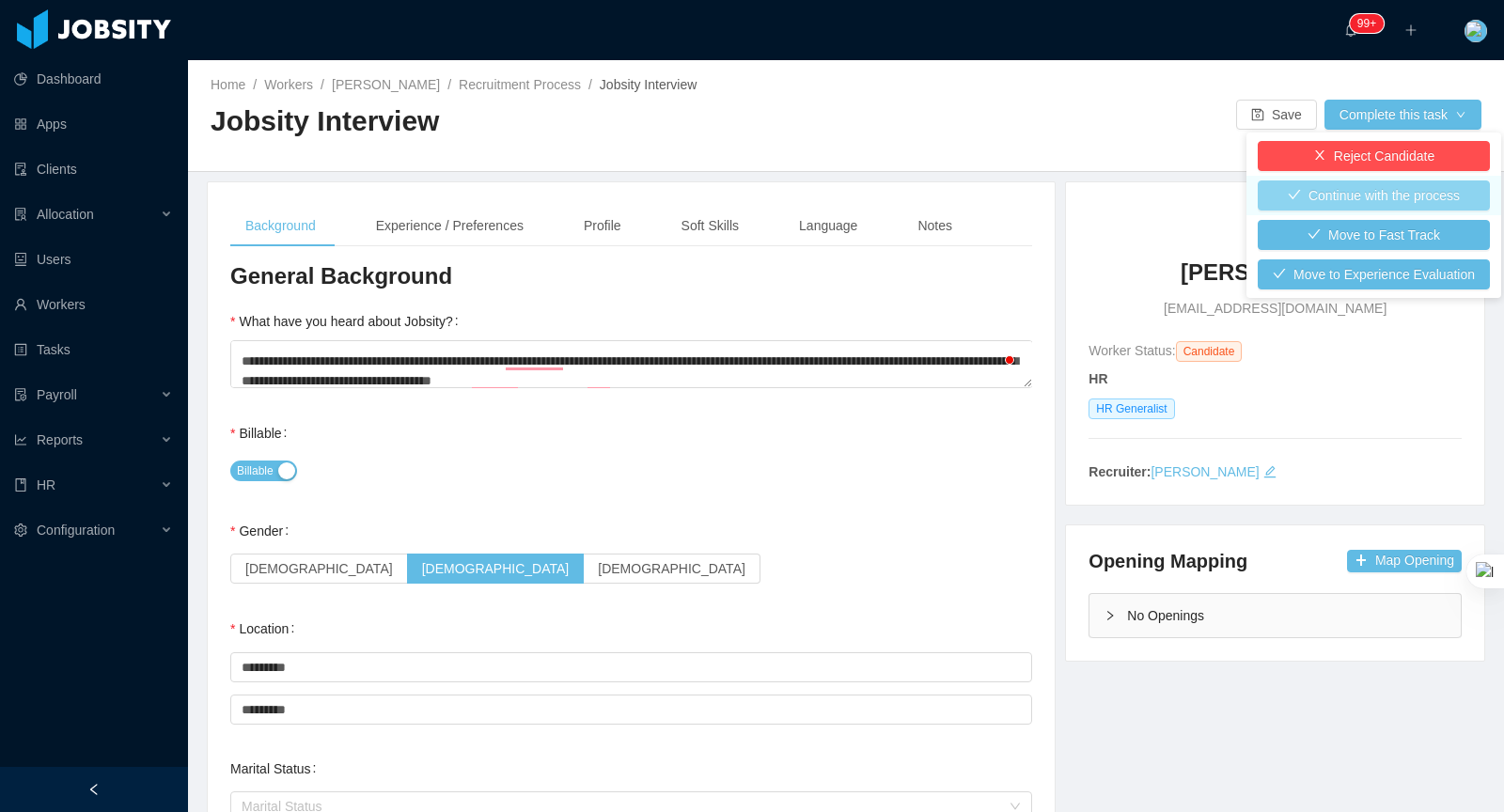
click at [1374, 198] on button "Continue with the process" at bounding box center [1373, 195] width 232 height 30
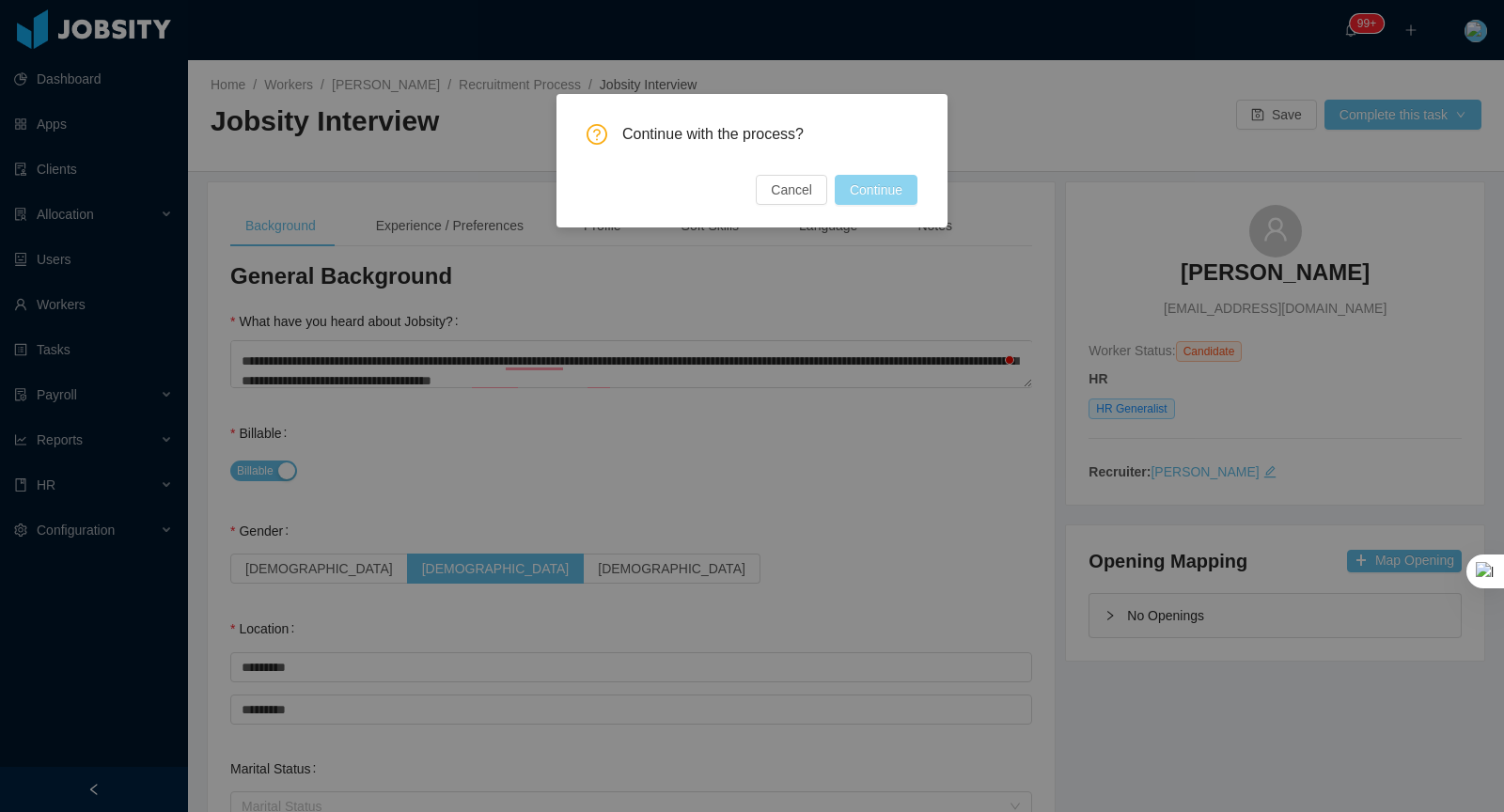
click at [906, 192] on button "Continue" at bounding box center [876, 190] width 83 height 30
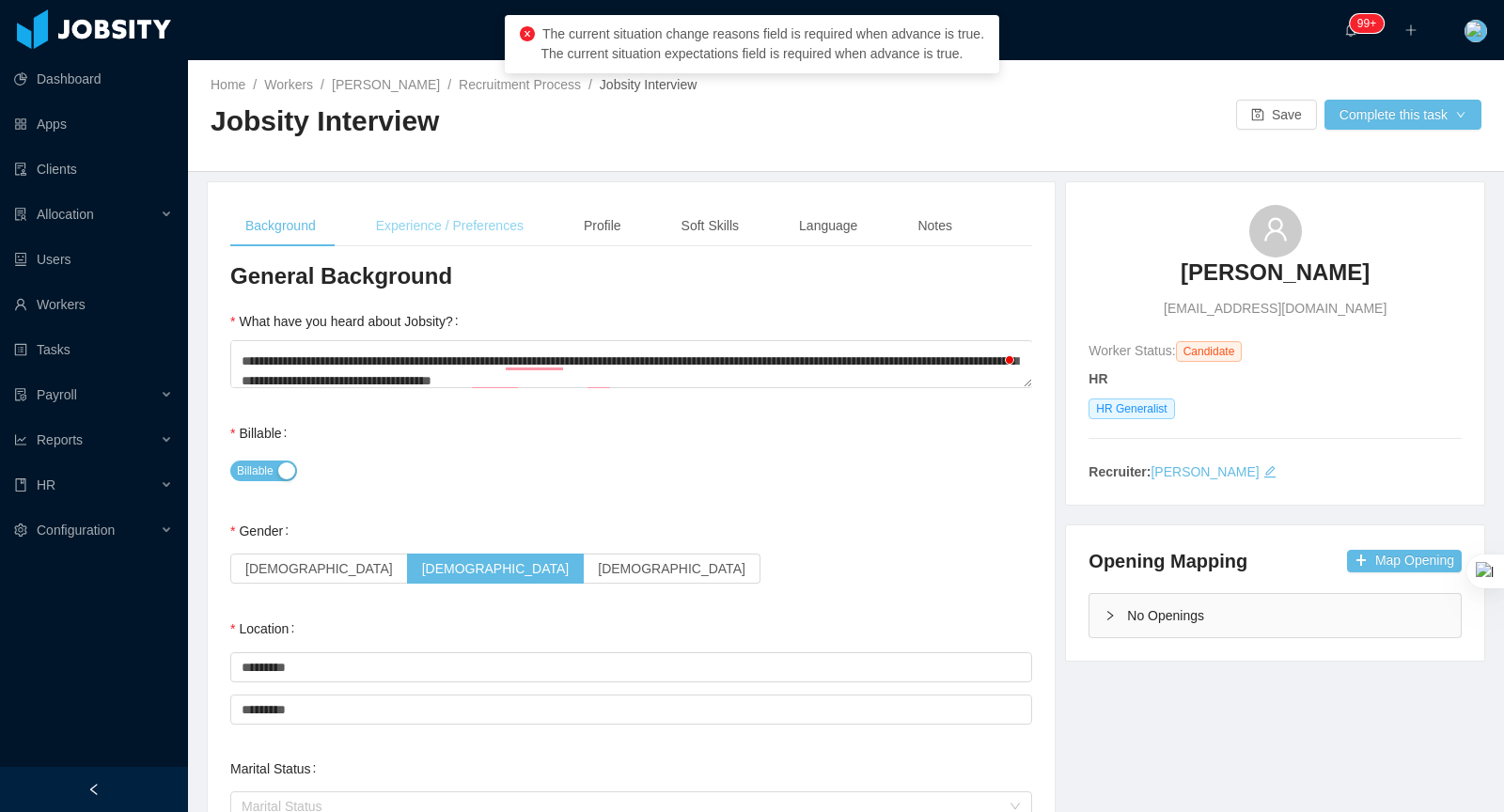
click at [411, 227] on div "Experience / Preferences" at bounding box center [449, 226] width 177 height 43
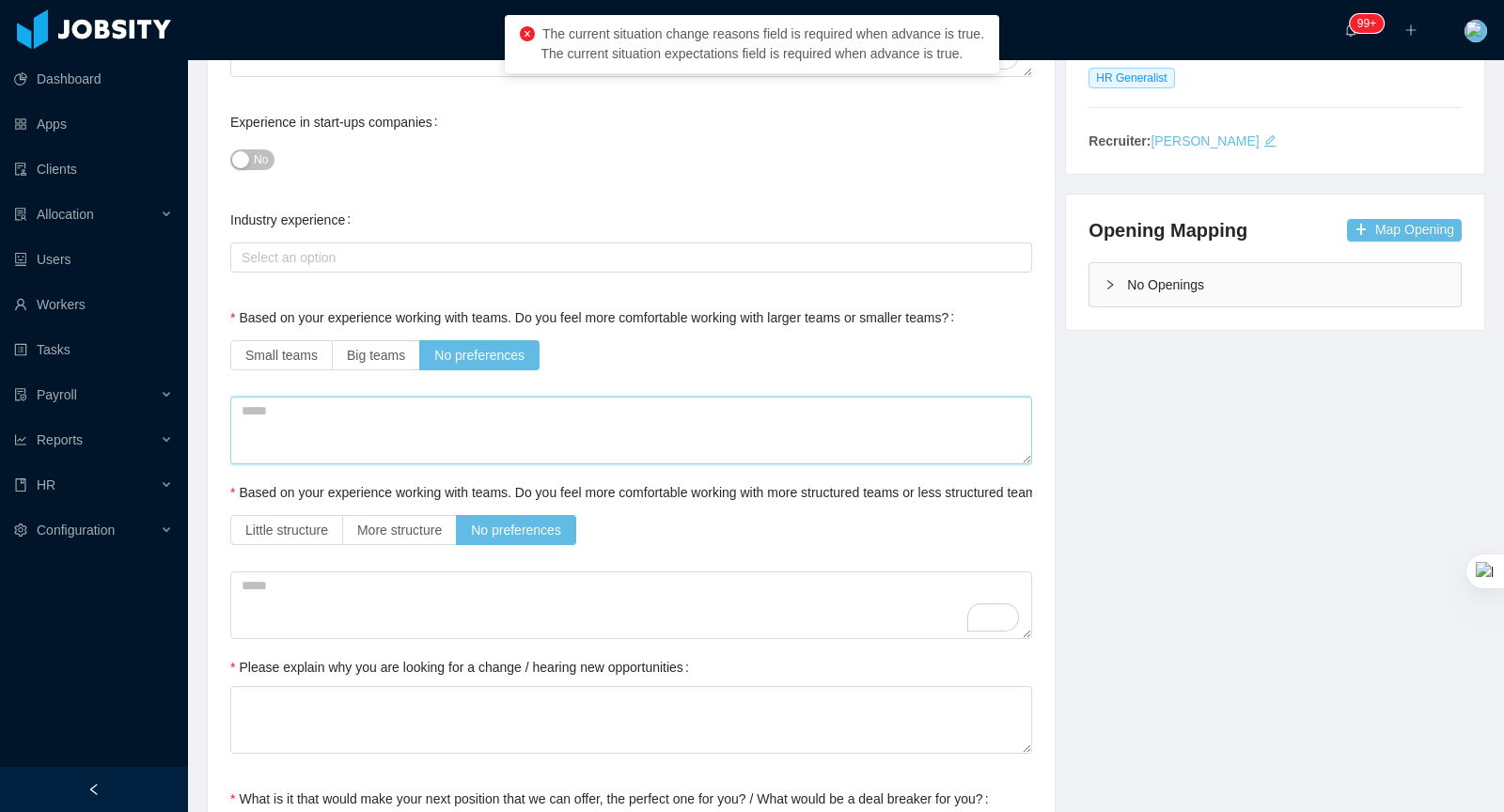
click at [583, 430] on textarea at bounding box center [631, 430] width 802 height 67
